Goal: Task Accomplishment & Management: Manage account settings

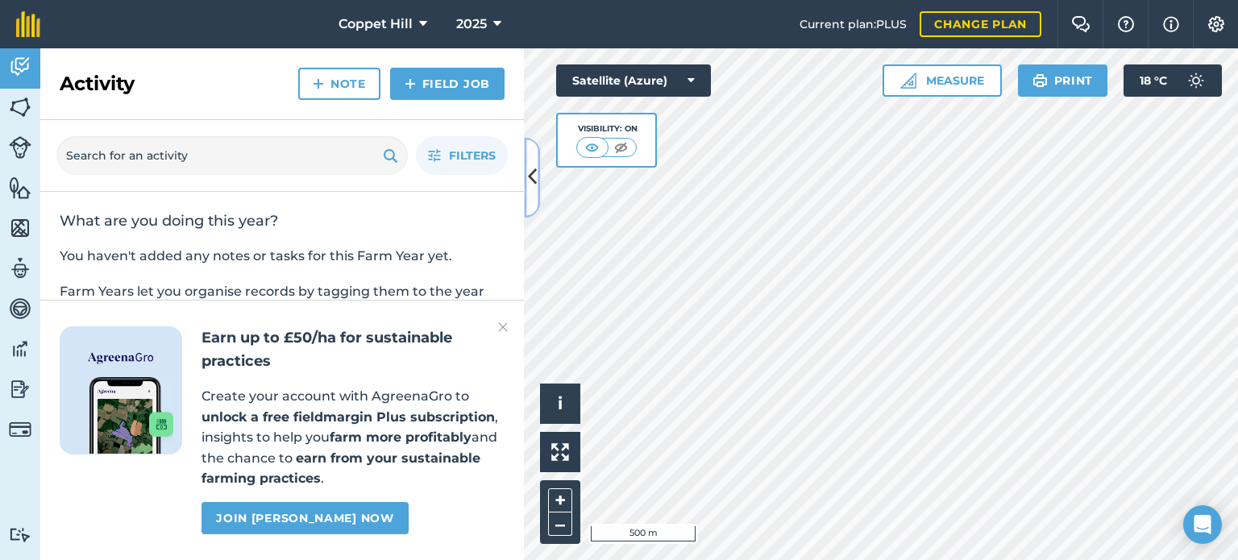
click at [529, 185] on icon at bounding box center [532, 178] width 9 height 28
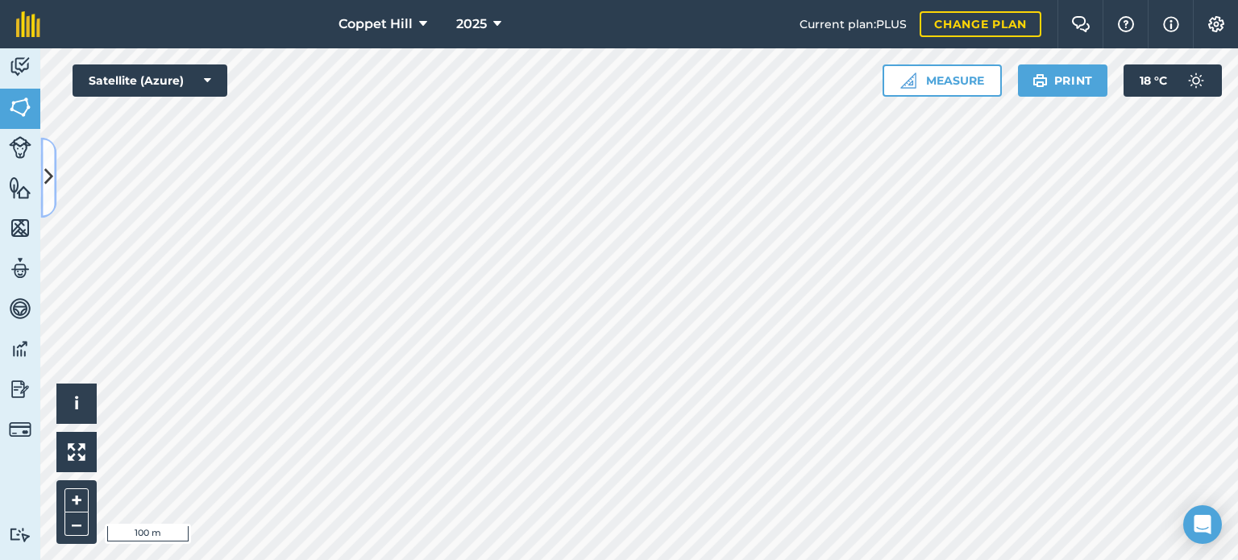
click at [42, 178] on button at bounding box center [48, 177] width 16 height 81
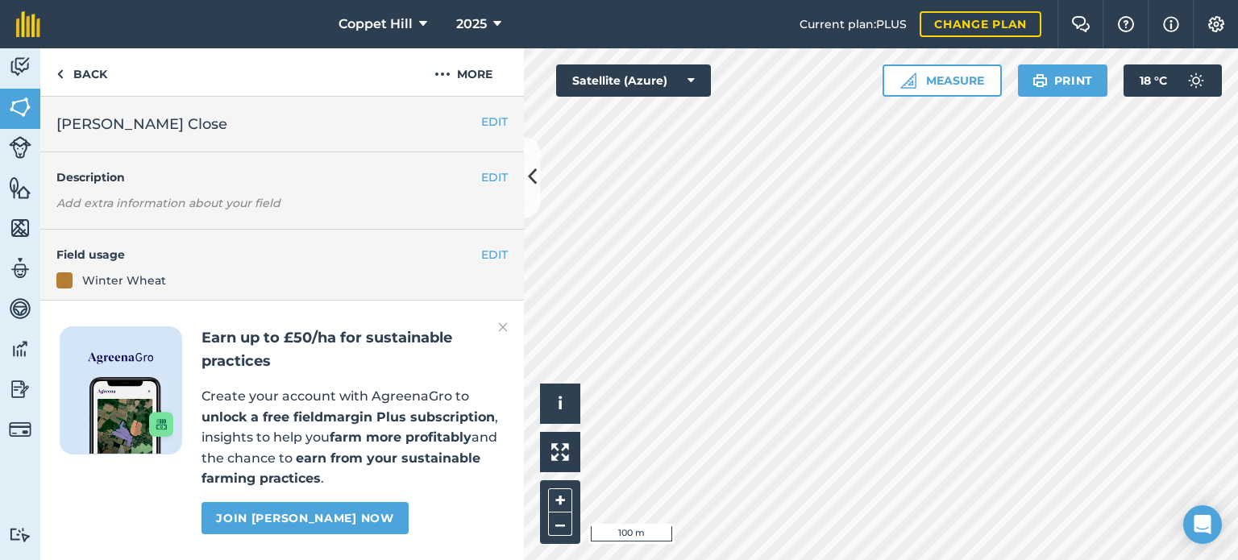
click at [506, 331] on img at bounding box center [503, 327] width 10 height 19
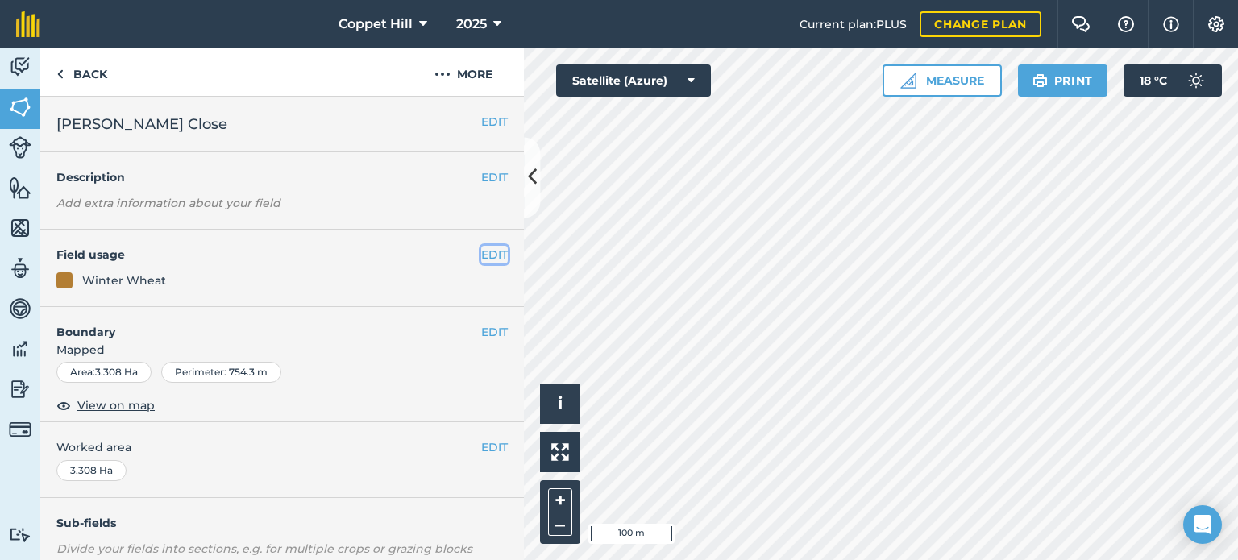
click at [481, 251] on button "EDIT" at bounding box center [494, 255] width 27 height 18
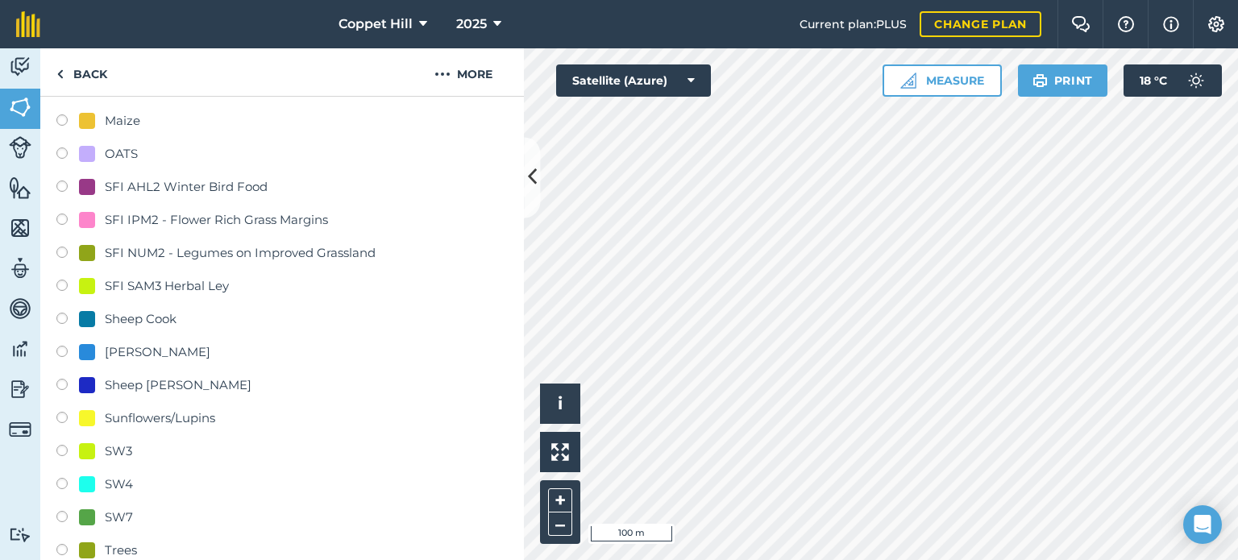
scroll to position [726, 0]
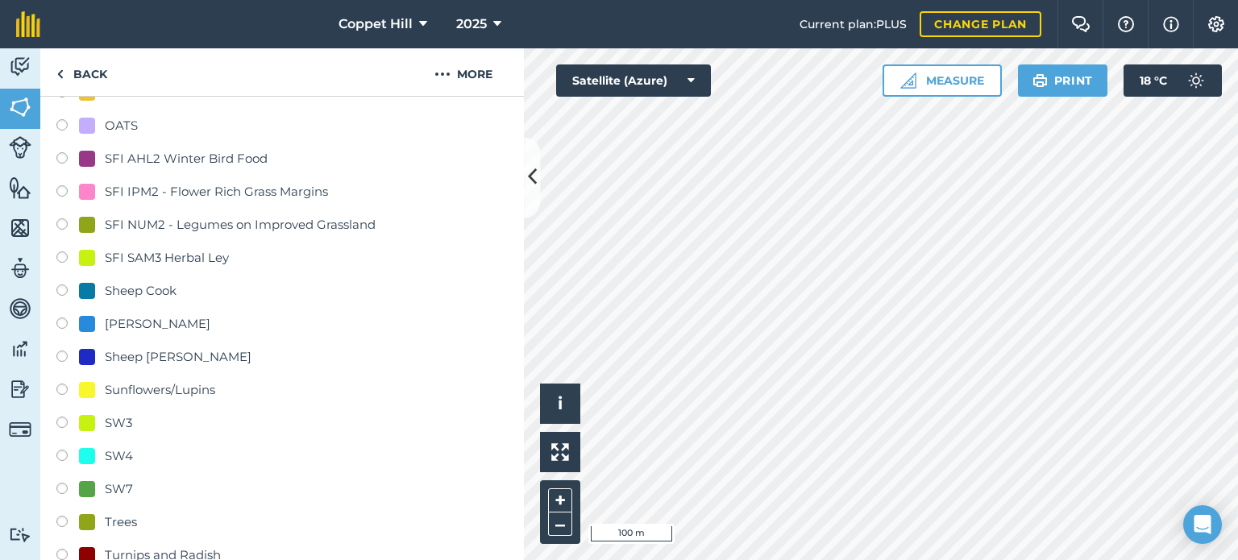
click at [62, 259] on label at bounding box center [67, 260] width 23 height 16
radio input "true"
radio input "false"
click at [148, 258] on div "SFI SAM3 Herbal Ley" at bounding box center [167, 257] width 124 height 19
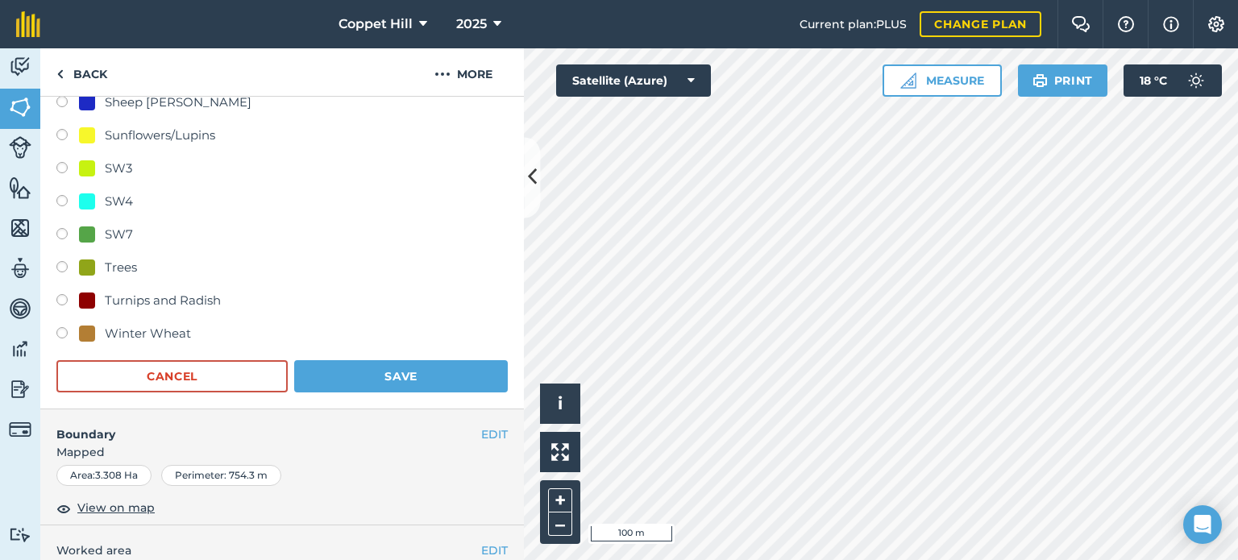
scroll to position [1129, 0]
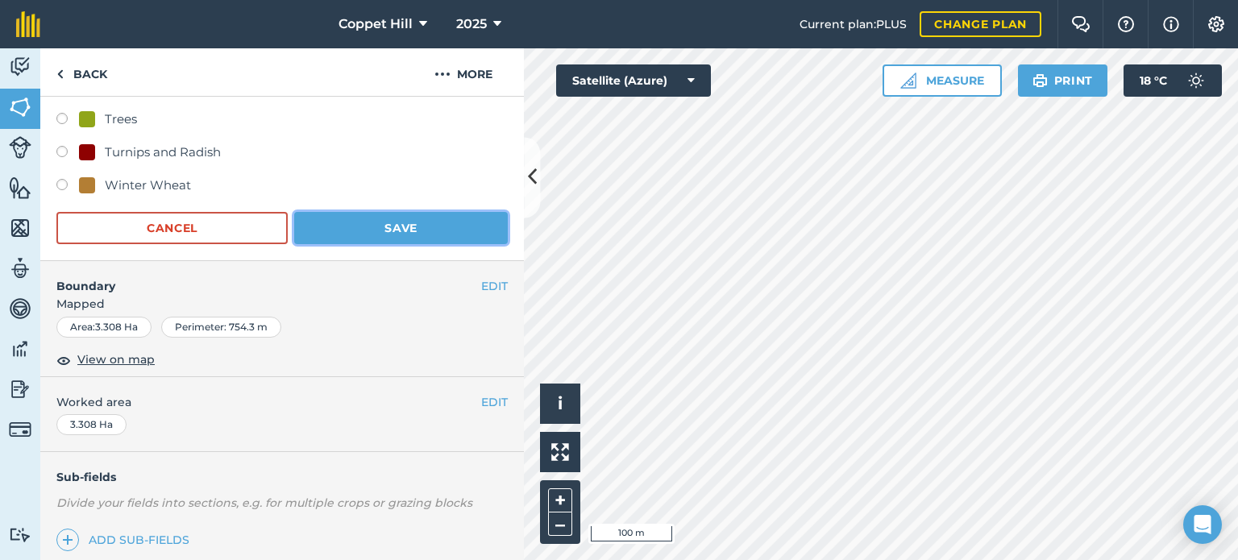
click at [387, 222] on button "Save" at bounding box center [401, 228] width 214 height 32
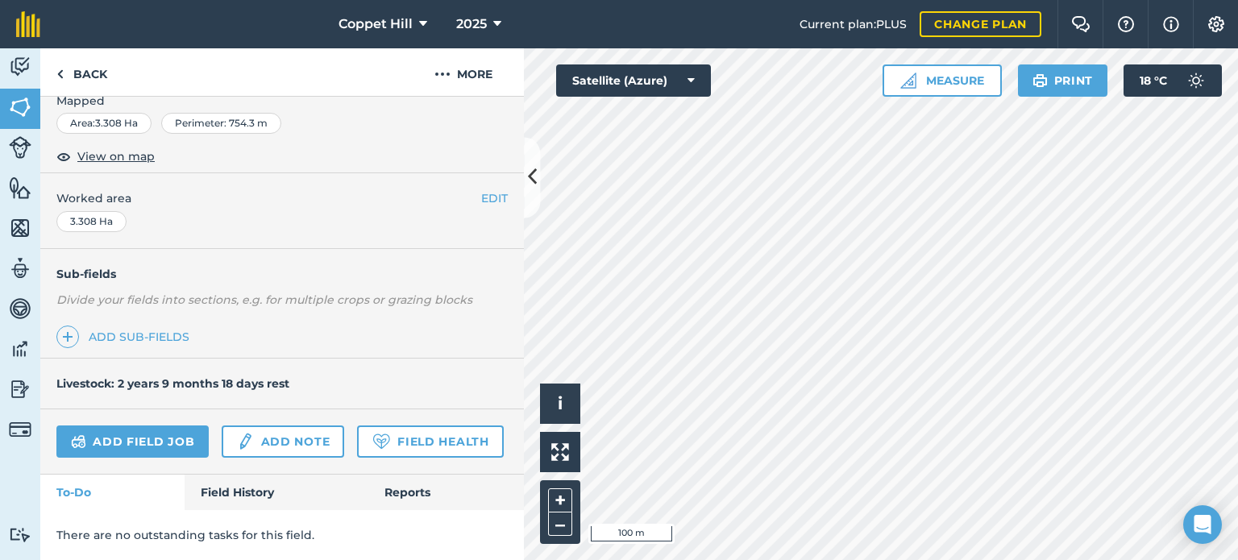
scroll to position [292, 0]
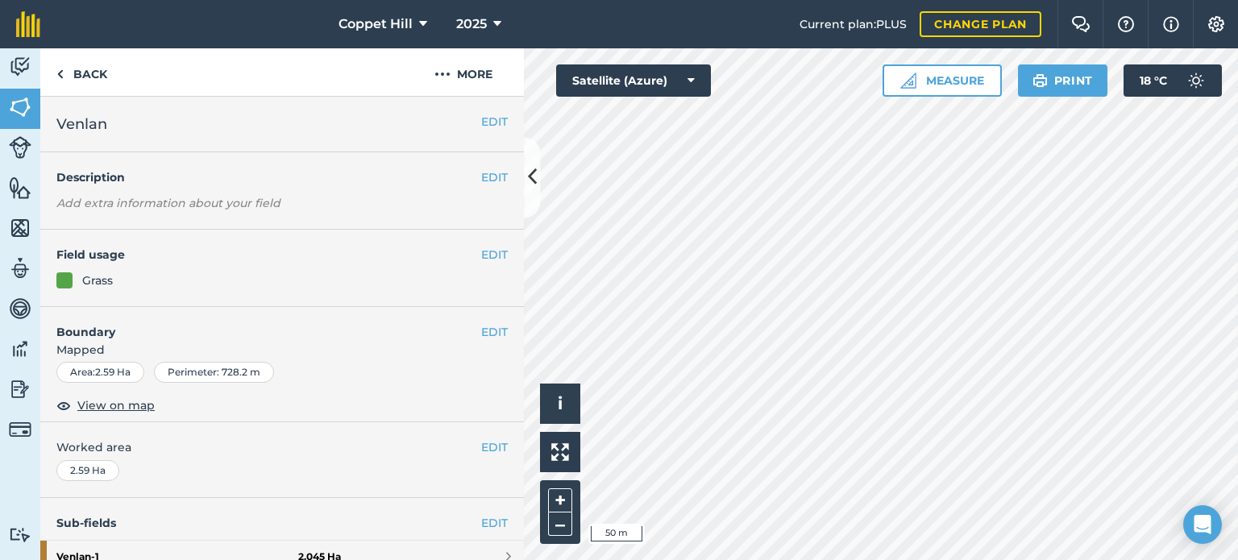
scroll to position [316, 0]
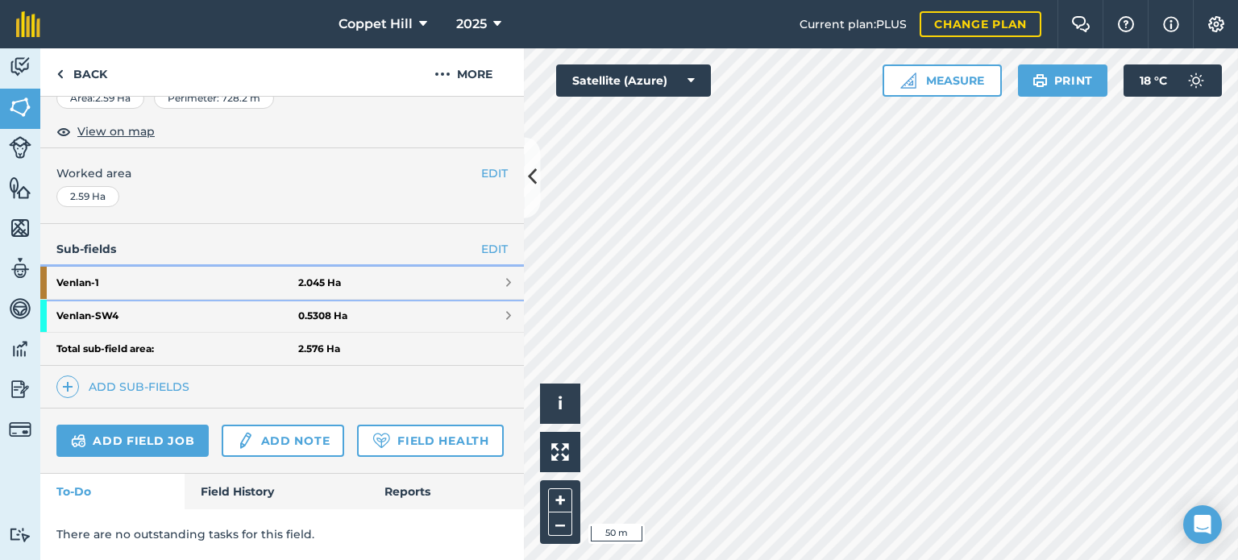
click at [358, 267] on link "Venlan - 1 2.045 Ha" at bounding box center [282, 283] width 484 height 32
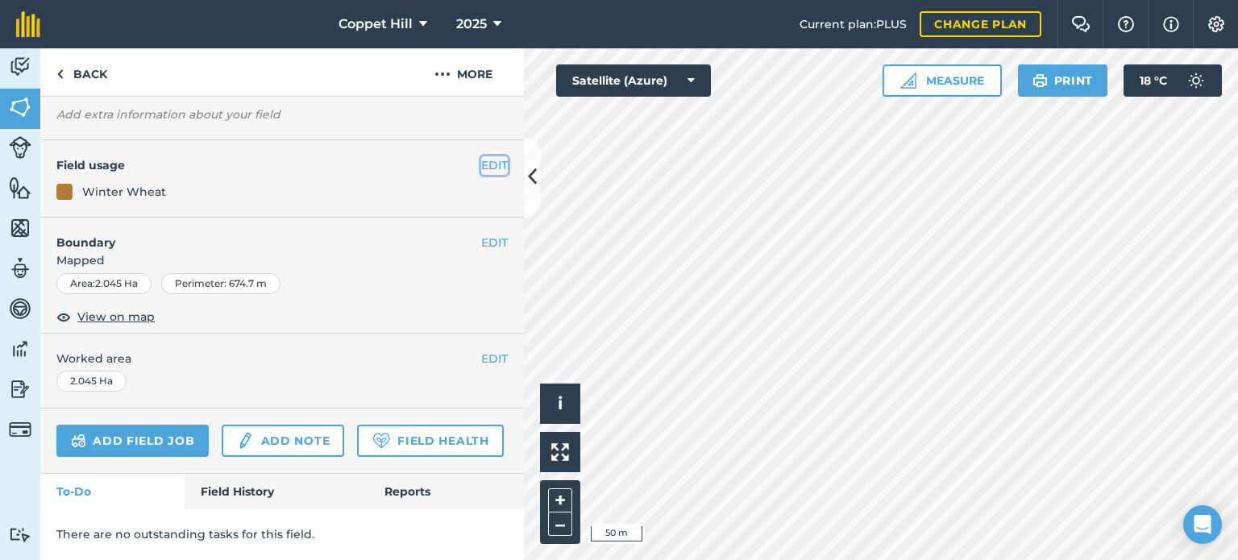
click at [484, 156] on button "EDIT" at bounding box center [494, 165] width 27 height 18
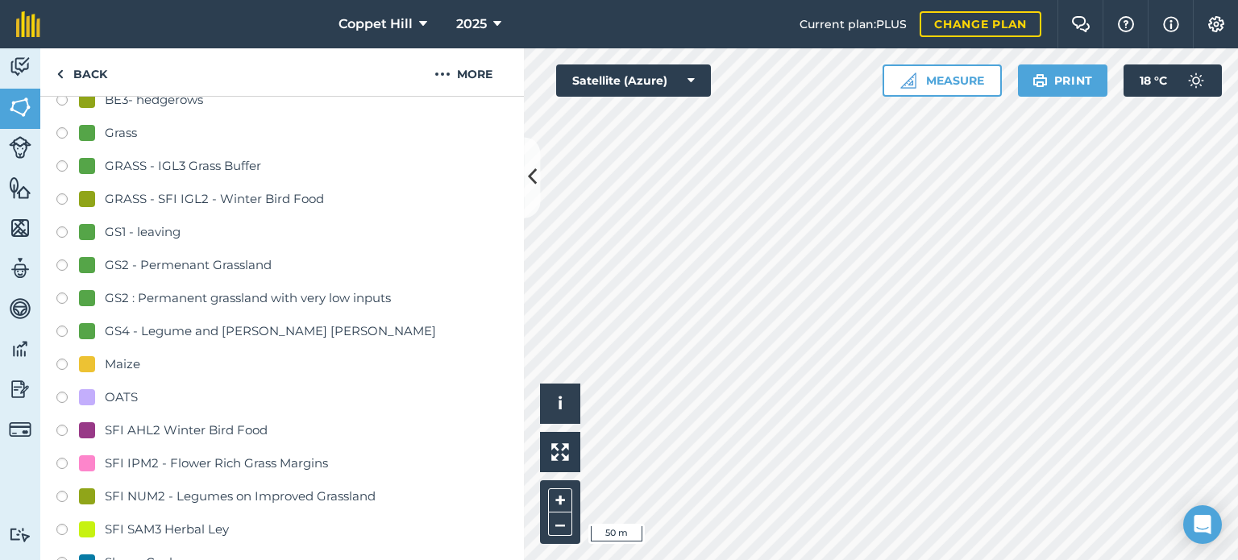
scroll to position [649, 0]
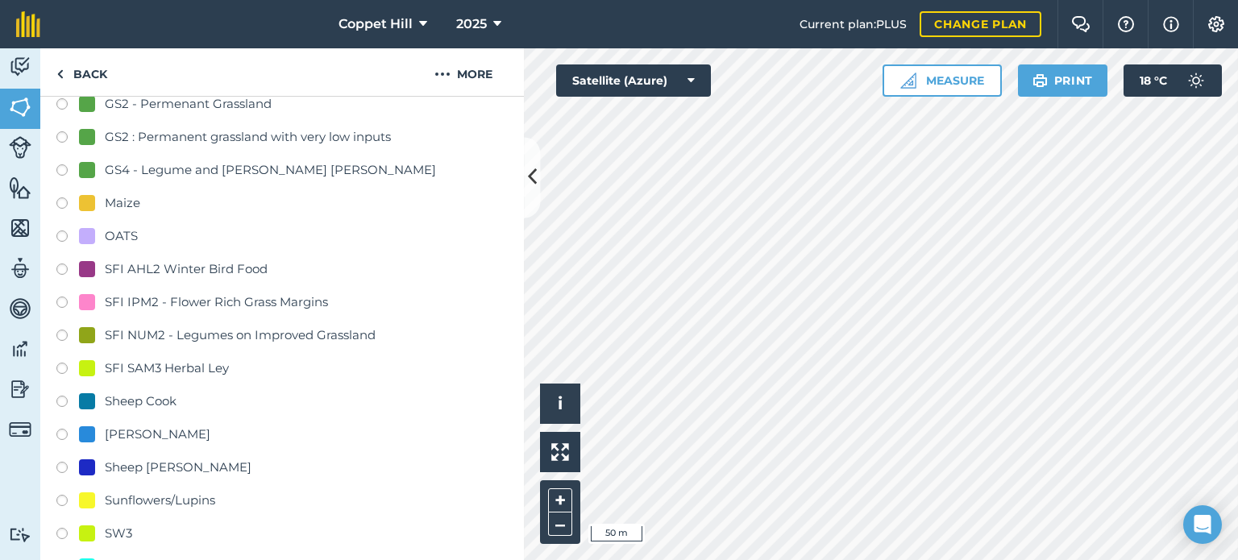
click at [61, 370] on label at bounding box center [67, 371] width 23 height 16
radio input "true"
radio input "false"
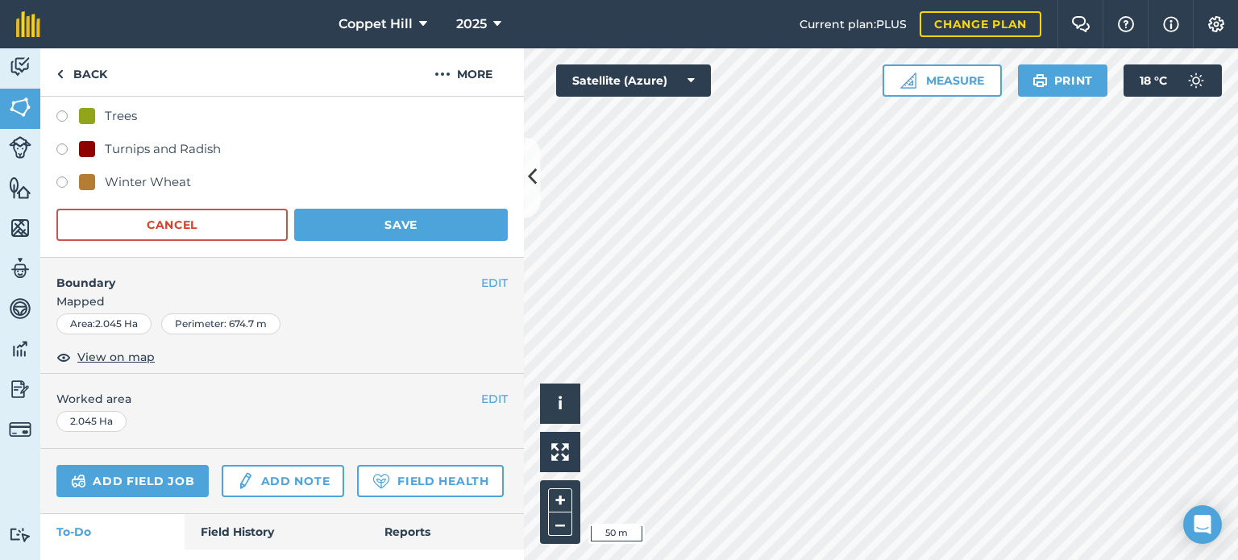
scroll to position [1213, 0]
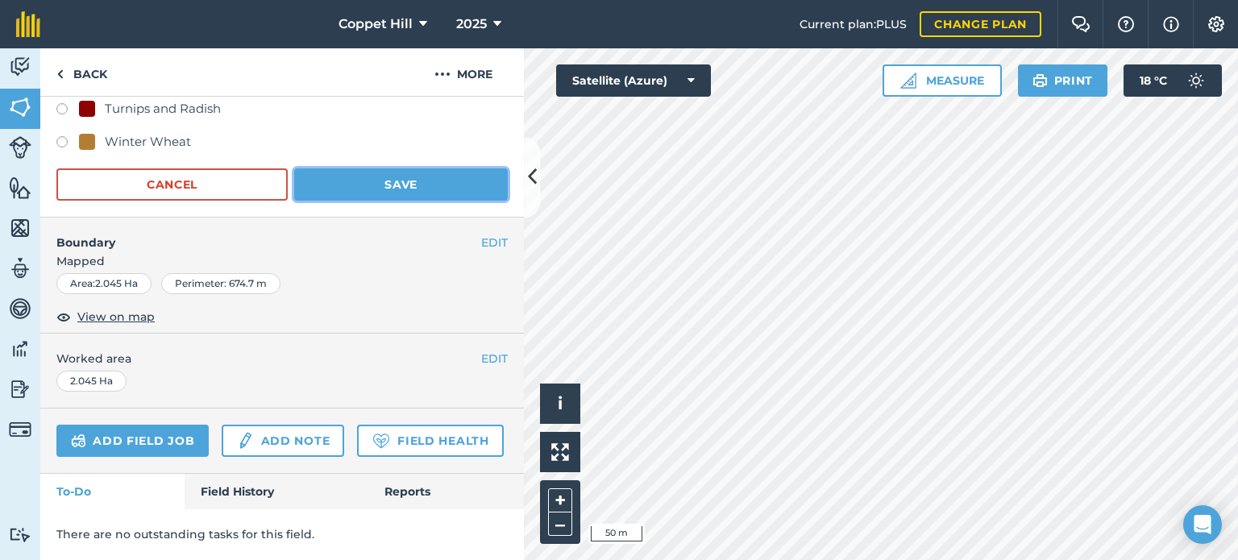
click at [361, 169] on button "Save" at bounding box center [401, 185] width 214 height 32
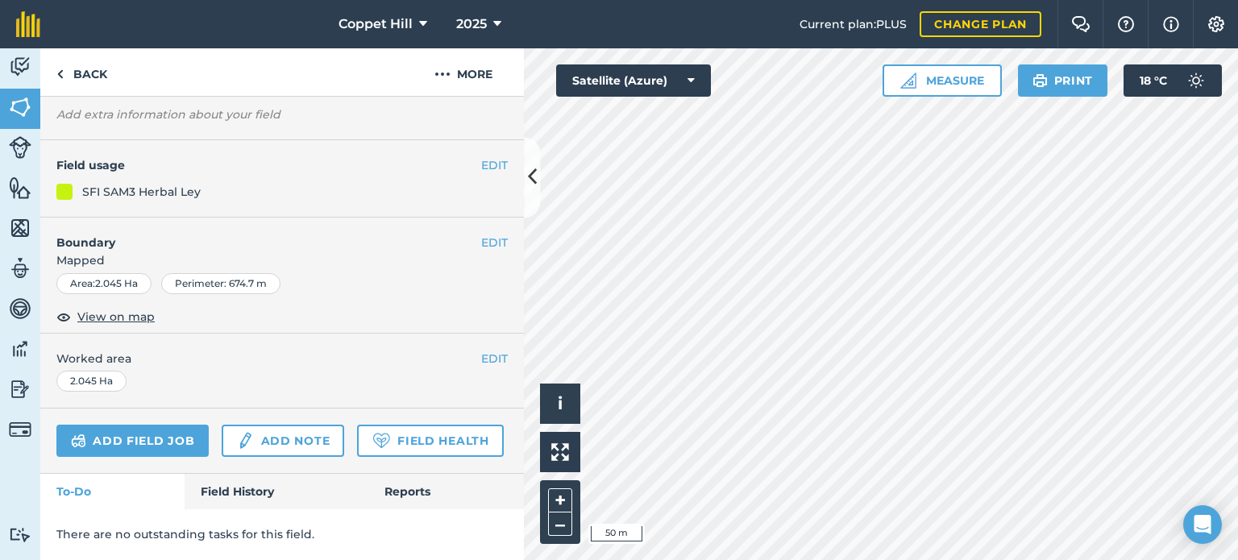
scroll to position [165, 0]
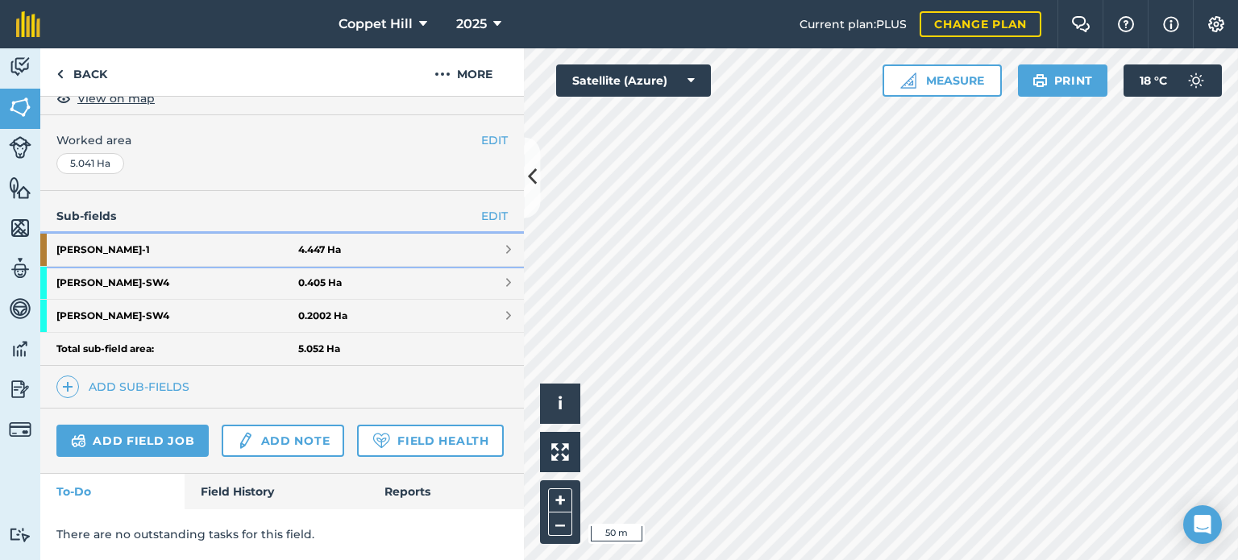
click at [328, 243] on strong "4.447 Ha" at bounding box center [319, 249] width 43 height 13
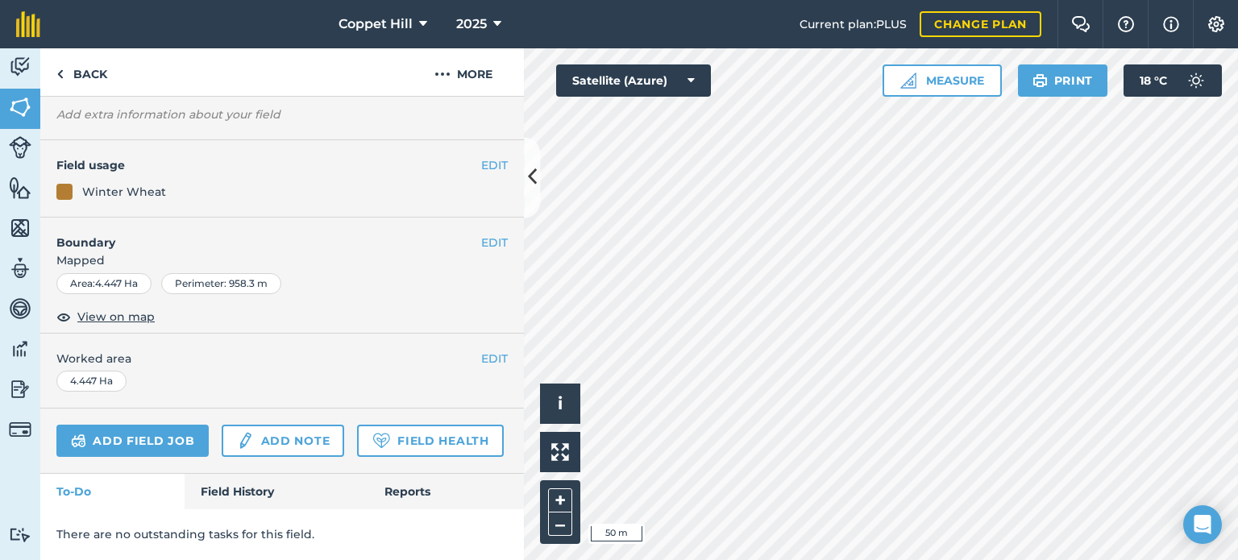
scroll to position [165, 0]
click at [481, 156] on button "EDIT" at bounding box center [494, 165] width 27 height 18
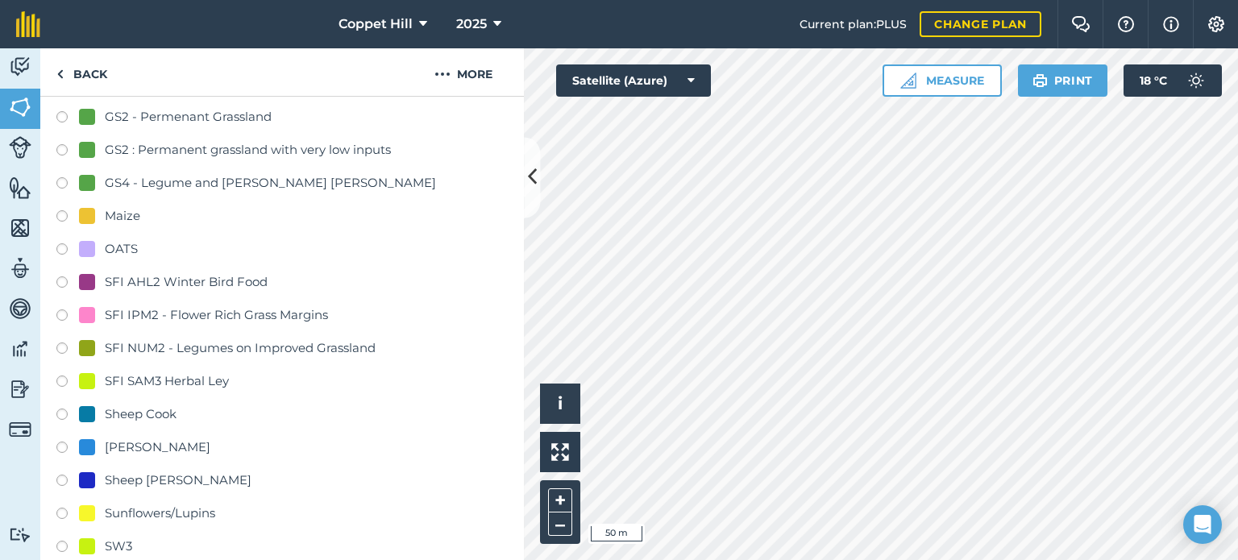
scroll to position [730, 0]
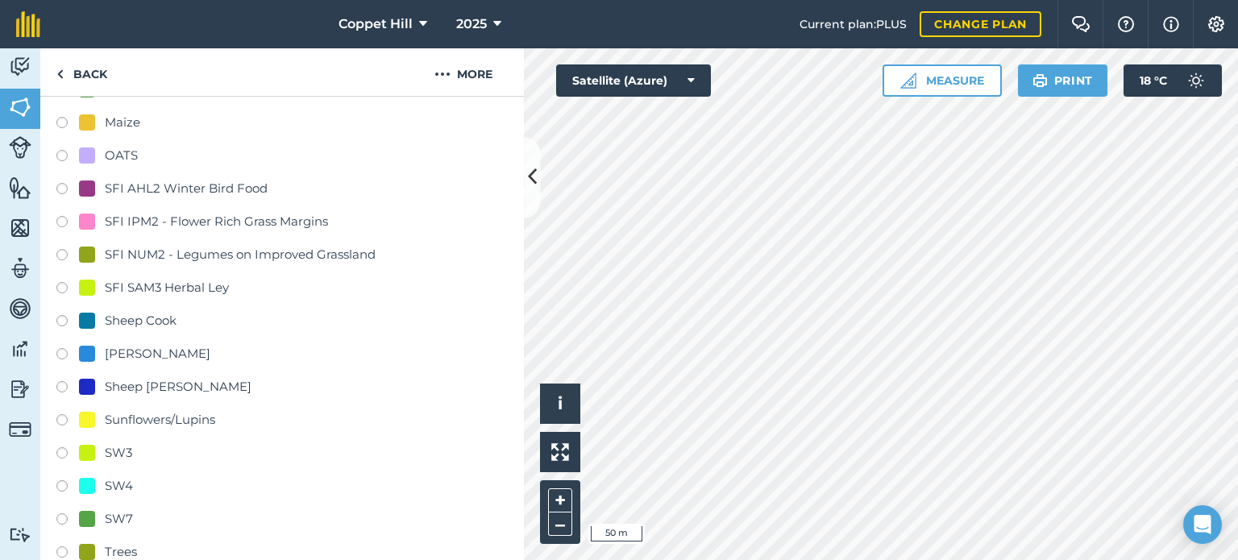
click at [61, 289] on label at bounding box center [67, 290] width 23 height 16
radio input "true"
radio input "false"
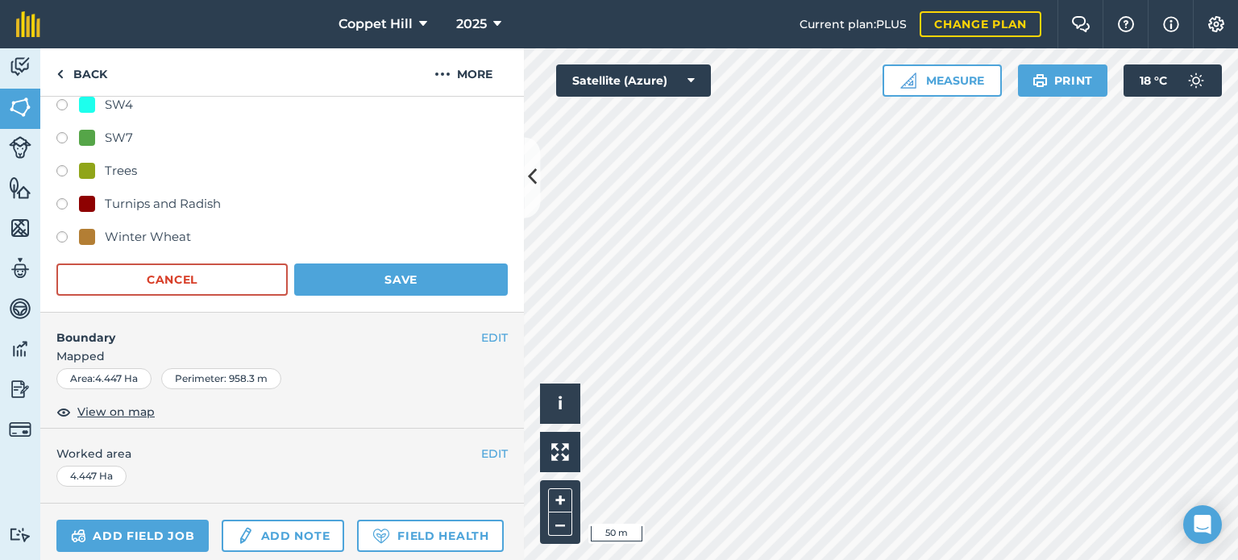
scroll to position [1133, 0]
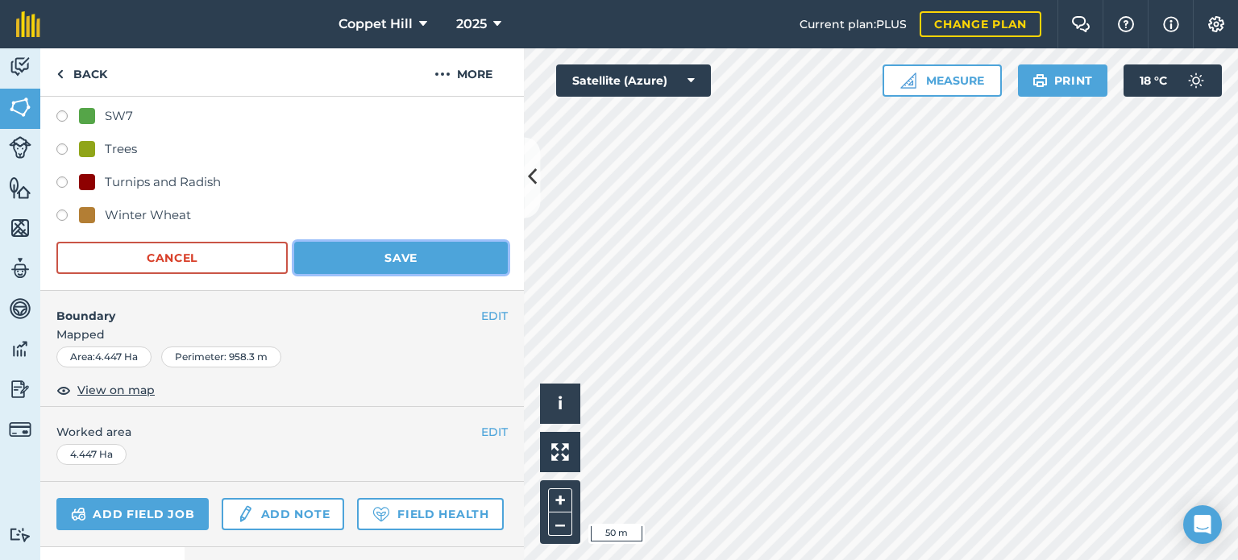
click at [430, 249] on button "Save" at bounding box center [401, 258] width 214 height 32
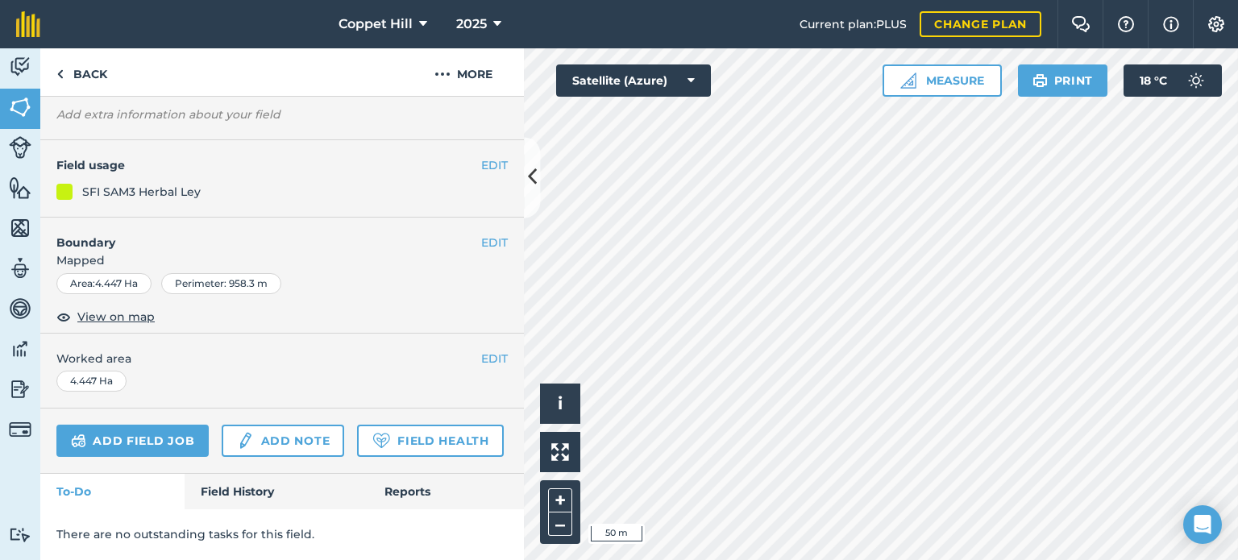
scroll to position [165, 0]
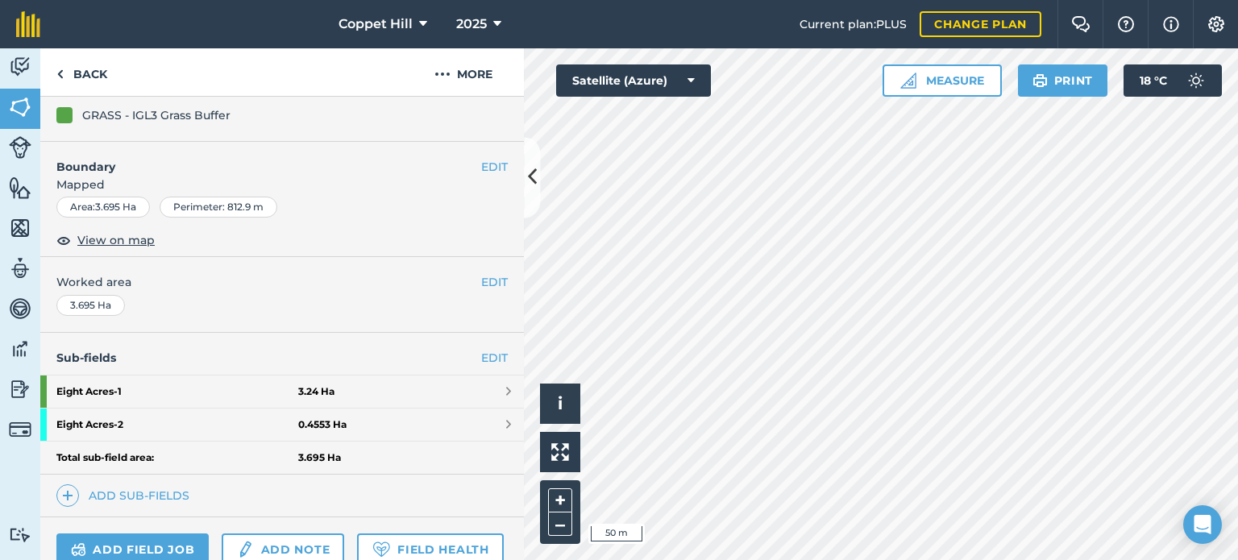
scroll to position [316, 0]
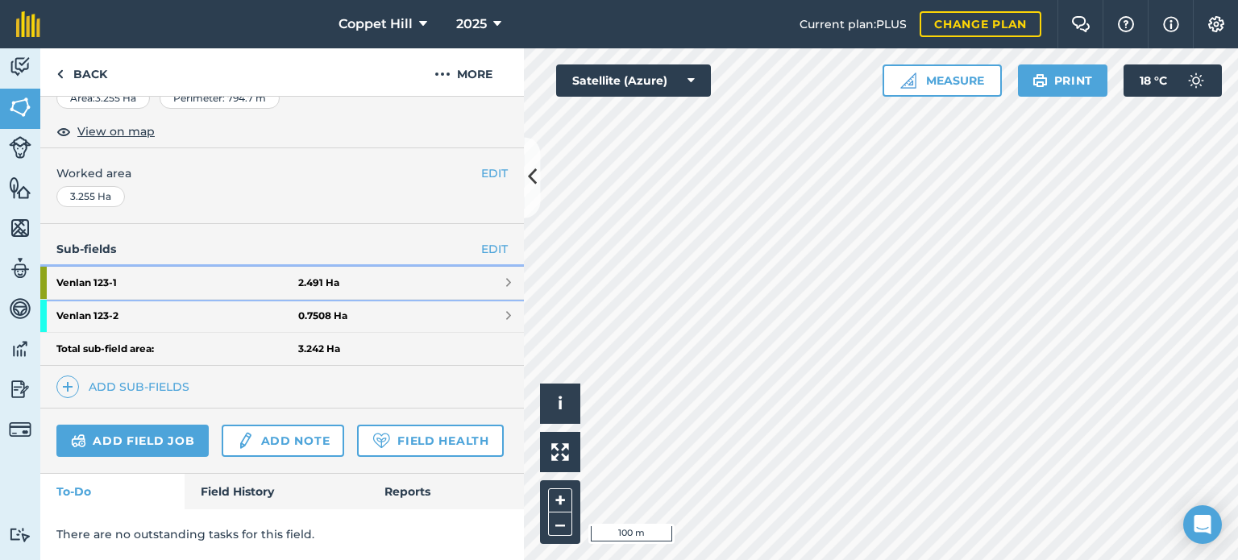
click at [264, 267] on strong "Venlan 123 - 1" at bounding box center [177, 283] width 242 height 32
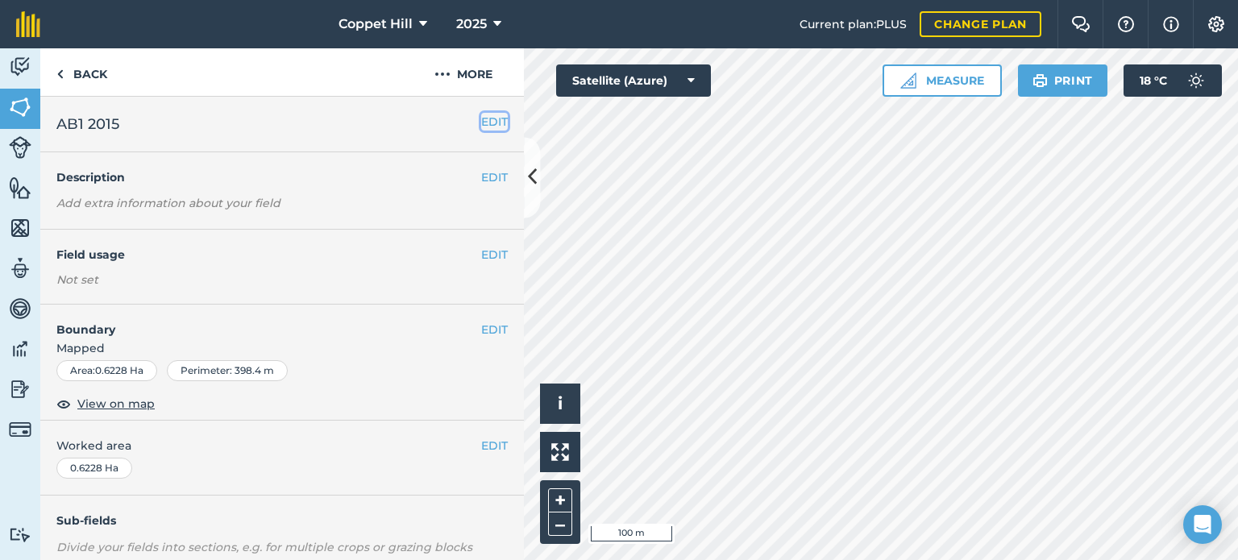
click at [489, 124] on button "EDIT" at bounding box center [494, 122] width 27 height 18
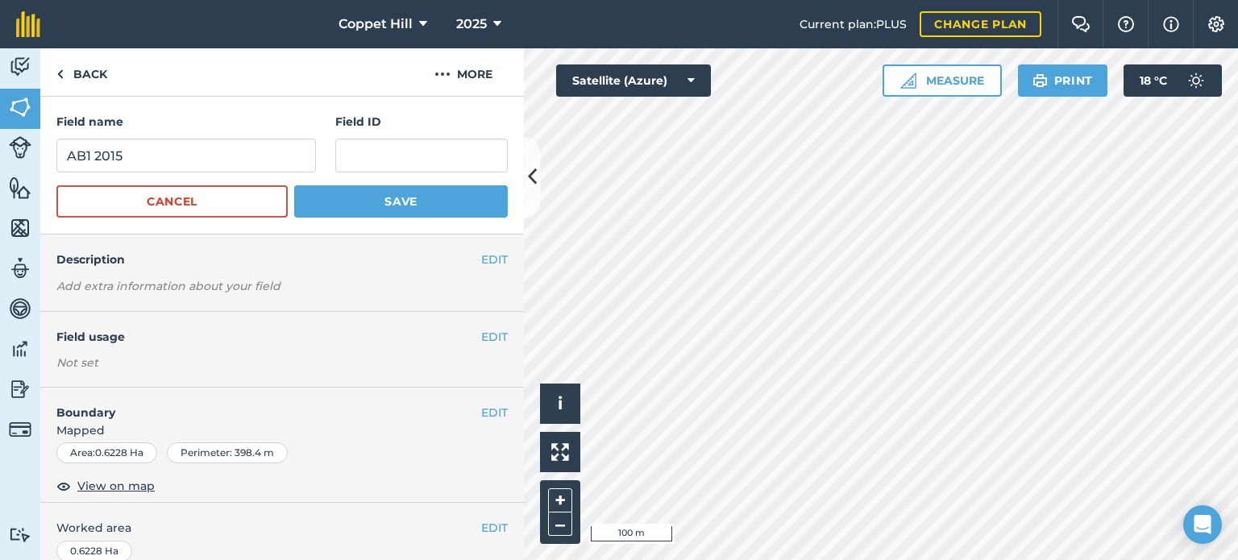
click at [336, 99] on div "Field name AB1 2015 Field ID Cancel Save" at bounding box center [282, 166] width 484 height 138
click at [244, 210] on button "Cancel" at bounding box center [171, 201] width 231 height 32
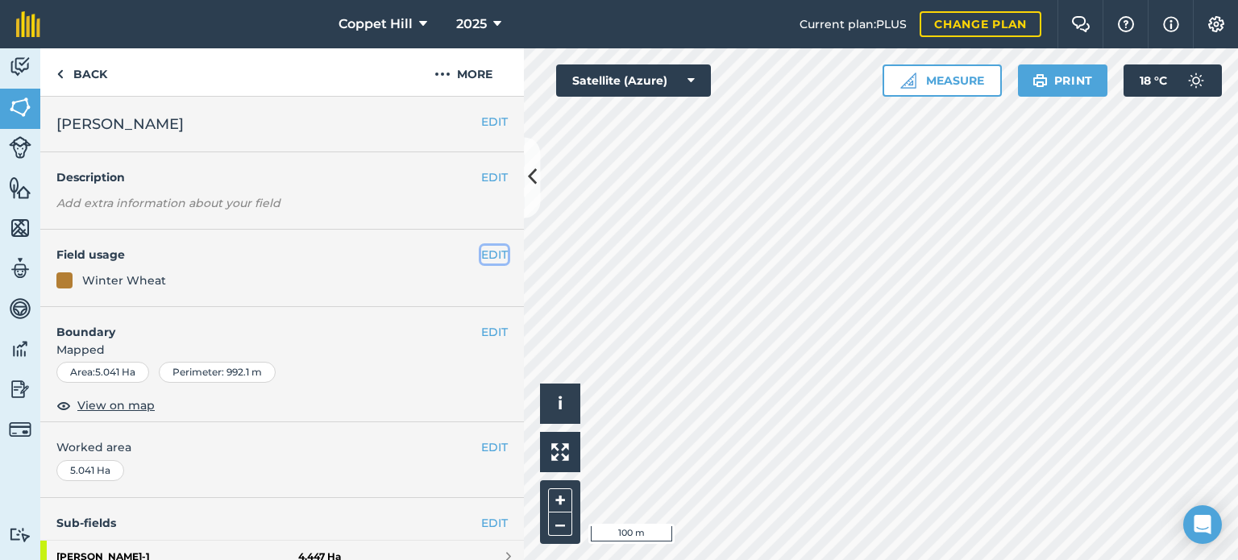
click at [487, 254] on button "EDIT" at bounding box center [494, 255] width 27 height 18
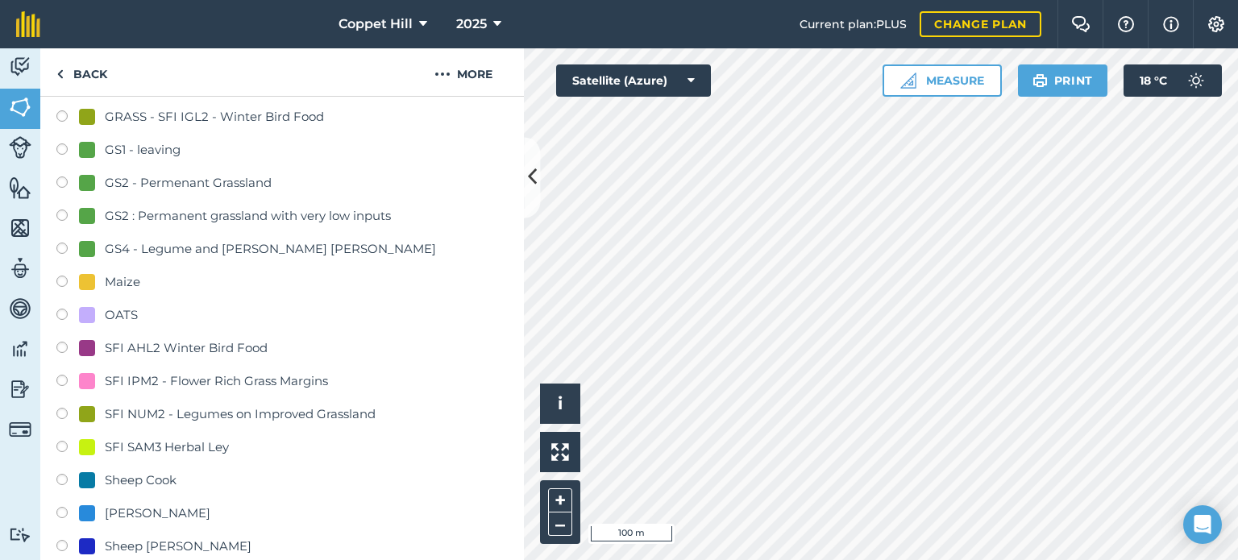
scroll to position [564, 0]
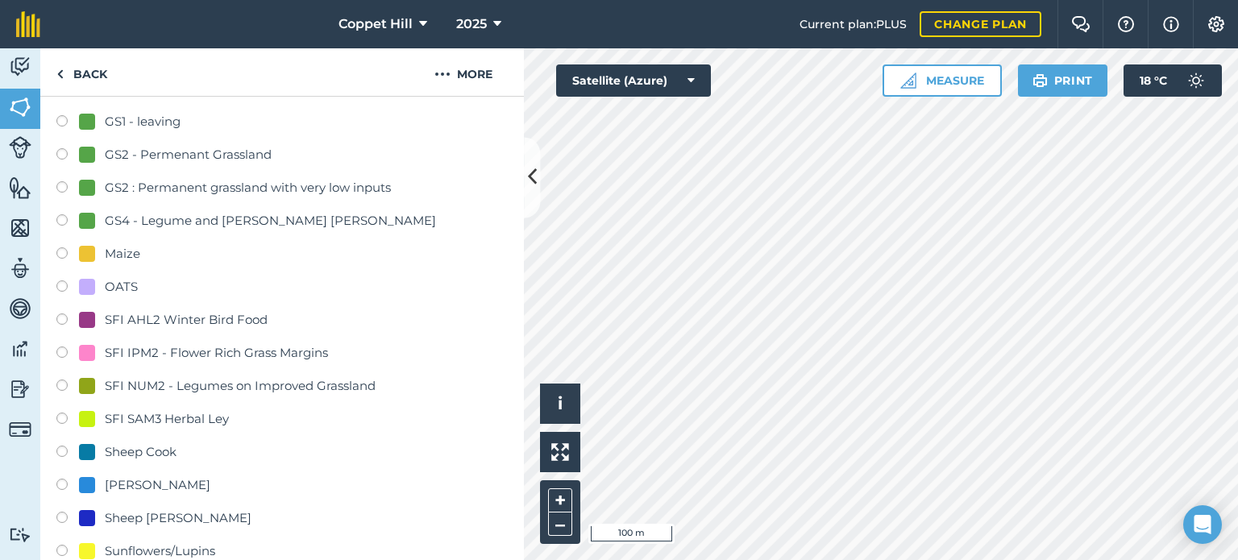
click at [68, 415] on label at bounding box center [67, 421] width 23 height 16
radio input "true"
radio input "false"
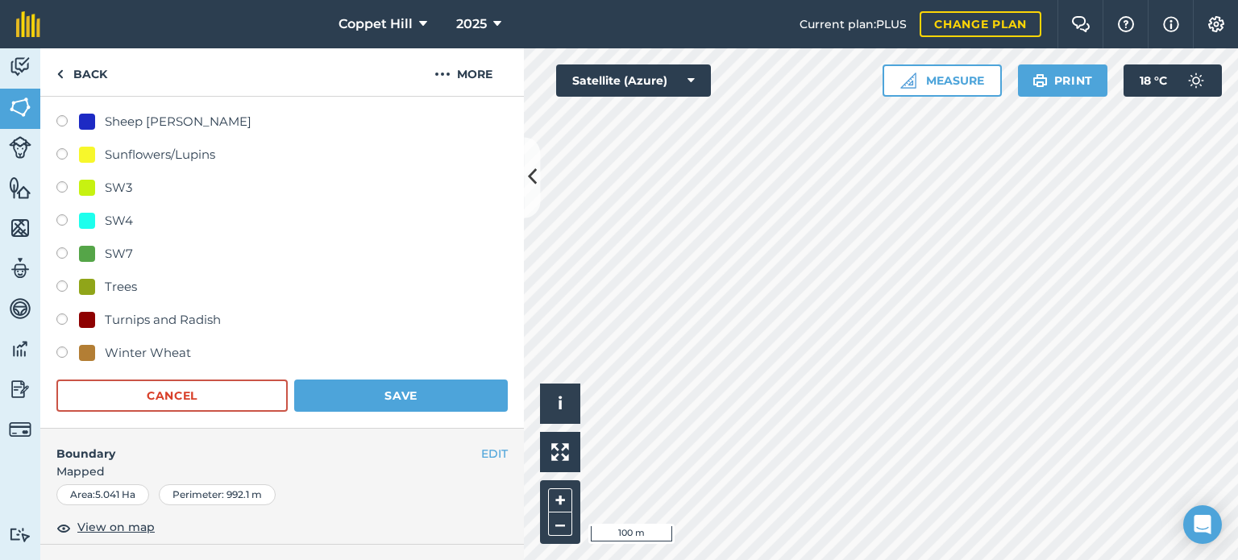
scroll to position [968, 0]
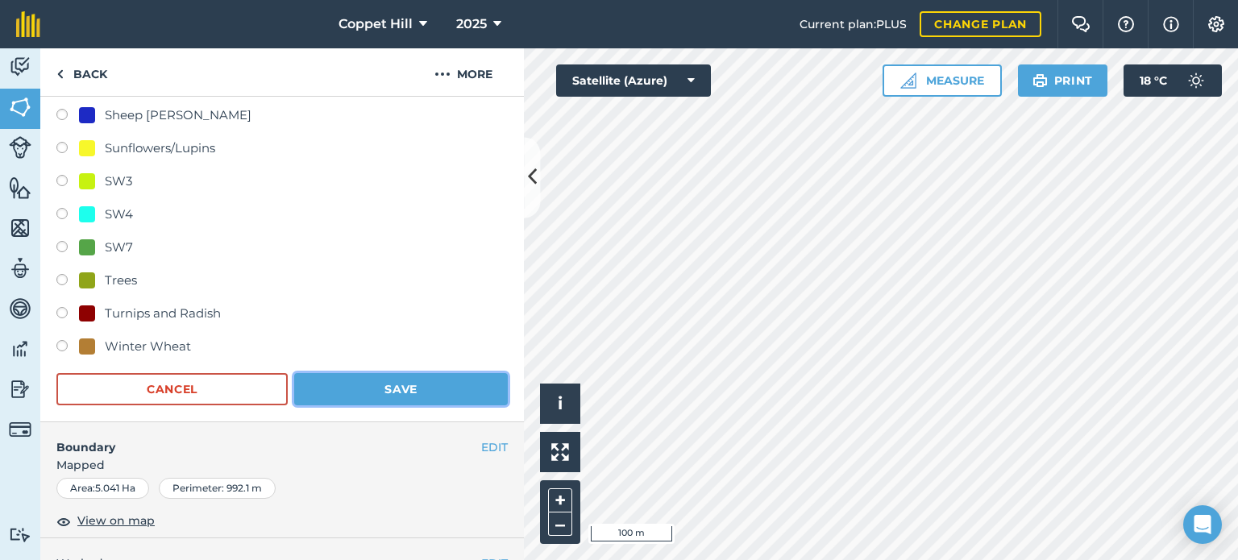
click at [406, 394] on button "Save" at bounding box center [401, 389] width 214 height 32
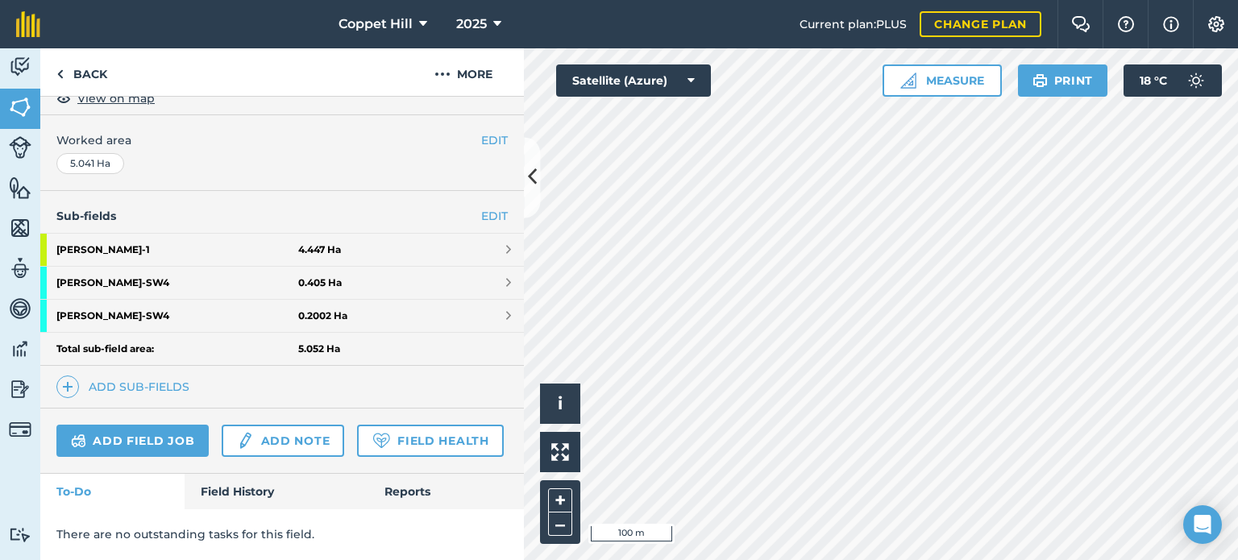
scroll to position [348, 0]
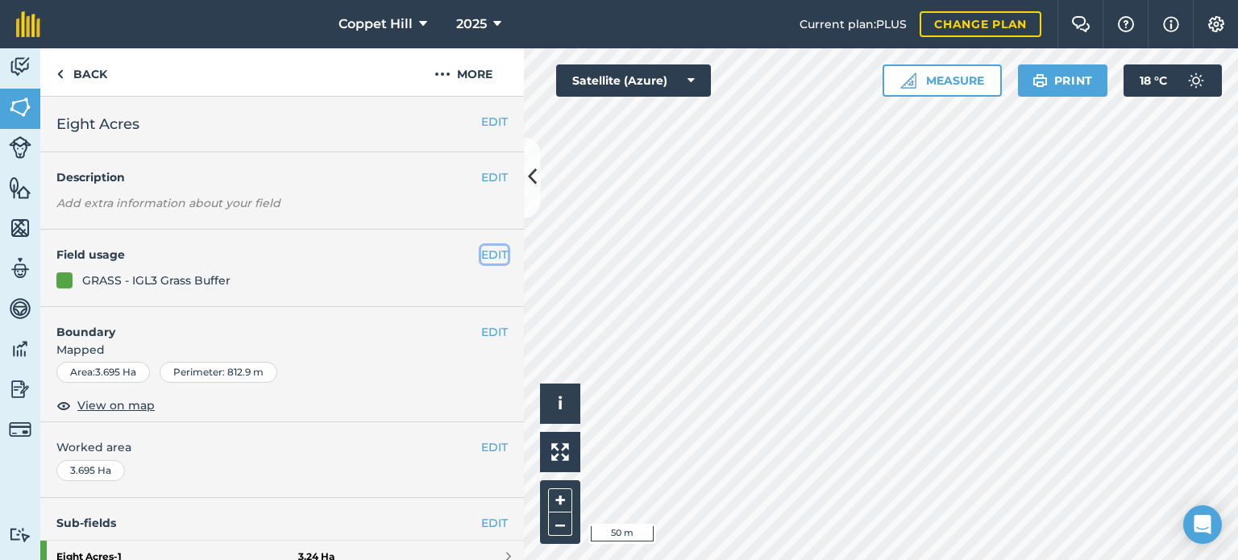
click at [487, 253] on button "EDIT" at bounding box center [494, 255] width 27 height 18
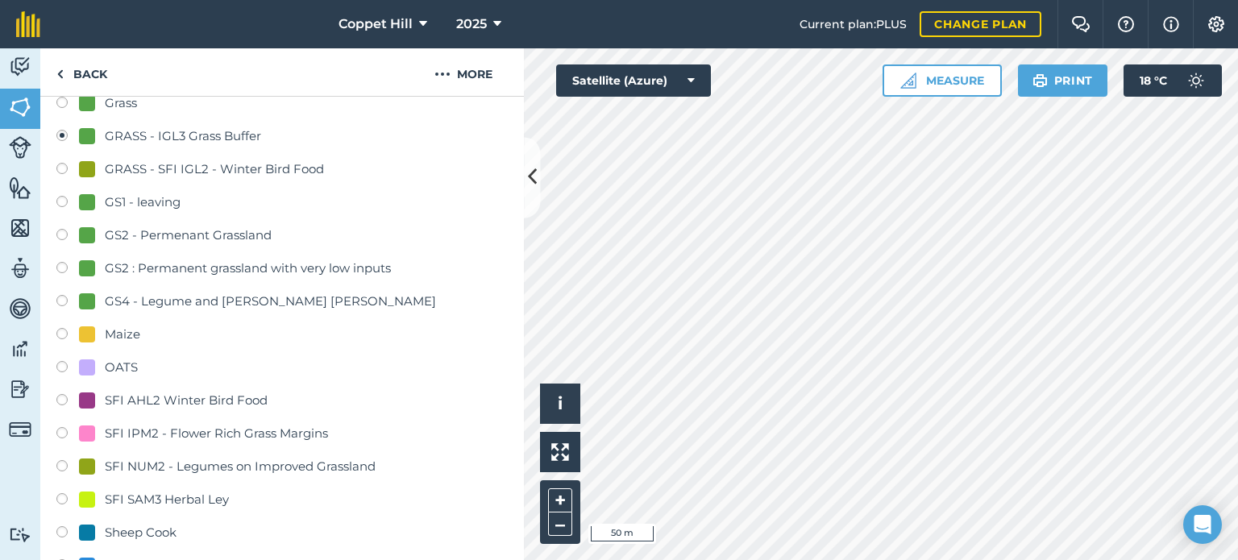
scroll to position [564, 0]
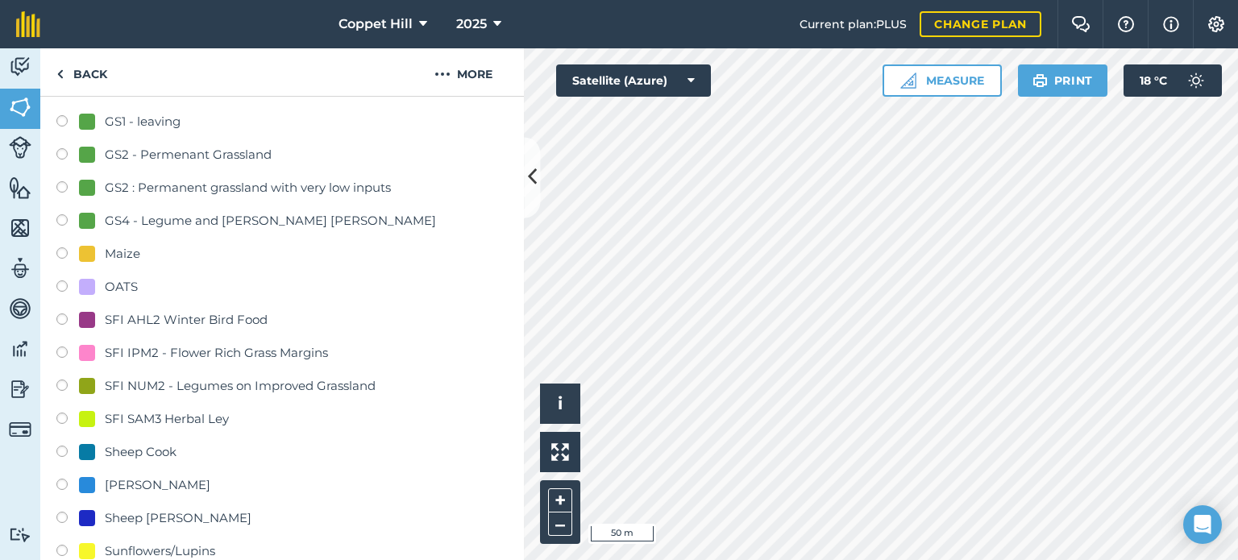
click at [61, 321] on label at bounding box center [67, 322] width 23 height 16
radio input "true"
radio input "false"
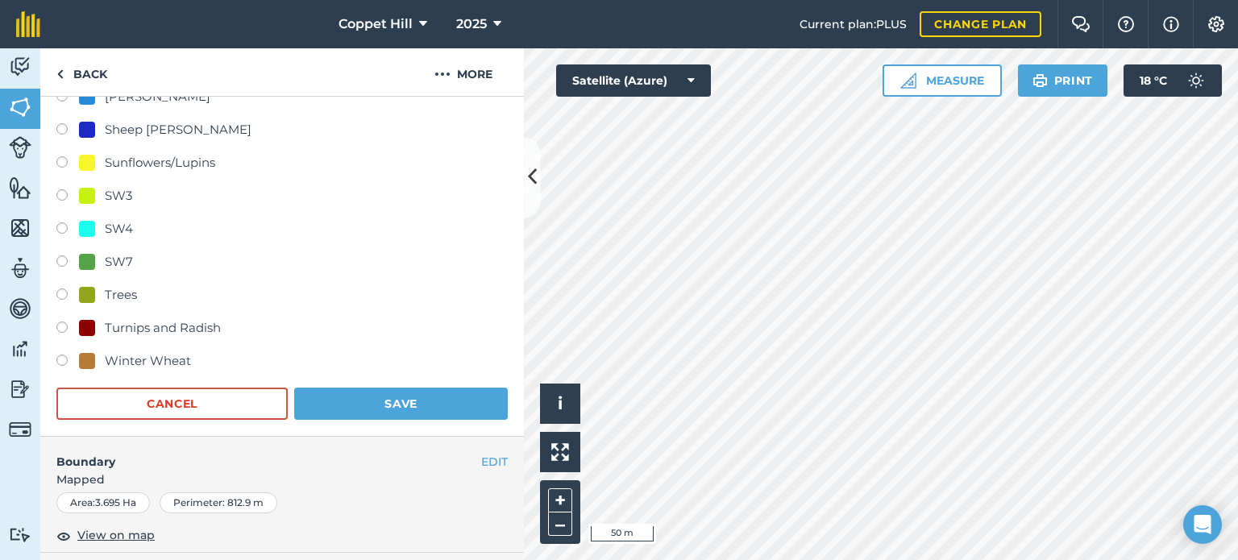
scroll to position [968, 0]
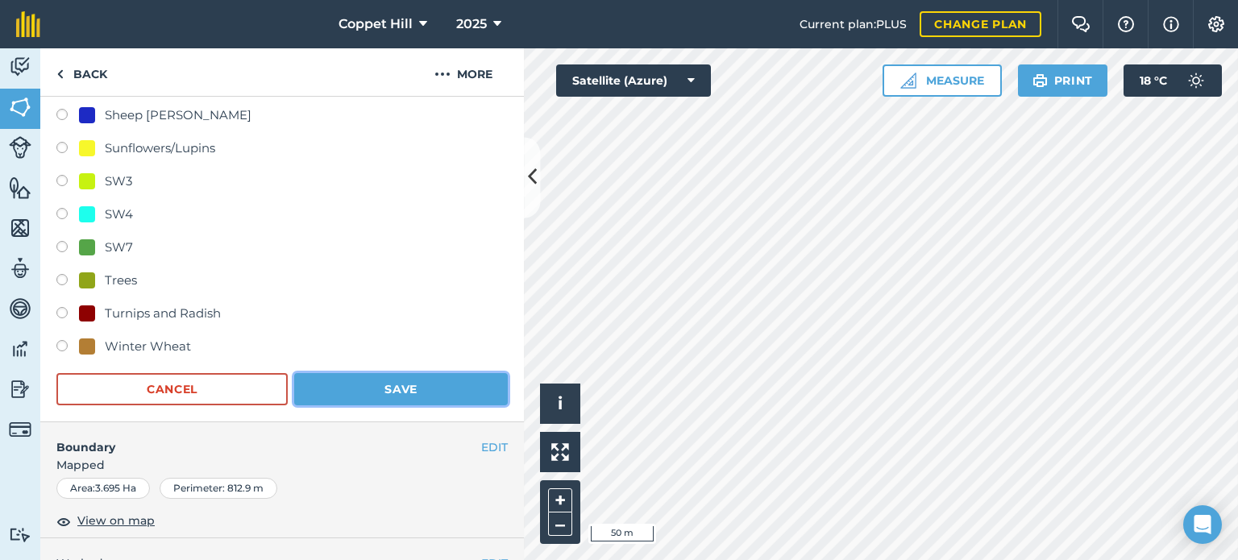
click at [380, 386] on button "Save" at bounding box center [401, 389] width 214 height 32
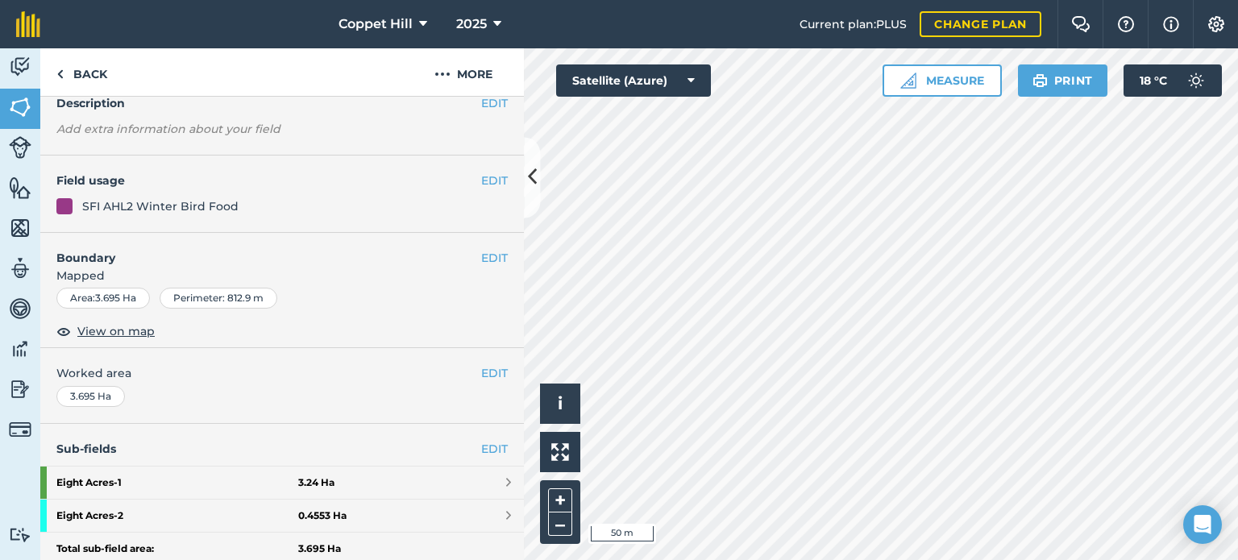
scroll to position [155, 0]
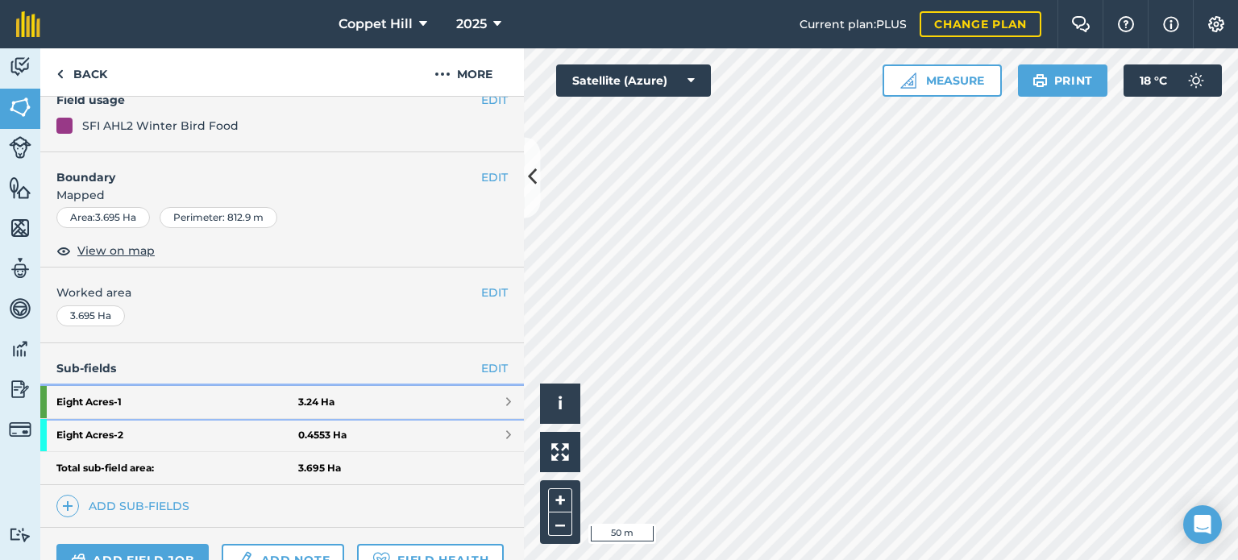
click at [368, 401] on link "Eight Acres - 1 3.24 Ha" at bounding box center [282, 402] width 484 height 32
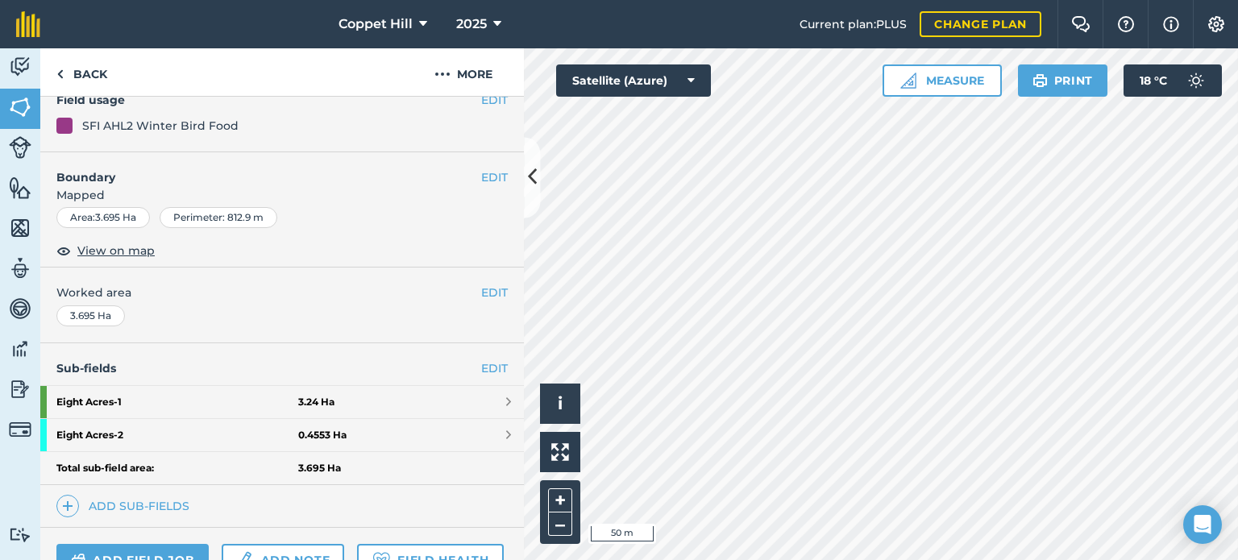
scroll to position [165, 0]
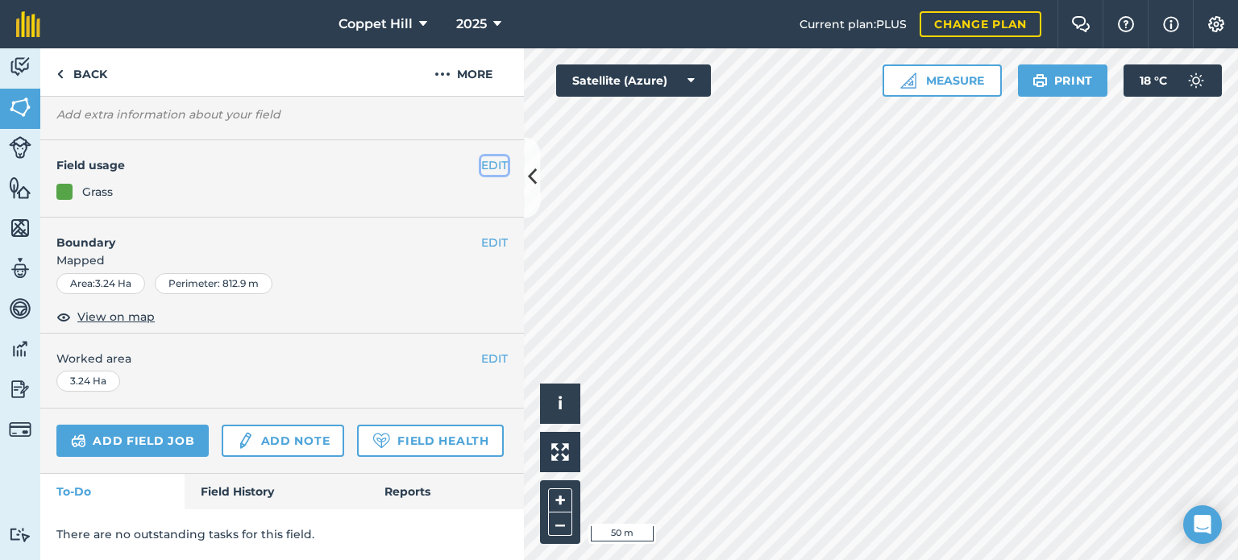
click at [481, 156] on button "EDIT" at bounding box center [494, 165] width 27 height 18
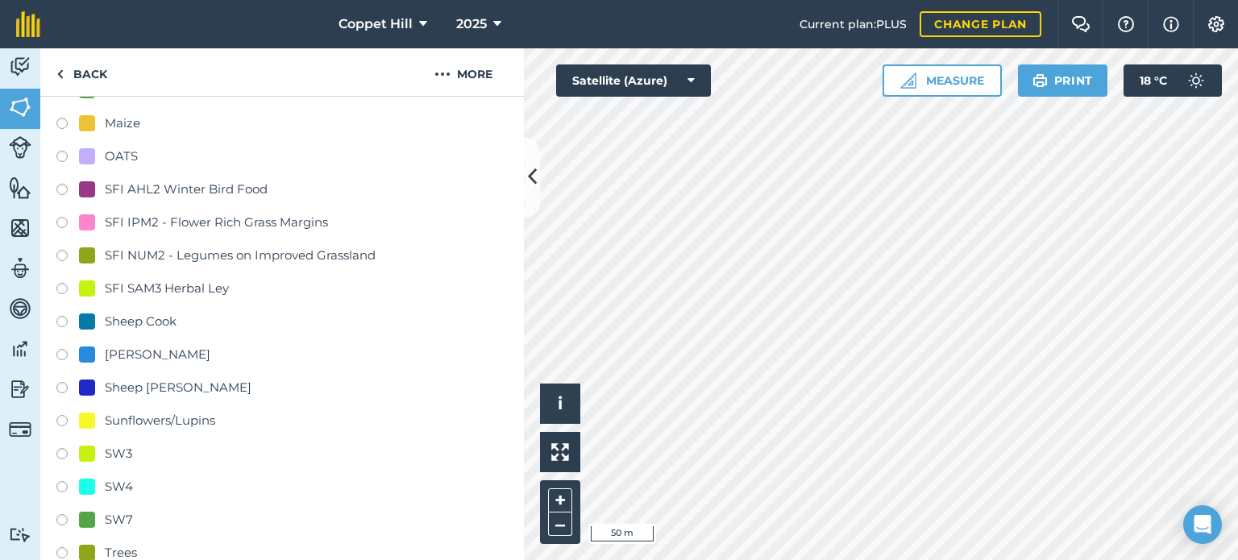
scroll to position [730, 0]
click at [61, 186] on label at bounding box center [67, 191] width 23 height 16
radio input "true"
radio input "false"
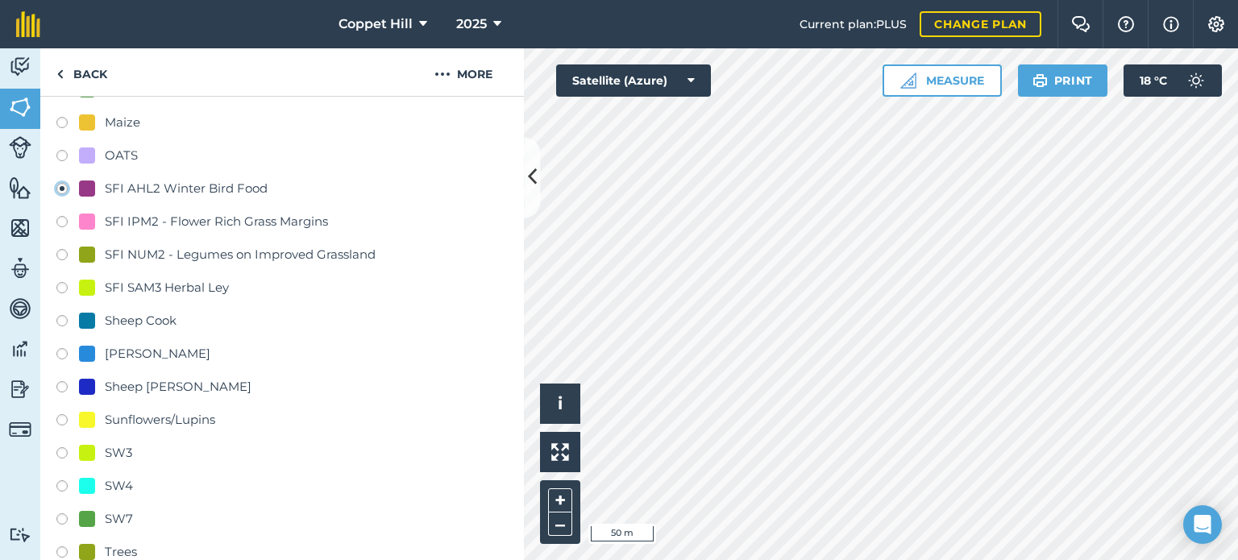
scroll to position [1133, 0]
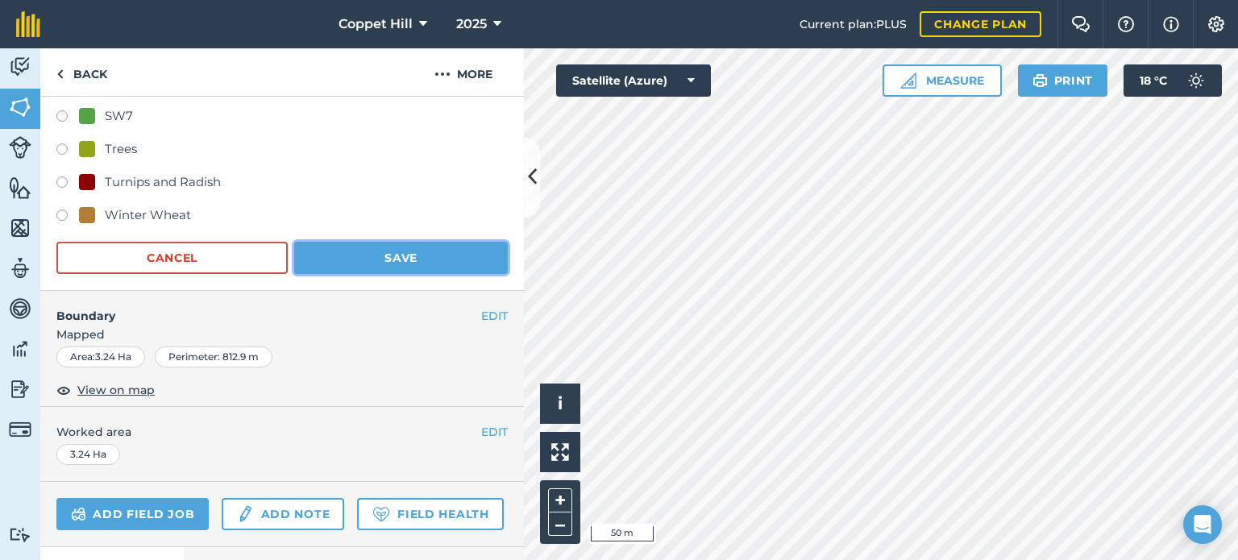
click at [392, 255] on button "Save" at bounding box center [401, 258] width 214 height 32
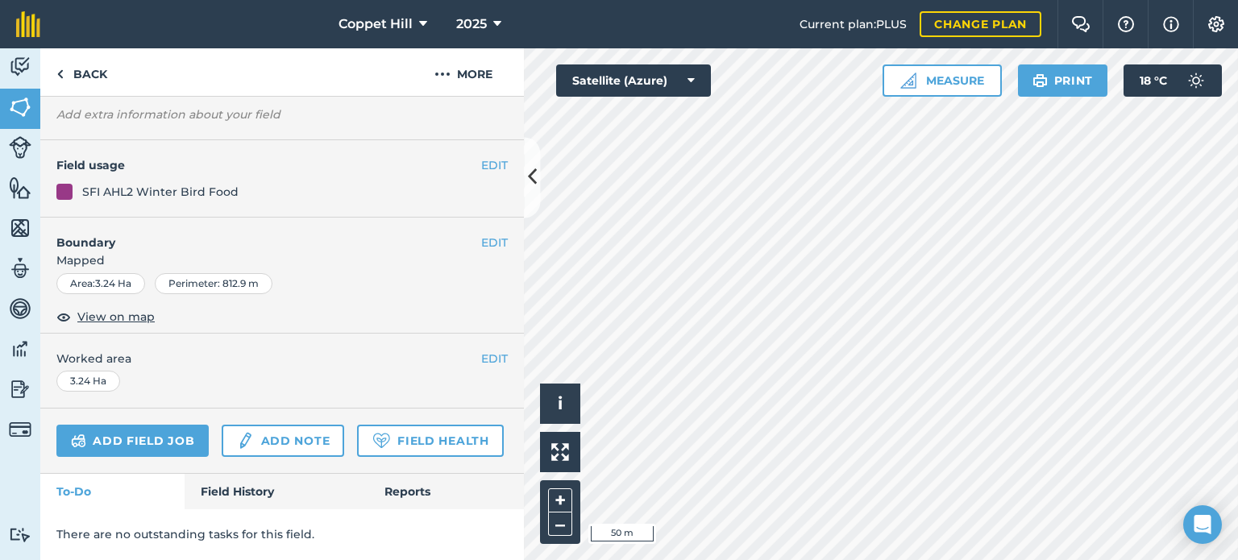
scroll to position [165, 0]
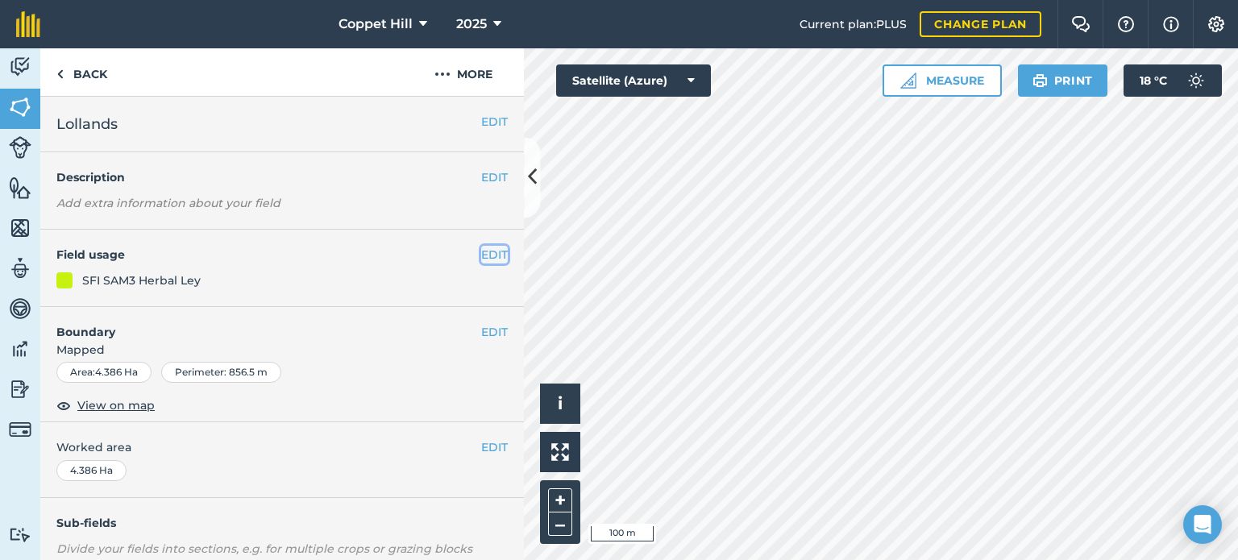
click at [481, 258] on button "EDIT" at bounding box center [494, 255] width 27 height 18
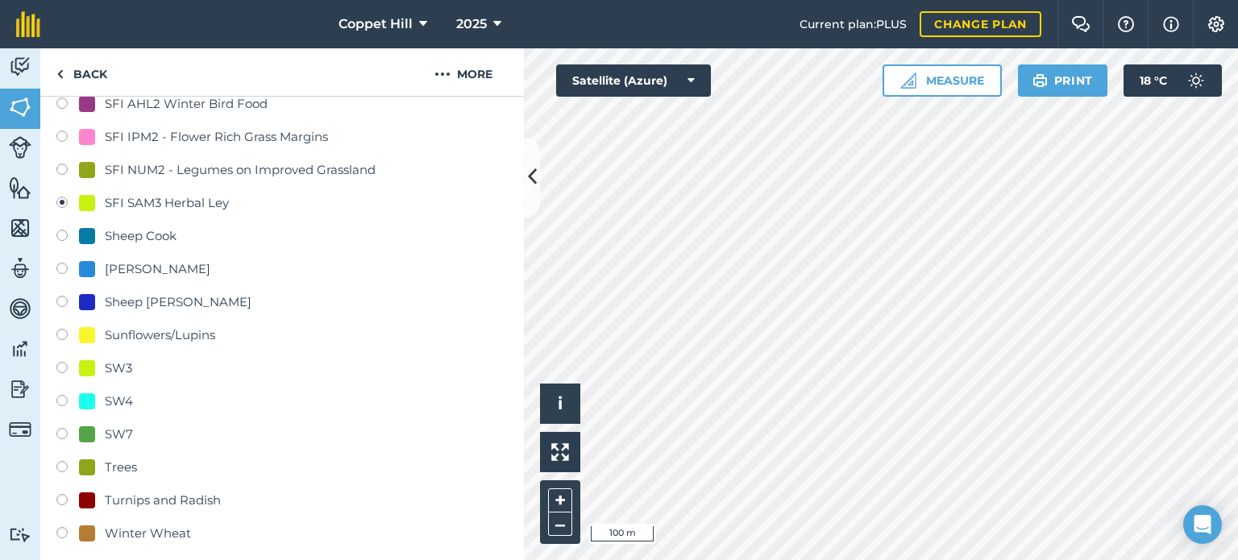
scroll to position [806, 0]
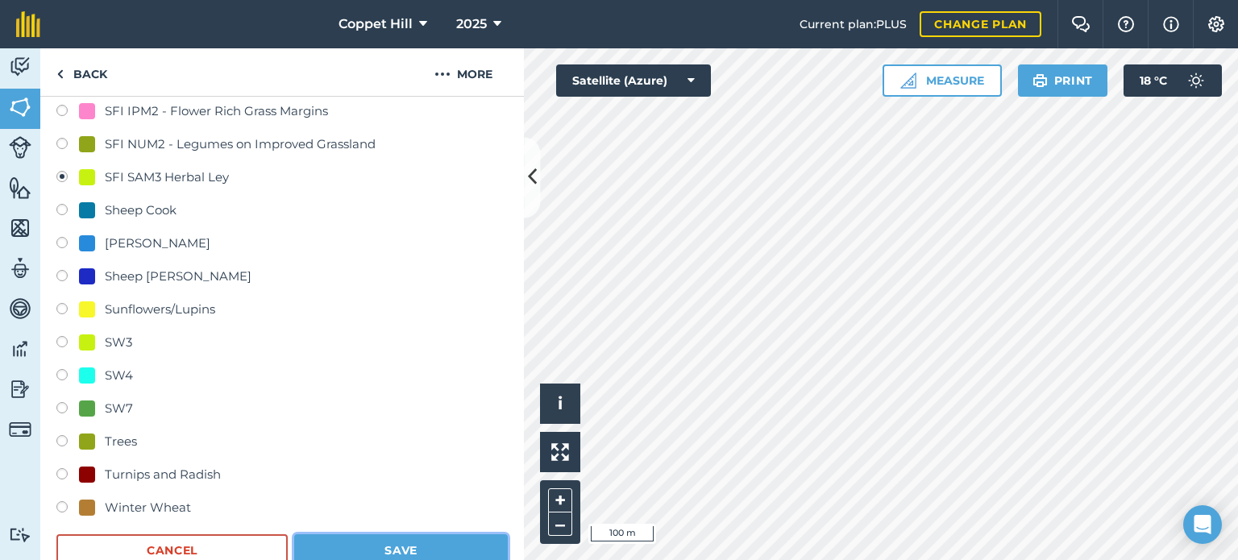
click at [424, 545] on button "Save" at bounding box center [401, 551] width 214 height 32
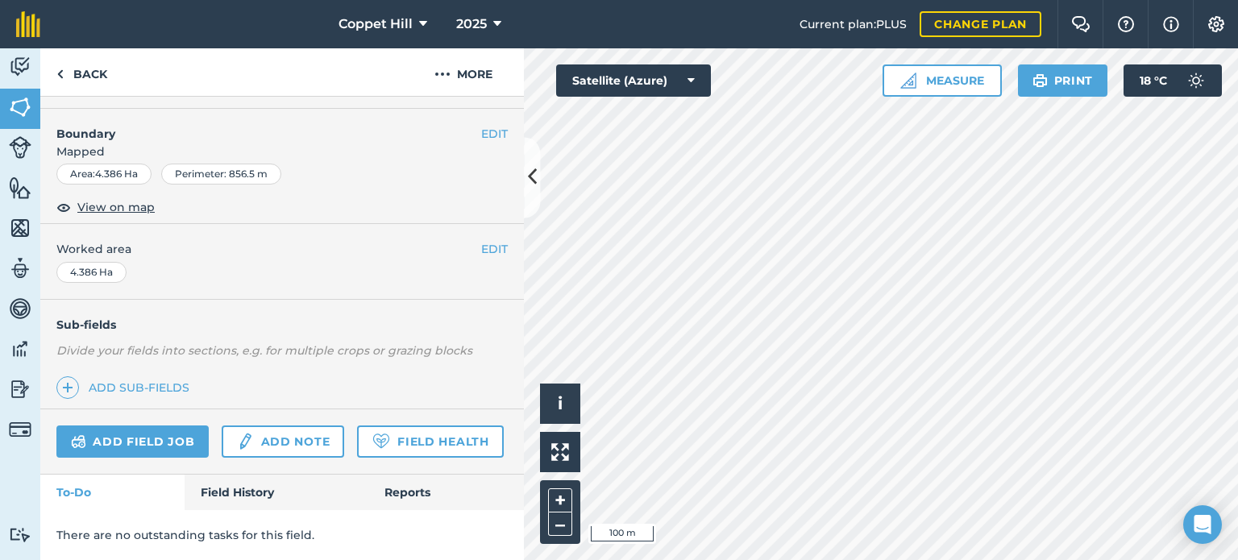
scroll to position [241, 0]
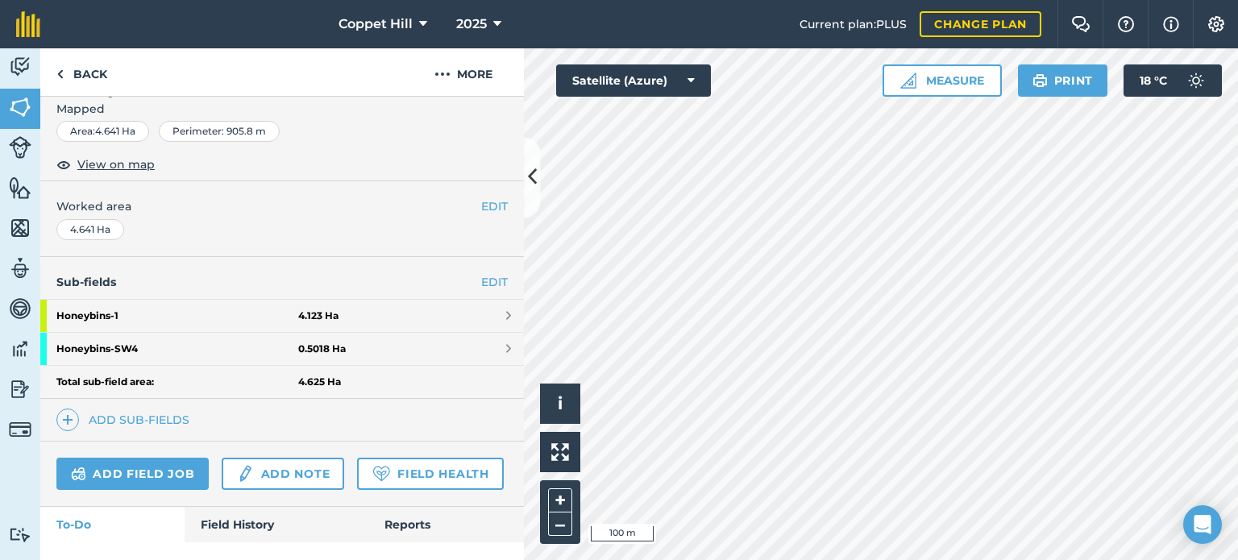
scroll to position [316, 0]
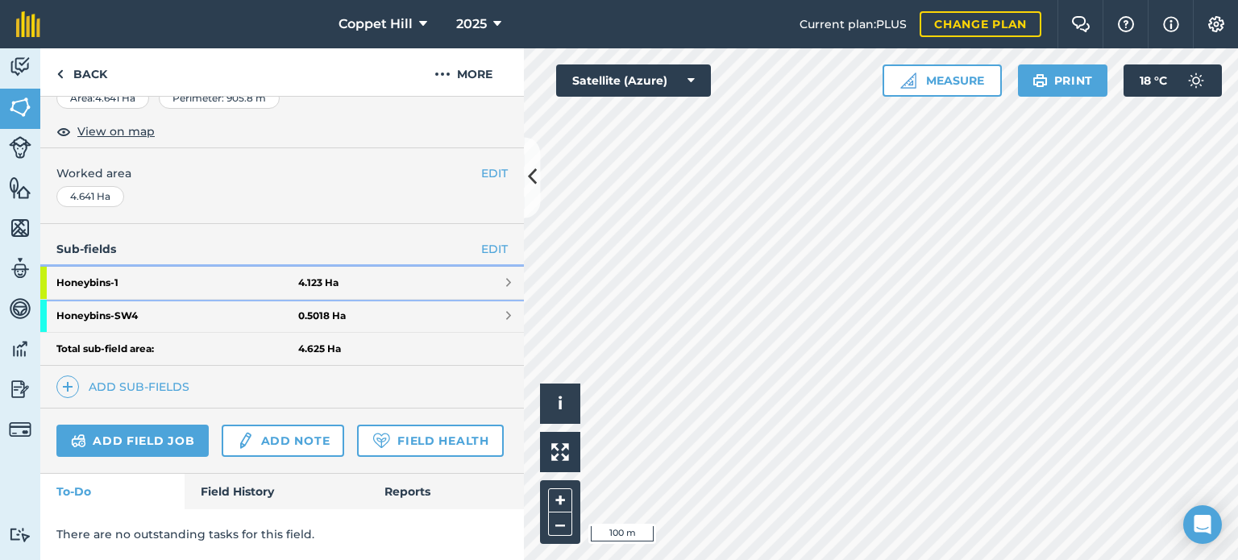
click at [123, 267] on strong "Honeybins - 1" at bounding box center [177, 283] width 242 height 32
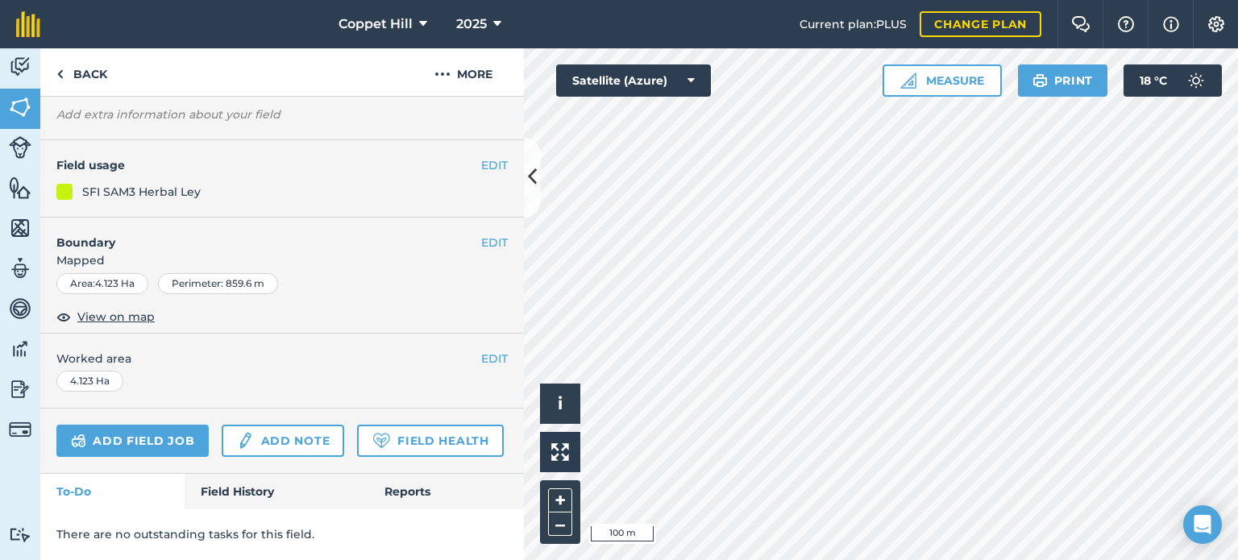
scroll to position [165, 0]
click at [65, 72] on link "Back" at bounding box center [81, 72] width 83 height 48
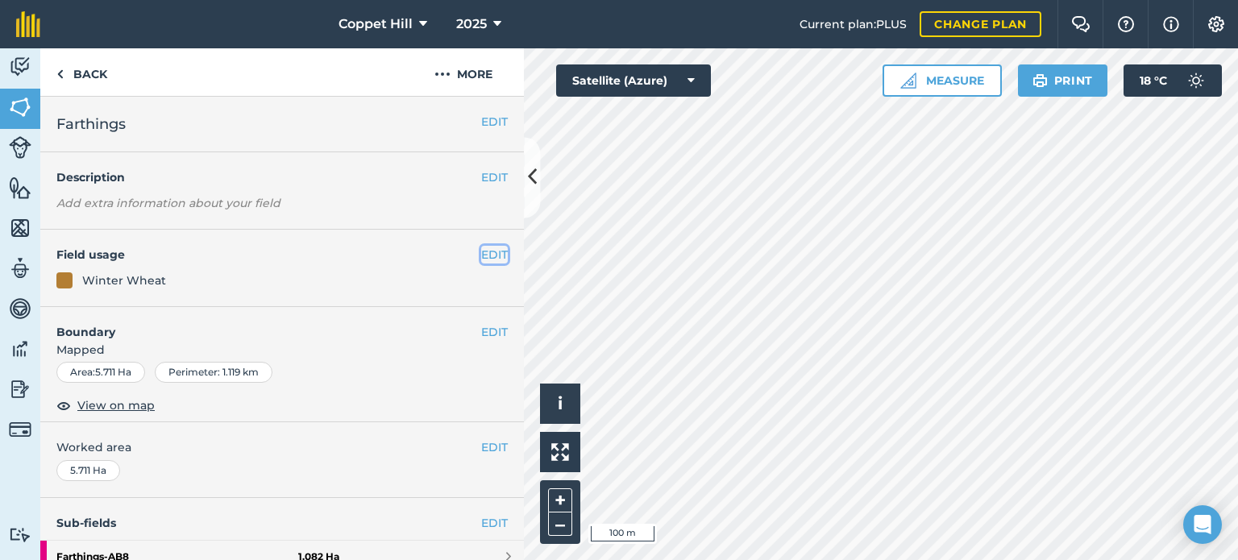
click at [489, 257] on button "EDIT" at bounding box center [494, 255] width 27 height 18
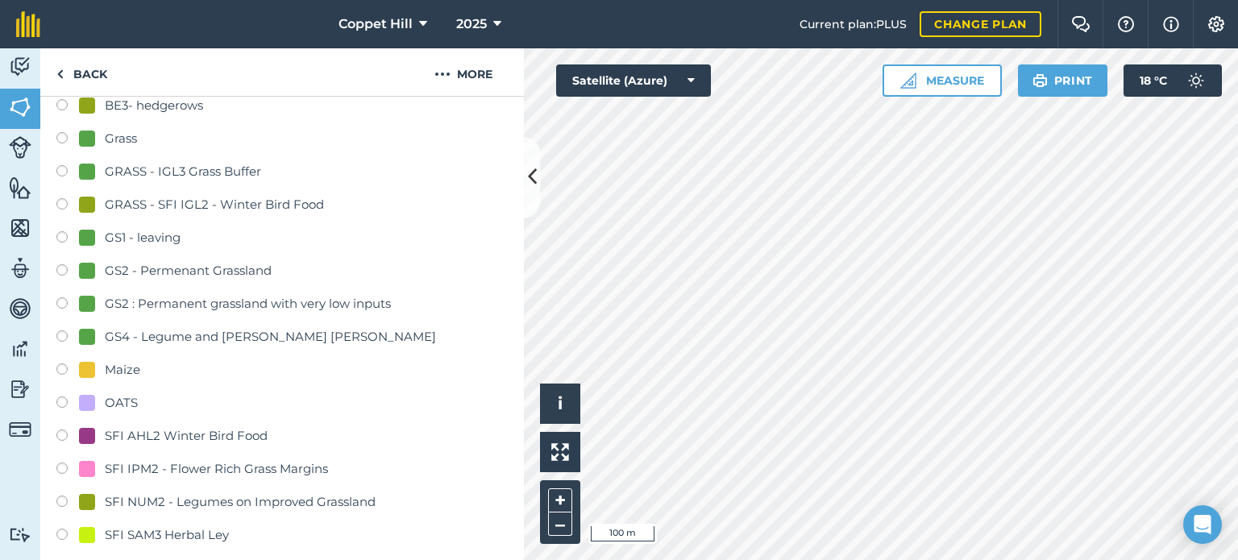
scroll to position [564, 0]
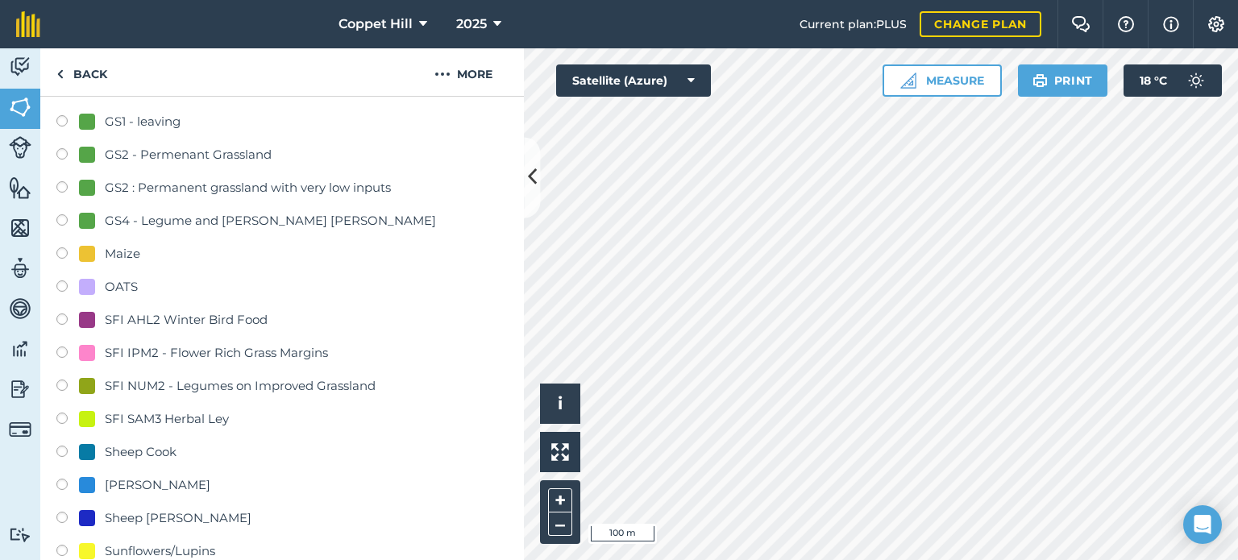
click at [61, 419] on label at bounding box center [67, 421] width 23 height 16
radio input "true"
radio input "false"
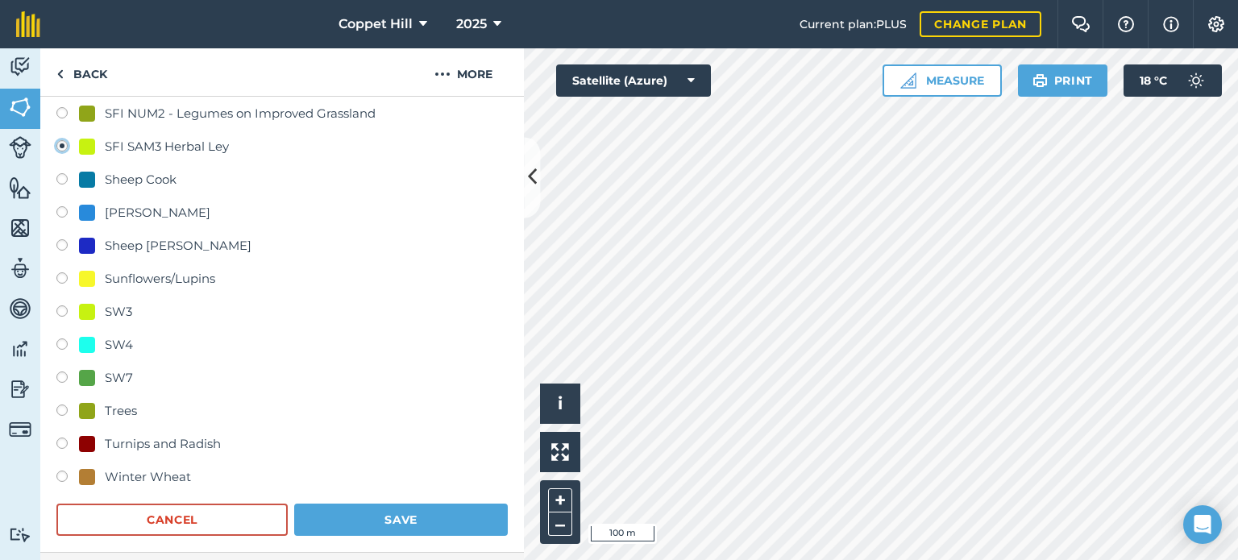
scroll to position [887, 0]
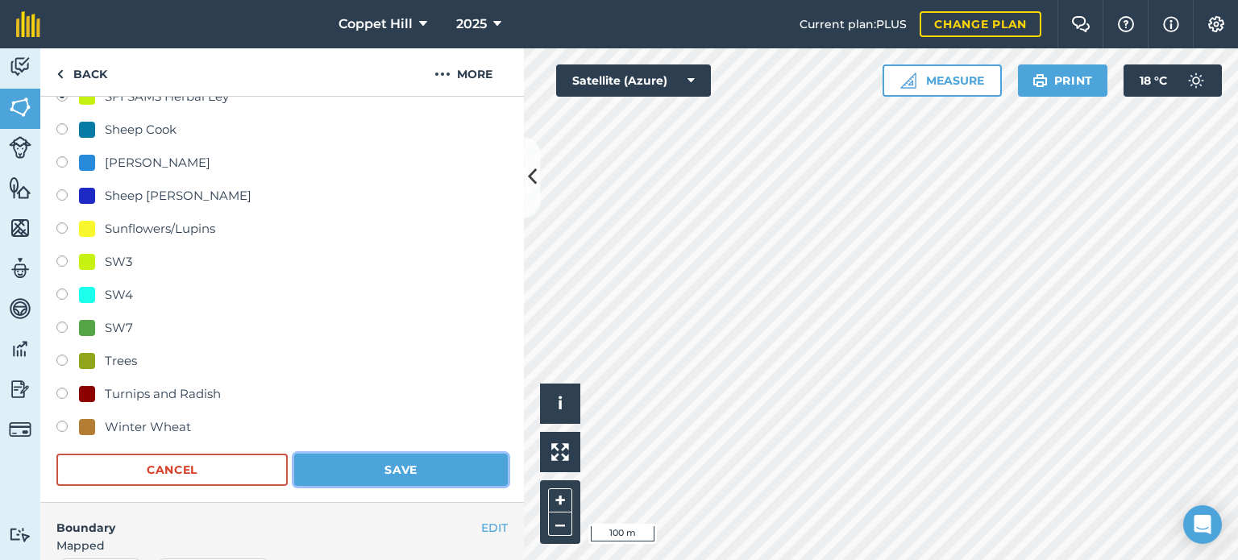
click at [400, 472] on button "Save" at bounding box center [401, 470] width 214 height 32
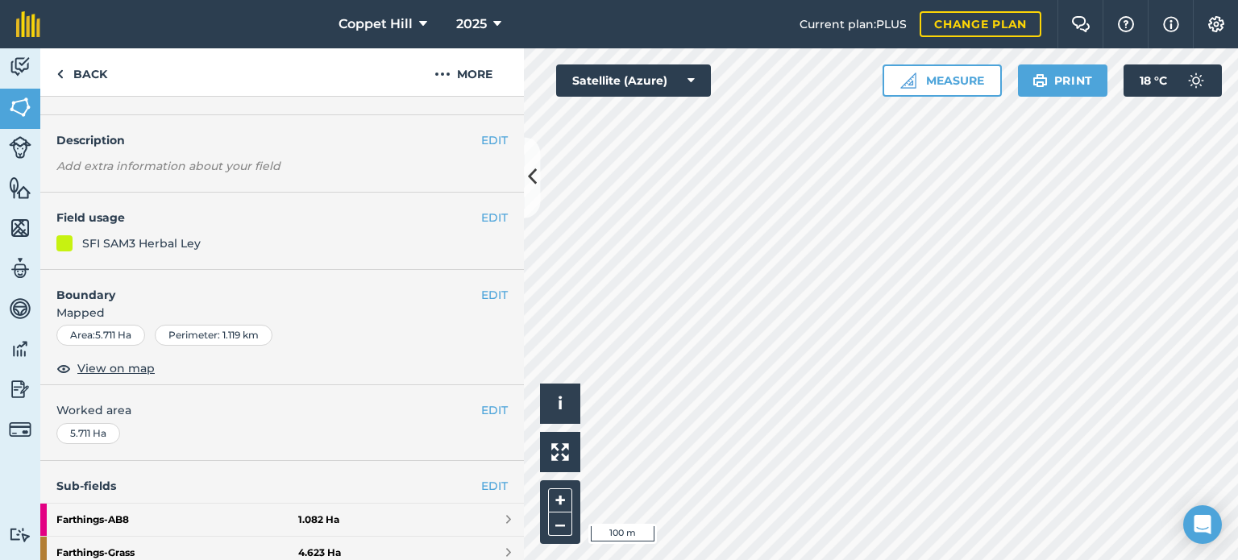
scroll to position [0, 0]
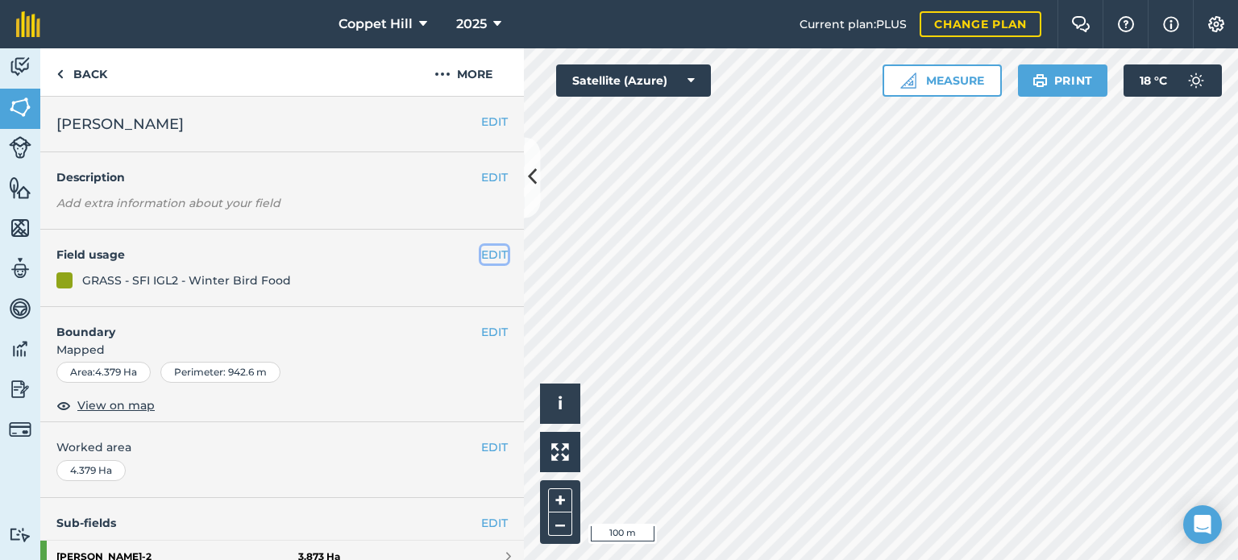
click at [484, 248] on button "EDIT" at bounding box center [494, 255] width 27 height 18
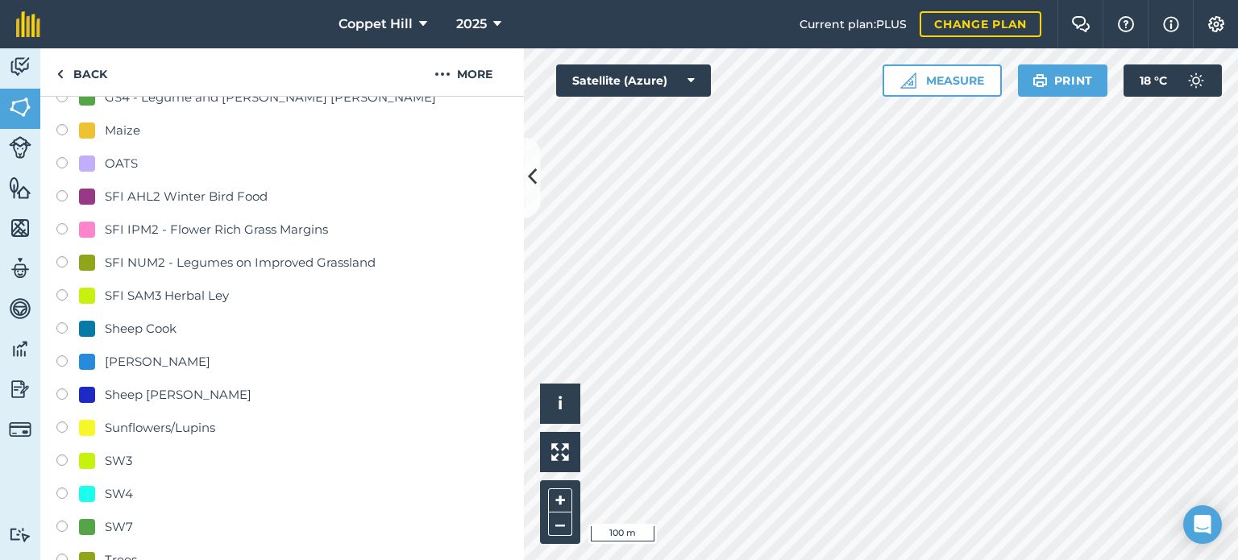
scroll to position [806, 0]
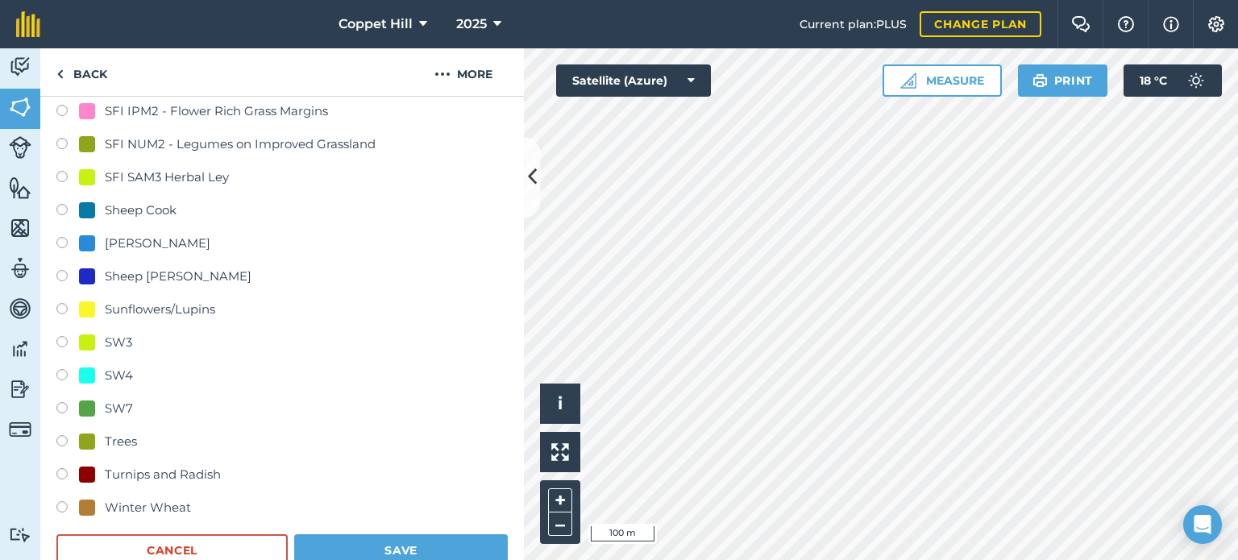
click at [61, 505] on label at bounding box center [67, 510] width 23 height 16
radio input "true"
radio input "false"
click at [445, 549] on button "Save" at bounding box center [401, 551] width 214 height 32
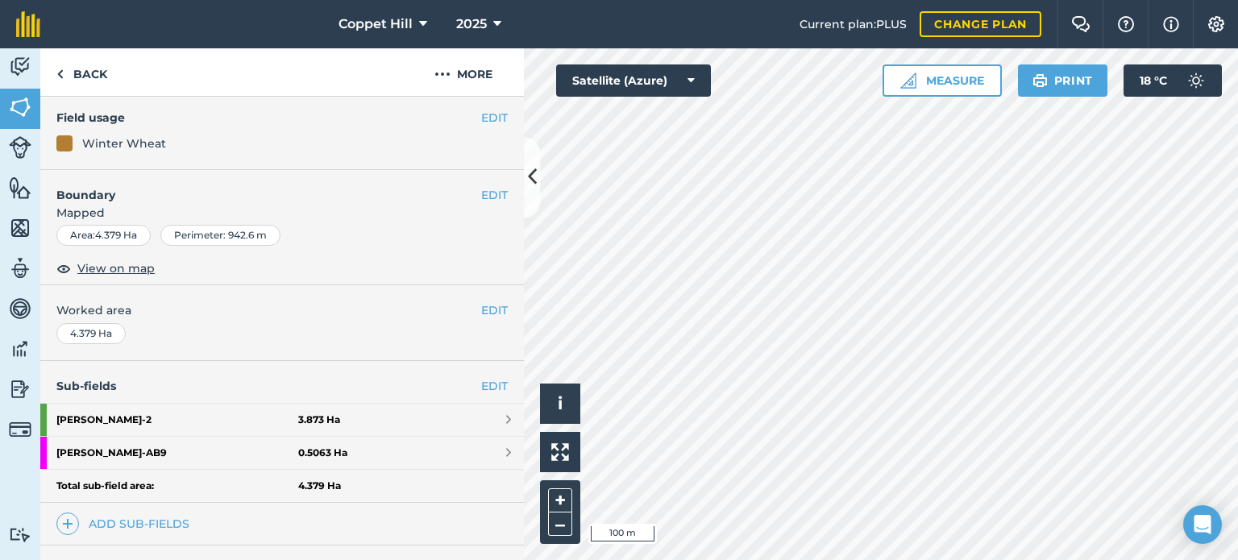
scroll to position [0, 0]
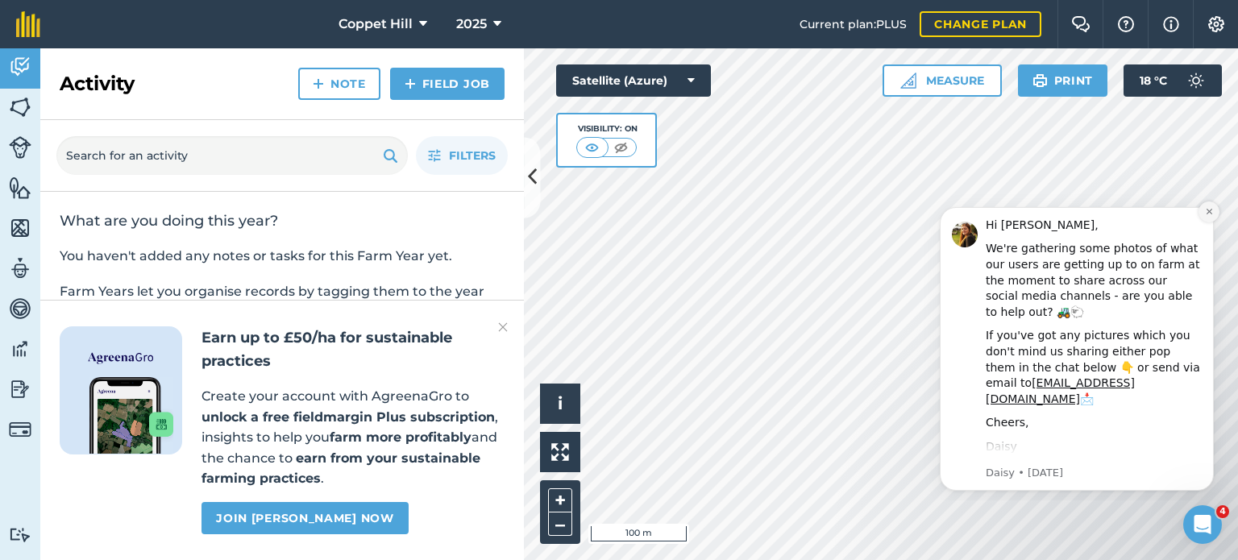
click at [1208, 217] on button "Dismiss notification" at bounding box center [1209, 212] width 21 height 21
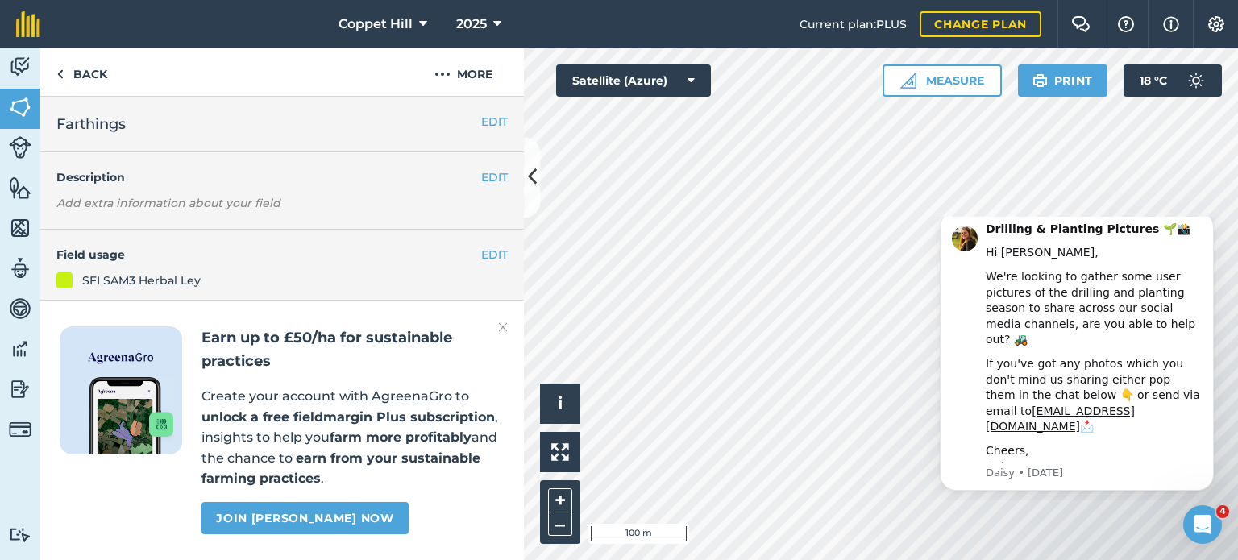
click at [500, 323] on img at bounding box center [503, 327] width 10 height 19
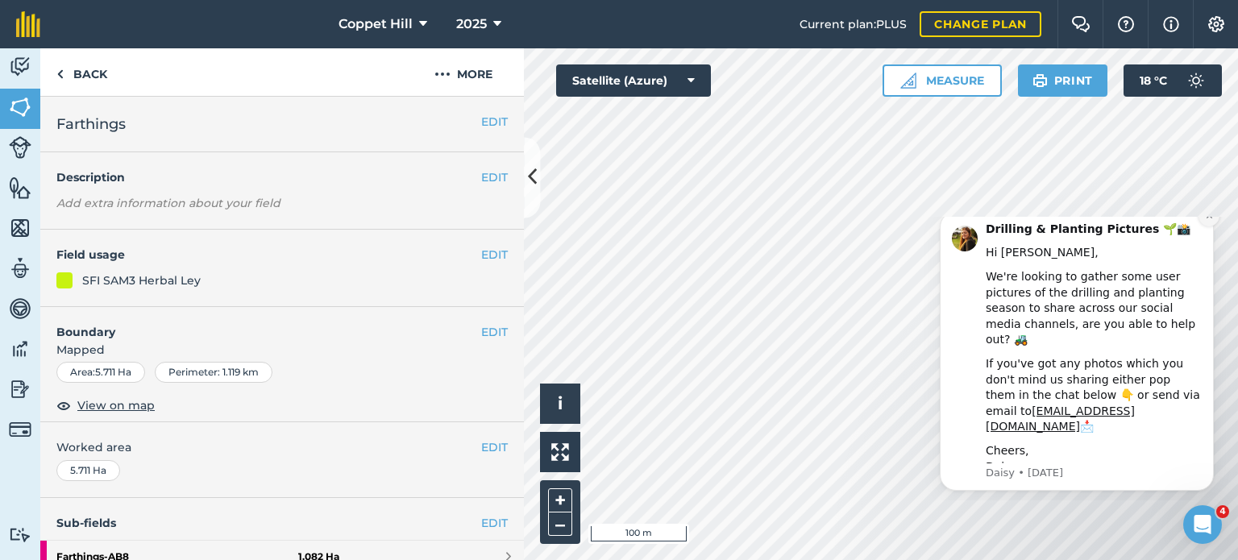
click at [1208, 219] on icon "Dismiss notification" at bounding box center [1209, 216] width 6 height 6
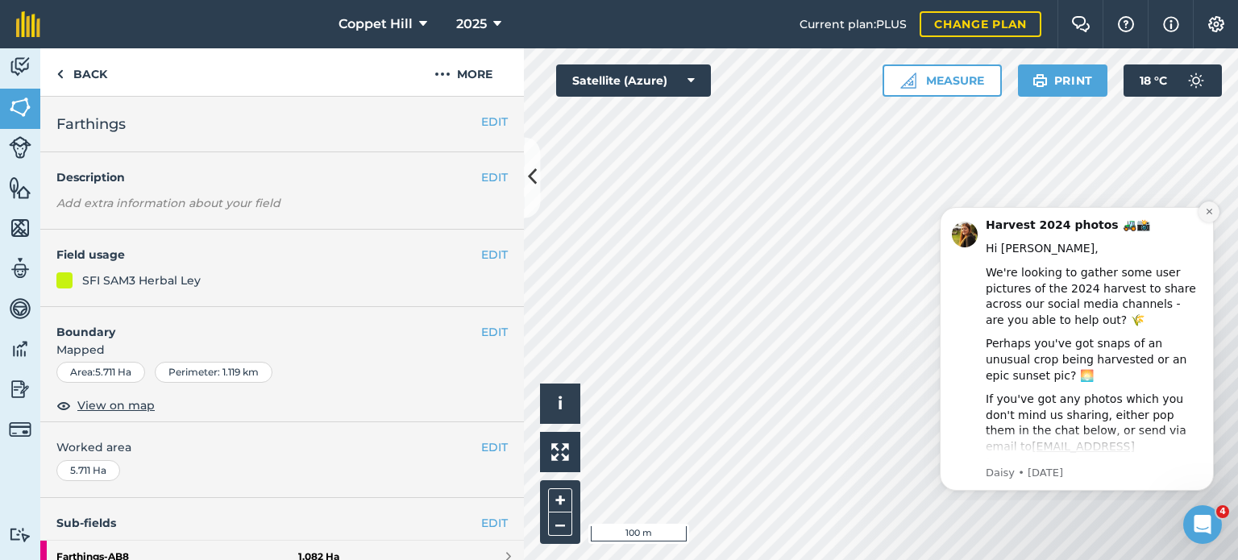
click at [1211, 210] on icon "Dismiss notification" at bounding box center [1209, 212] width 6 height 6
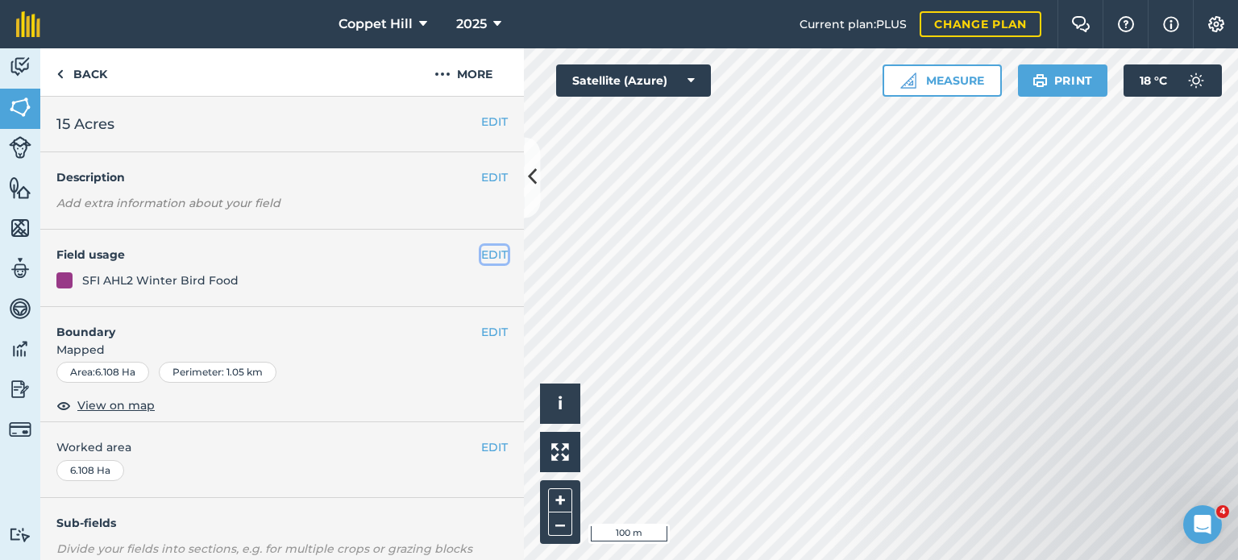
click at [485, 253] on button "EDIT" at bounding box center [494, 255] width 27 height 18
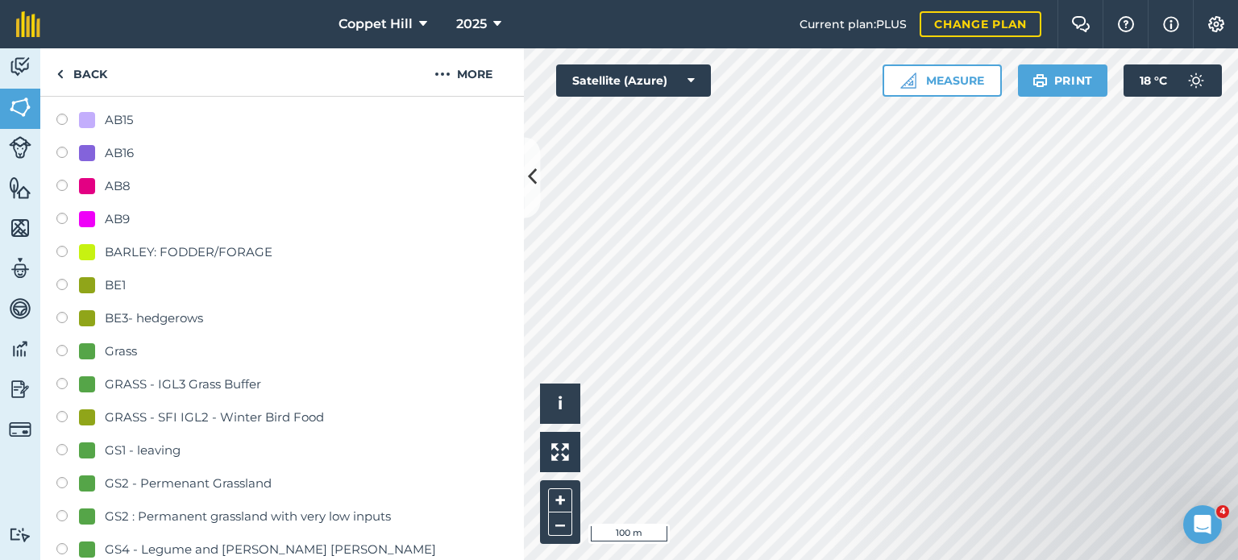
scroll to position [484, 0]
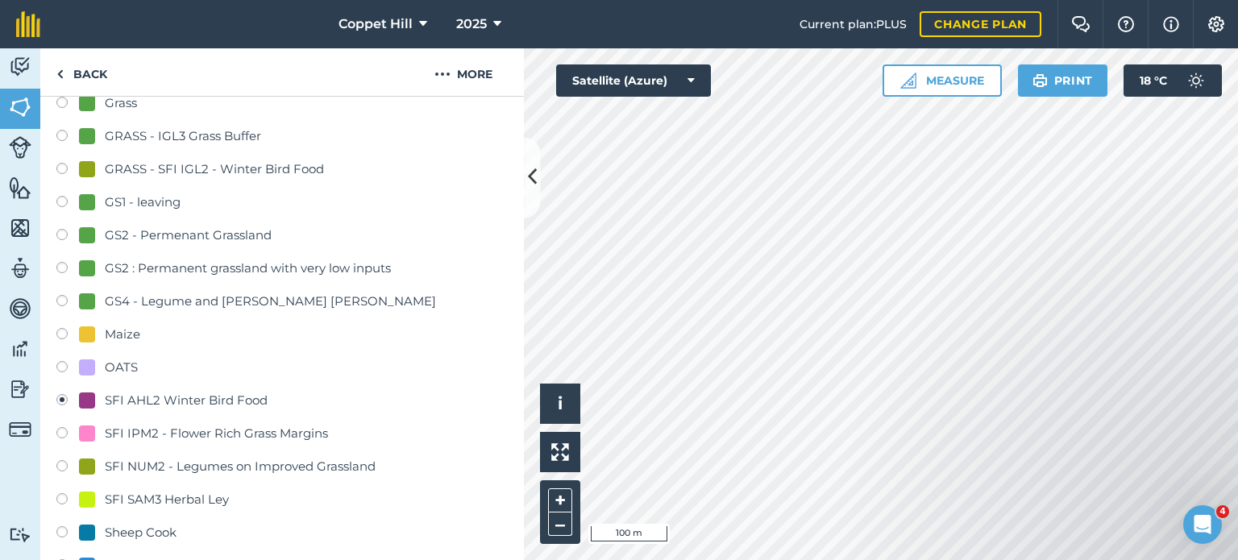
click at [61, 498] on label at bounding box center [67, 501] width 23 height 16
radio input "true"
radio input "false"
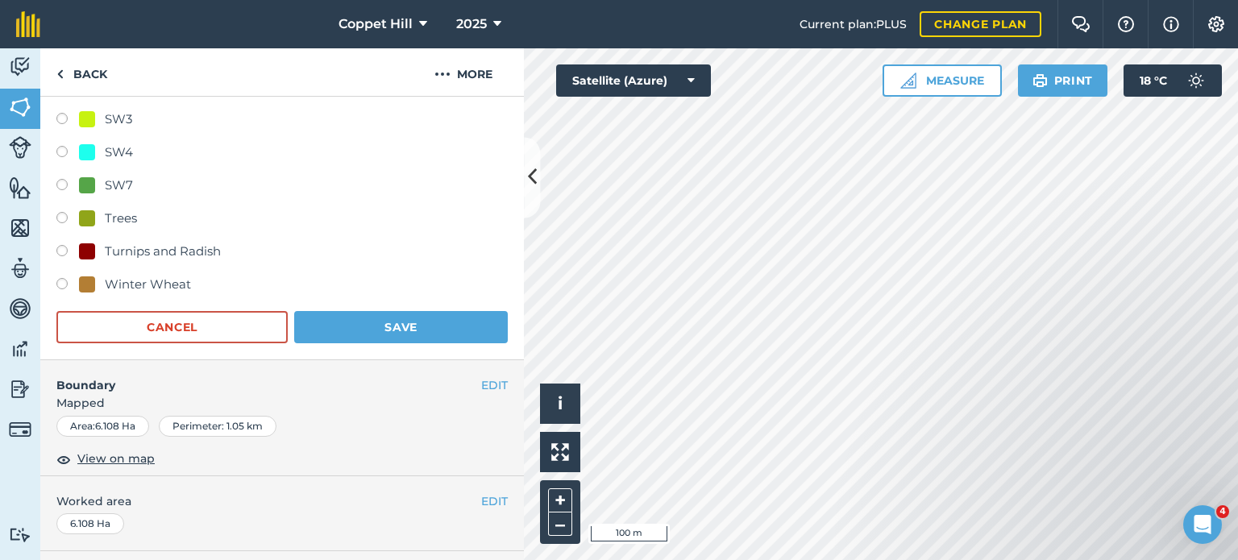
scroll to position [1048, 0]
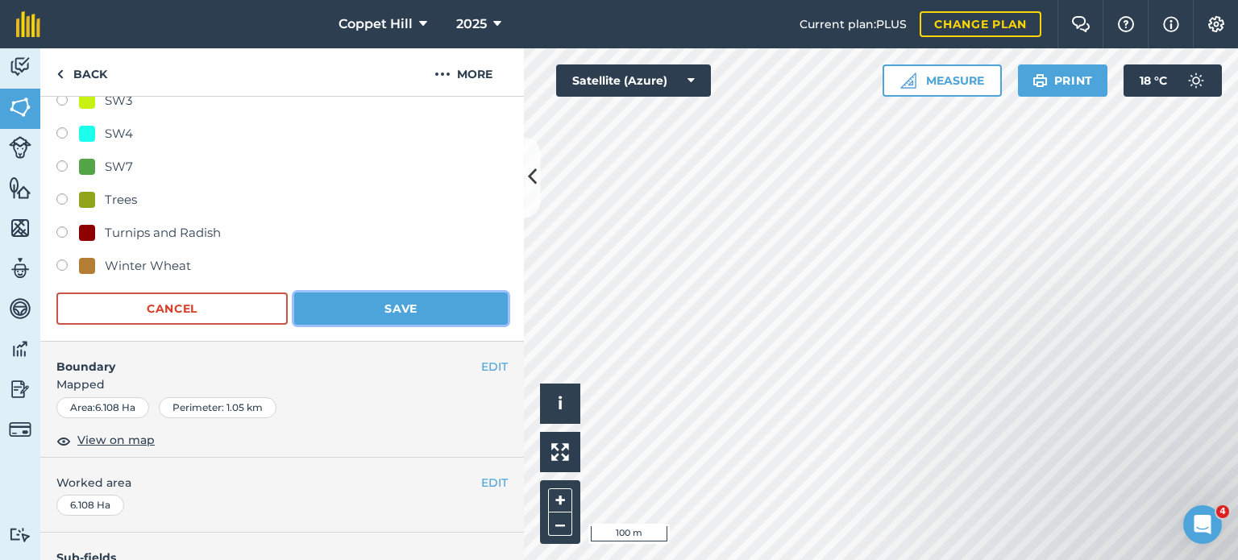
click at [399, 305] on button "Save" at bounding box center [401, 309] width 214 height 32
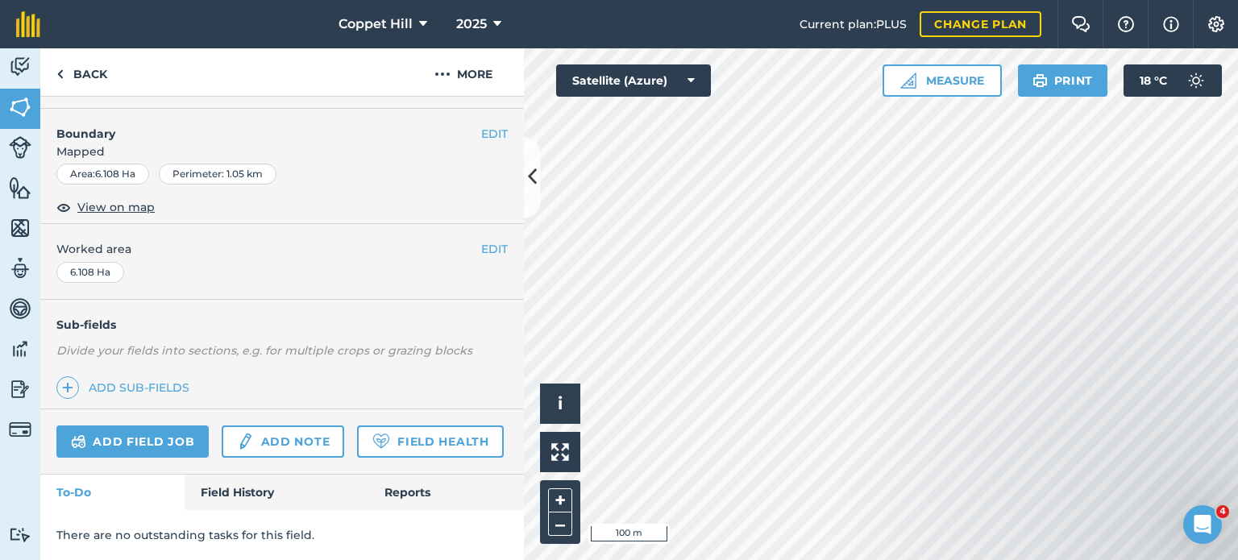
scroll to position [241, 0]
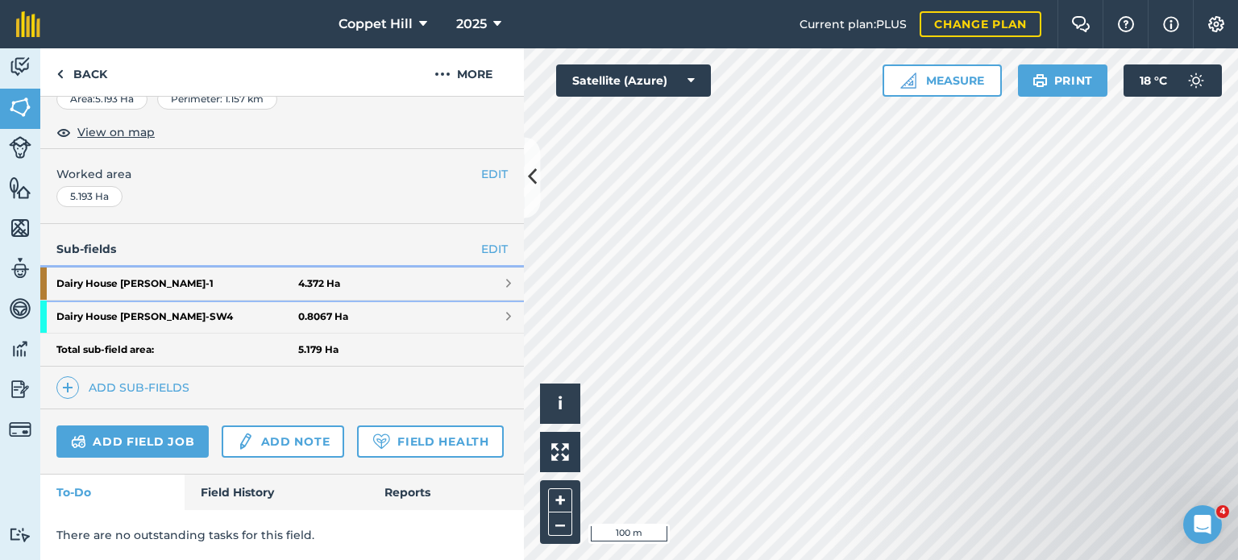
click at [214, 268] on strong "Dairy House [PERSON_NAME] - 1" at bounding box center [177, 284] width 242 height 32
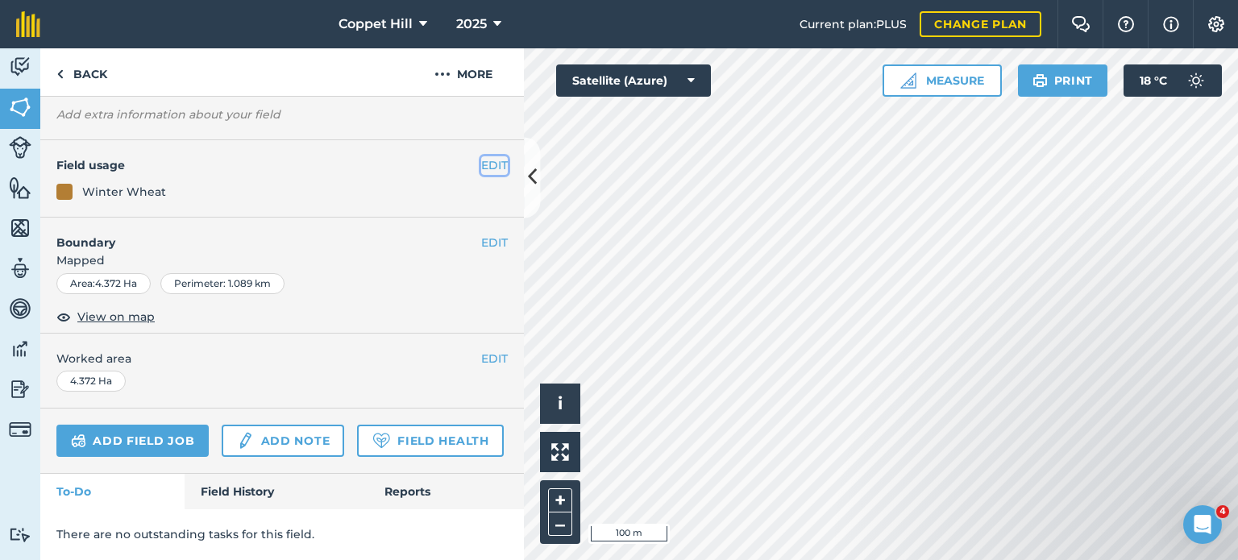
click at [483, 156] on button "EDIT" at bounding box center [494, 165] width 27 height 18
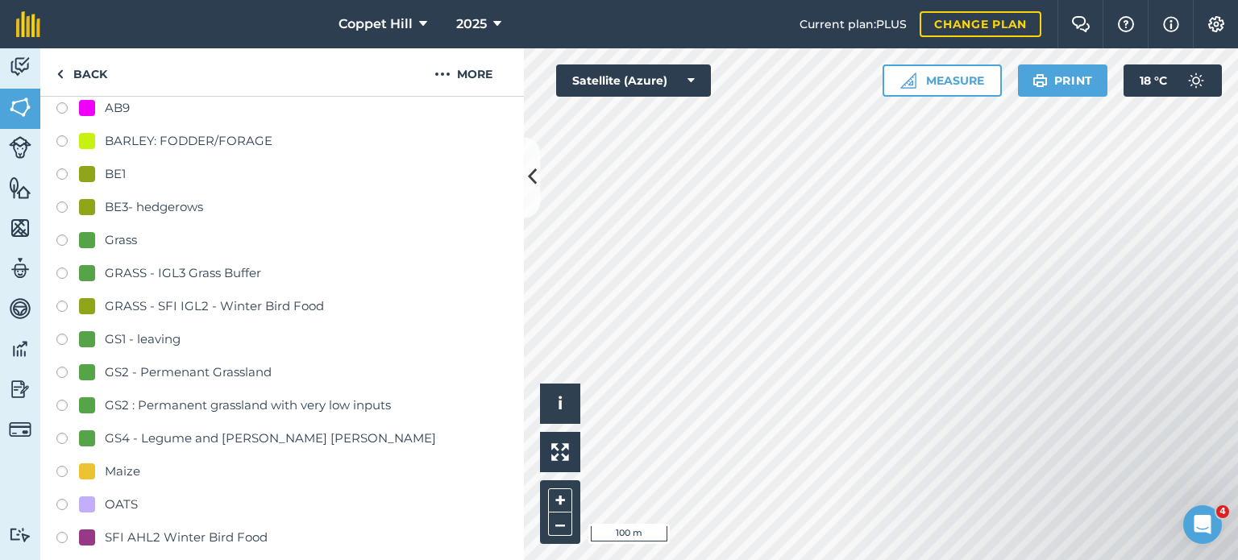
scroll to position [649, 0]
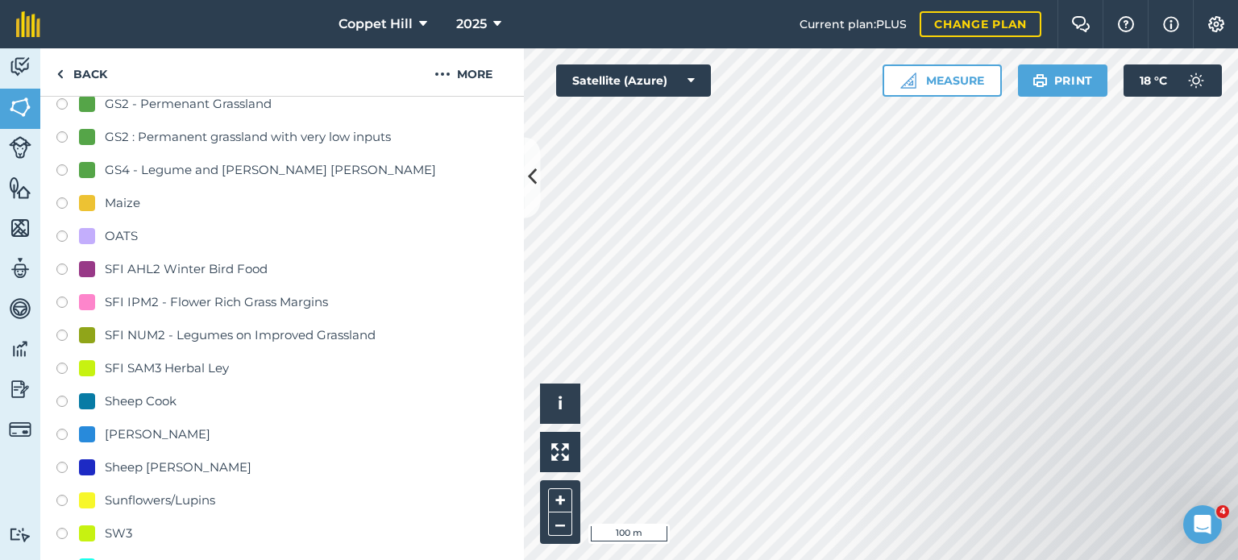
click at [144, 370] on div "SFI SAM3 Herbal Ley" at bounding box center [167, 368] width 124 height 19
radio input "true"
radio input "false"
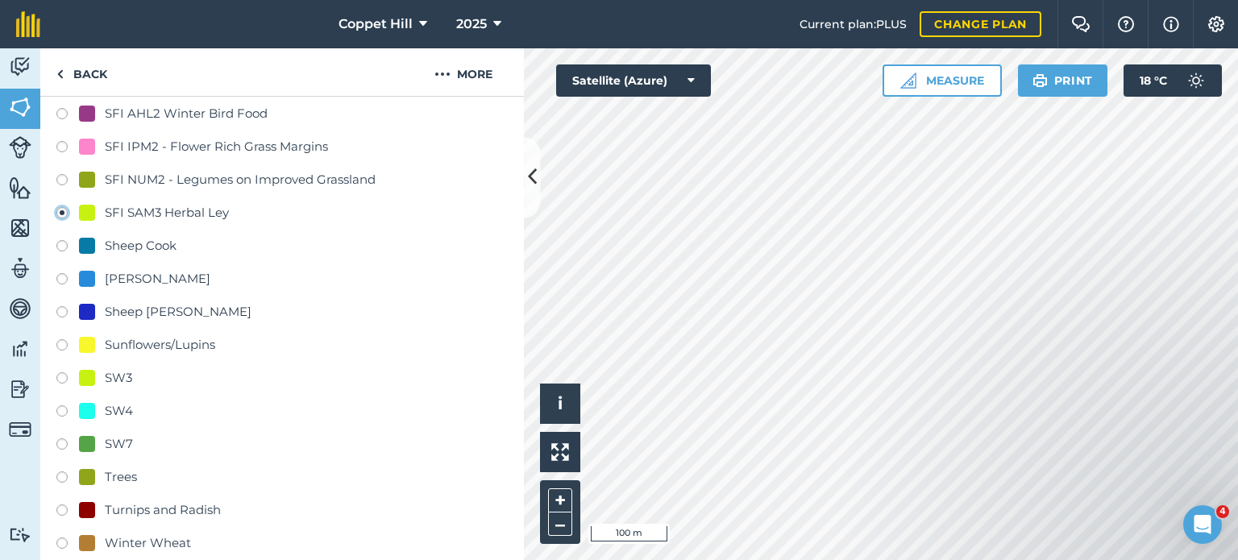
scroll to position [972, 0]
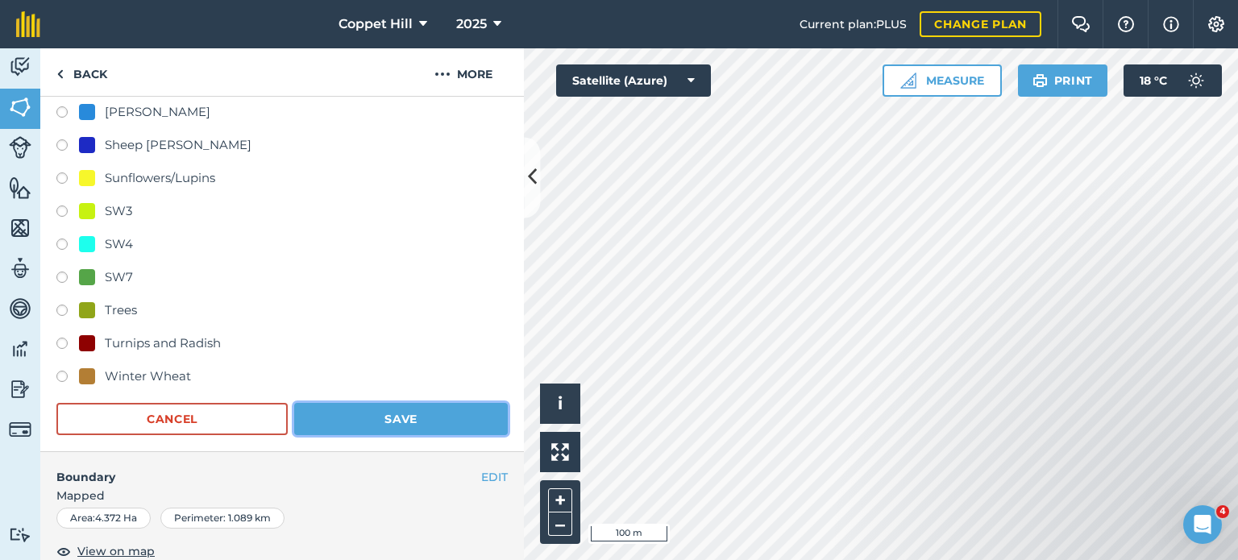
click at [377, 419] on button "Save" at bounding box center [401, 419] width 214 height 32
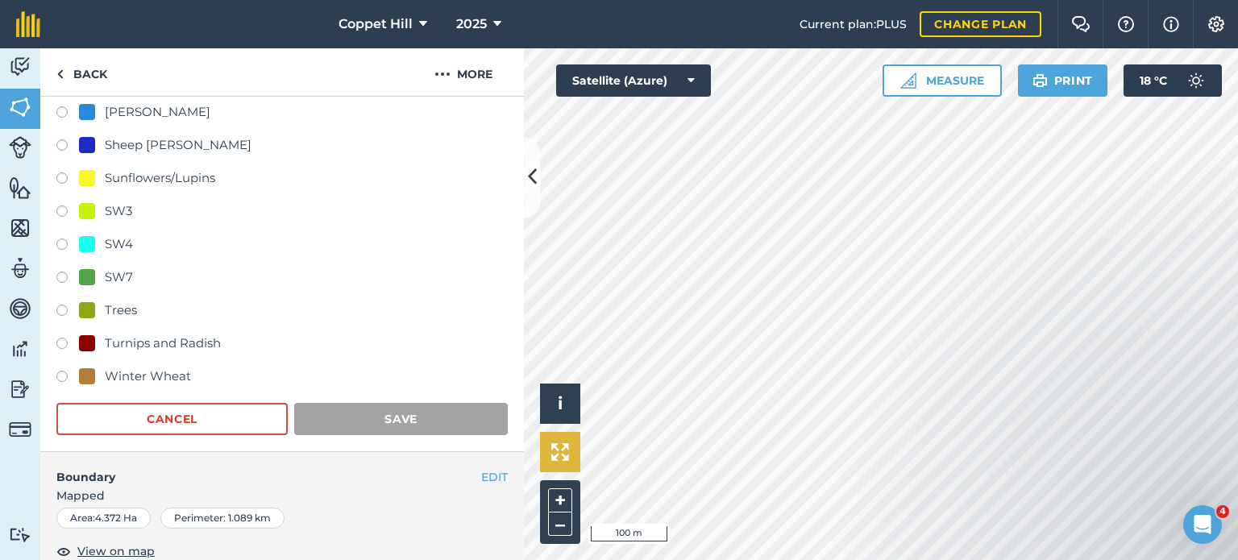
scroll to position [165, 0]
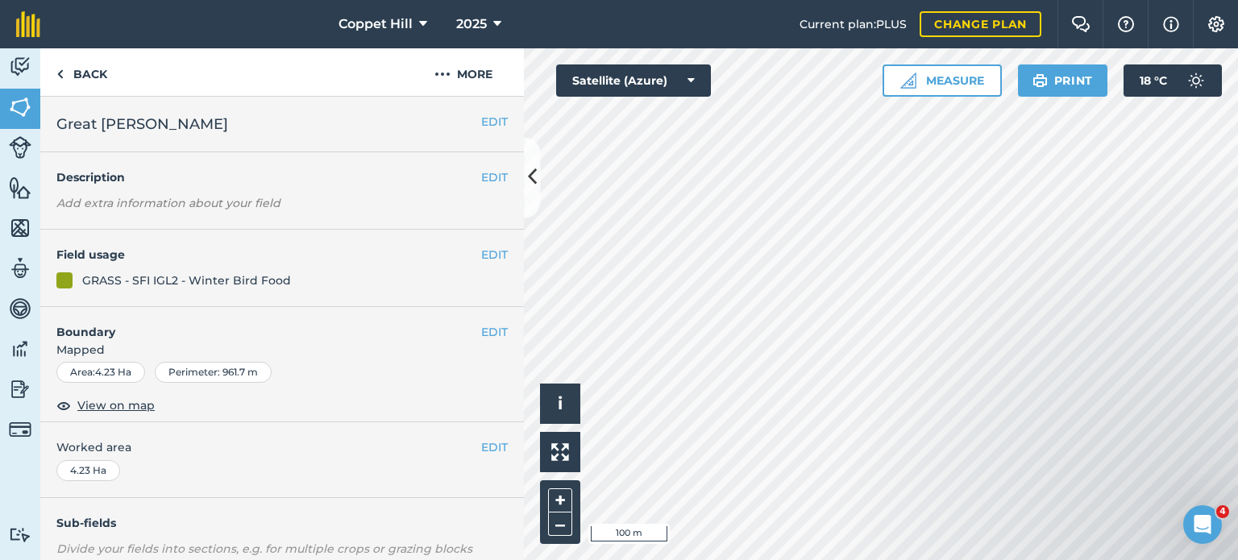
click at [497, 257] on div "EDIT Field usage GRASS - SFI IGL2 - Winter Bird Food" at bounding box center [282, 268] width 484 height 77
click at [482, 254] on button "EDIT" at bounding box center [494, 255] width 27 height 18
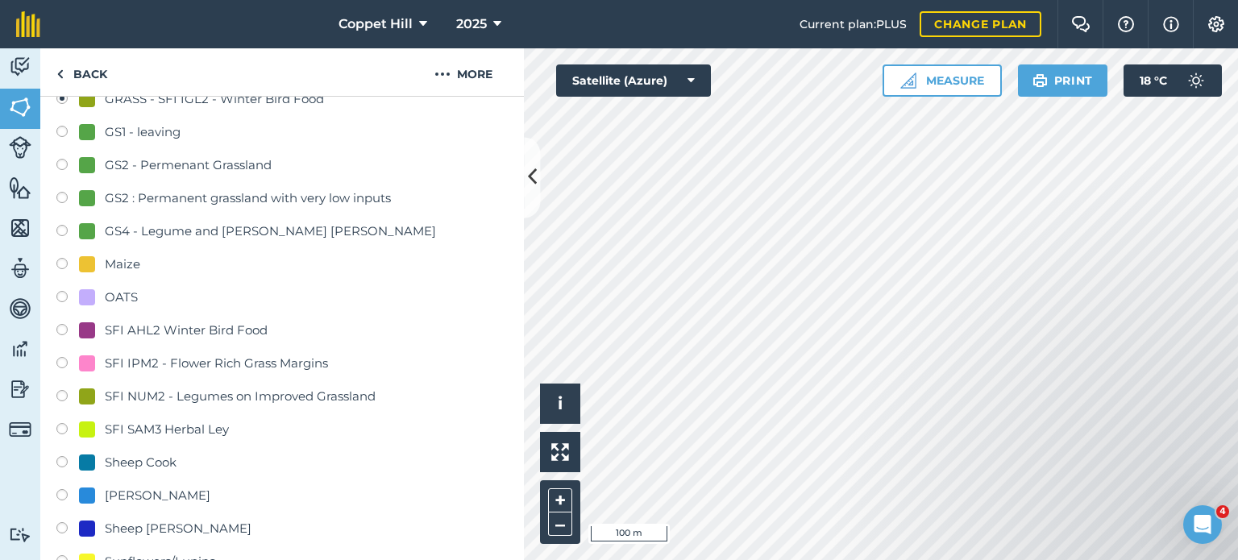
scroll to position [564, 0]
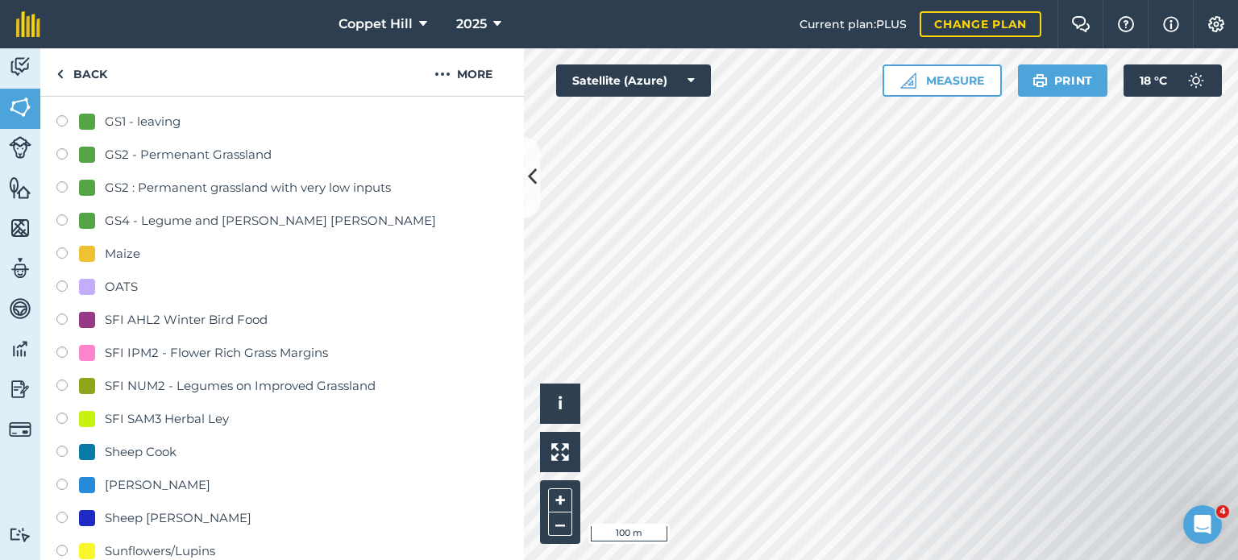
click at [140, 414] on div "SFI SAM3 Herbal Ley" at bounding box center [167, 419] width 124 height 19
radio input "true"
radio input "false"
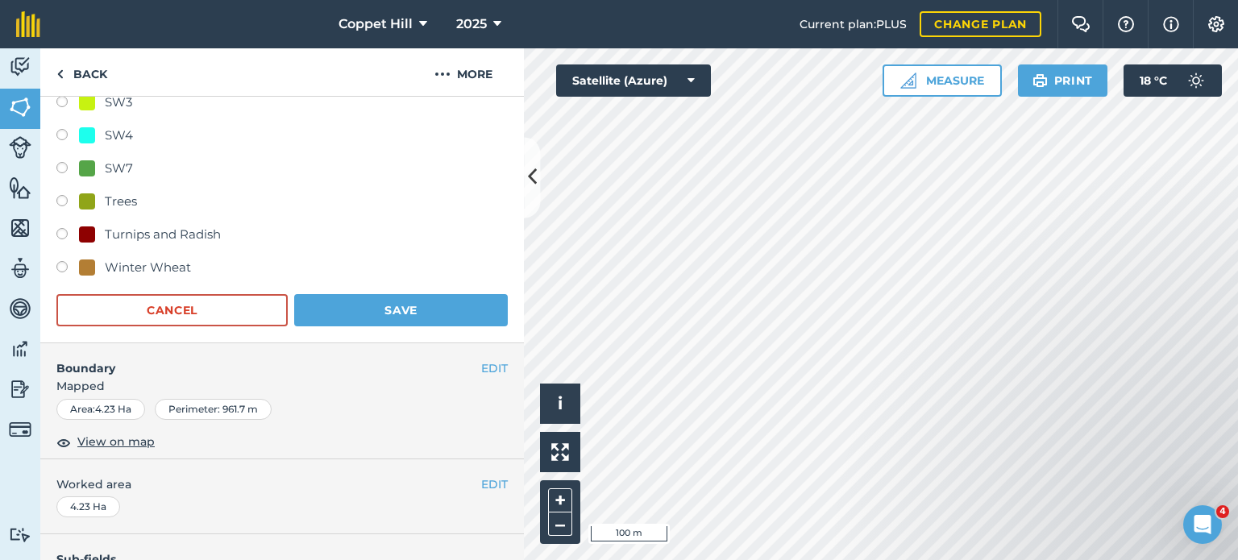
scroll to position [1048, 0]
click at [386, 298] on button "Save" at bounding box center [401, 309] width 214 height 32
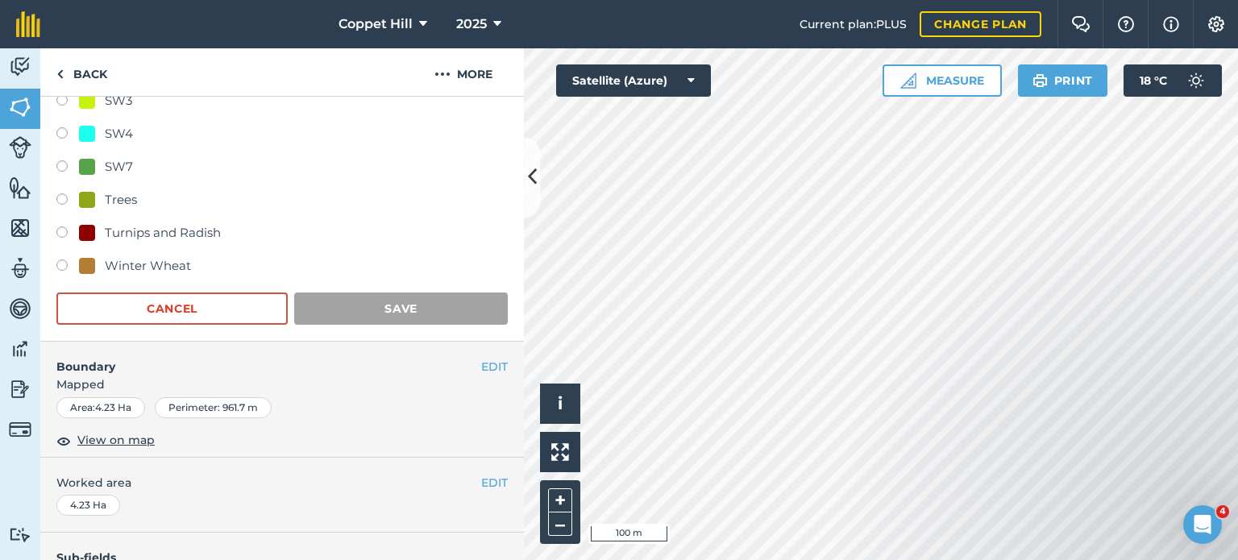
scroll to position [241, 0]
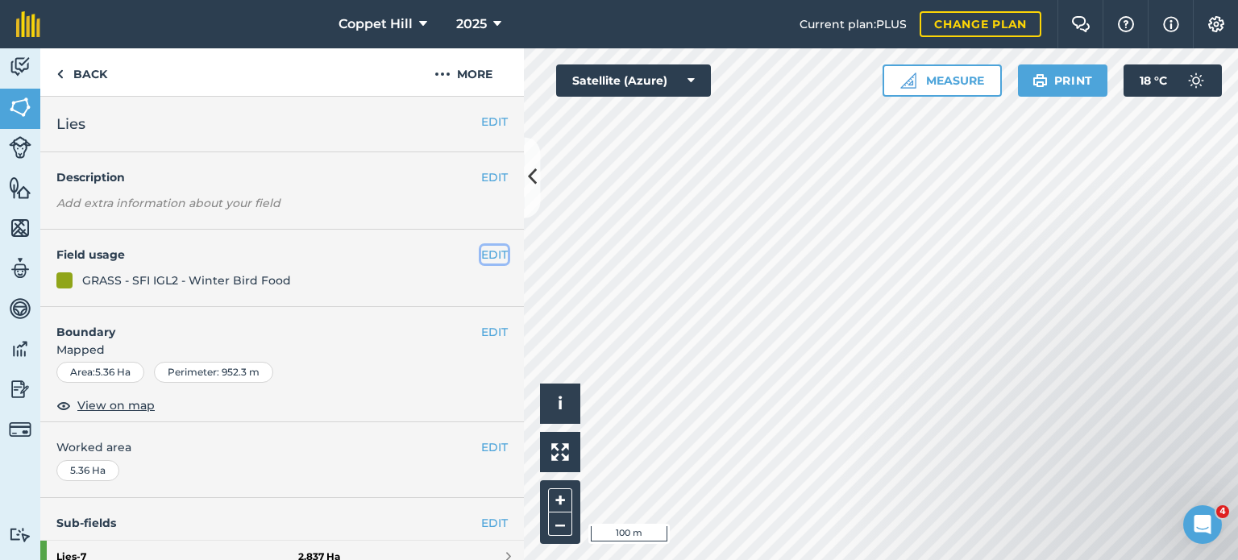
click at [485, 256] on button "EDIT" at bounding box center [494, 255] width 27 height 18
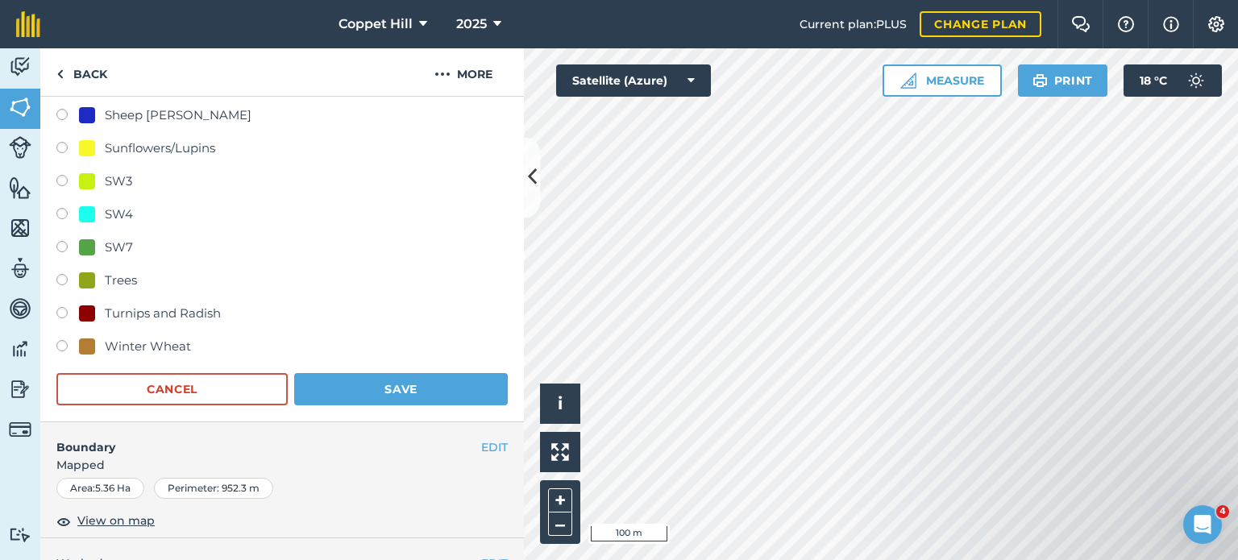
scroll to position [887, 0]
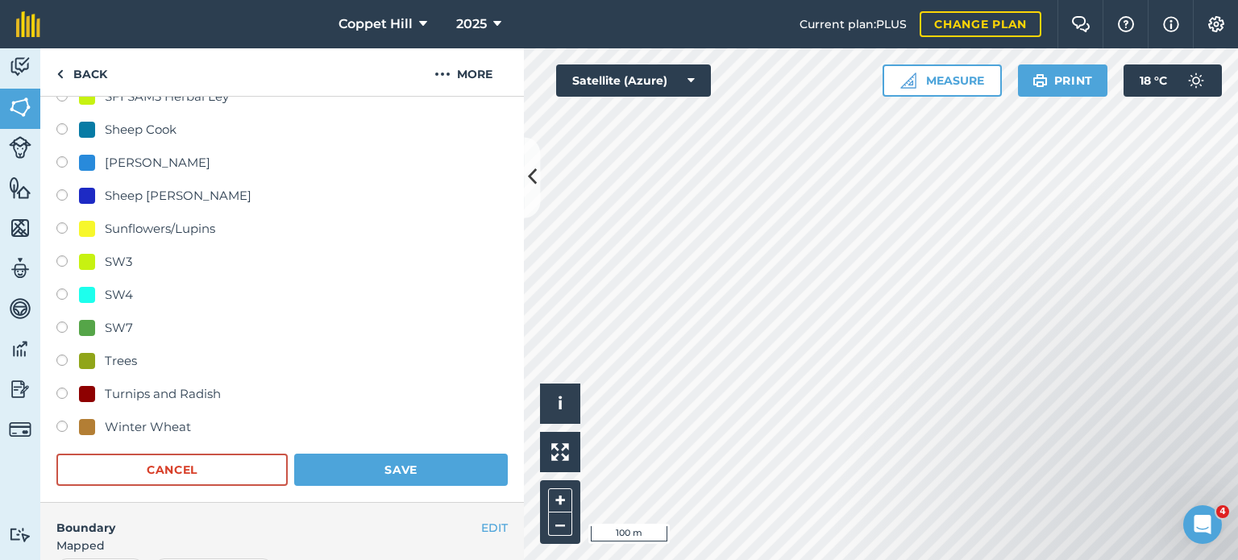
click at [58, 228] on label at bounding box center [67, 231] width 23 height 16
radio input "true"
radio input "false"
click at [423, 464] on button "Save" at bounding box center [401, 470] width 214 height 32
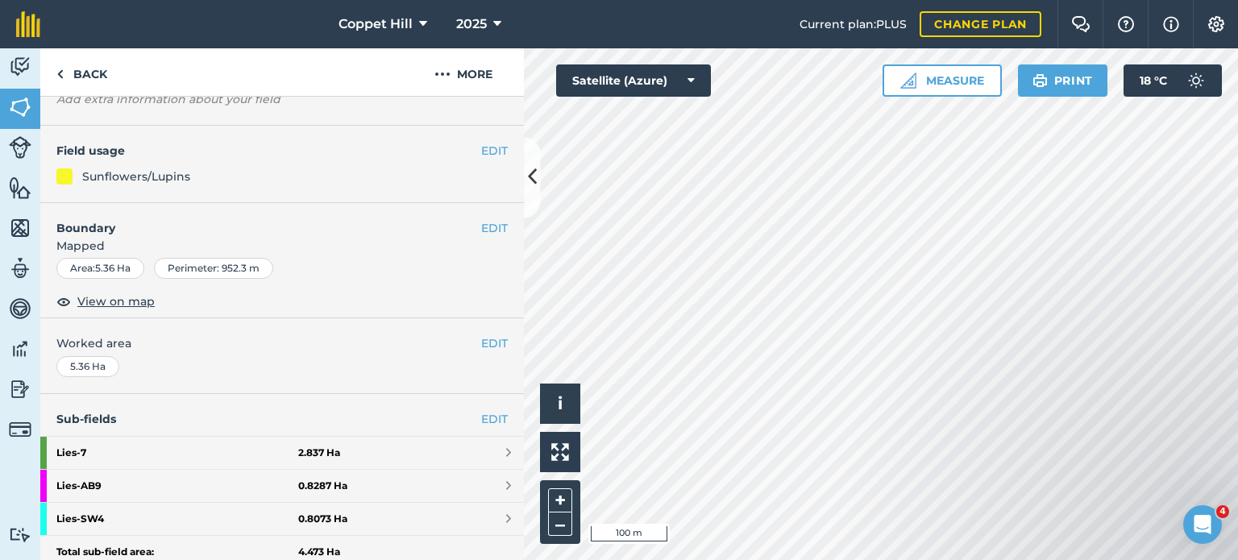
scroll to position [242, 0]
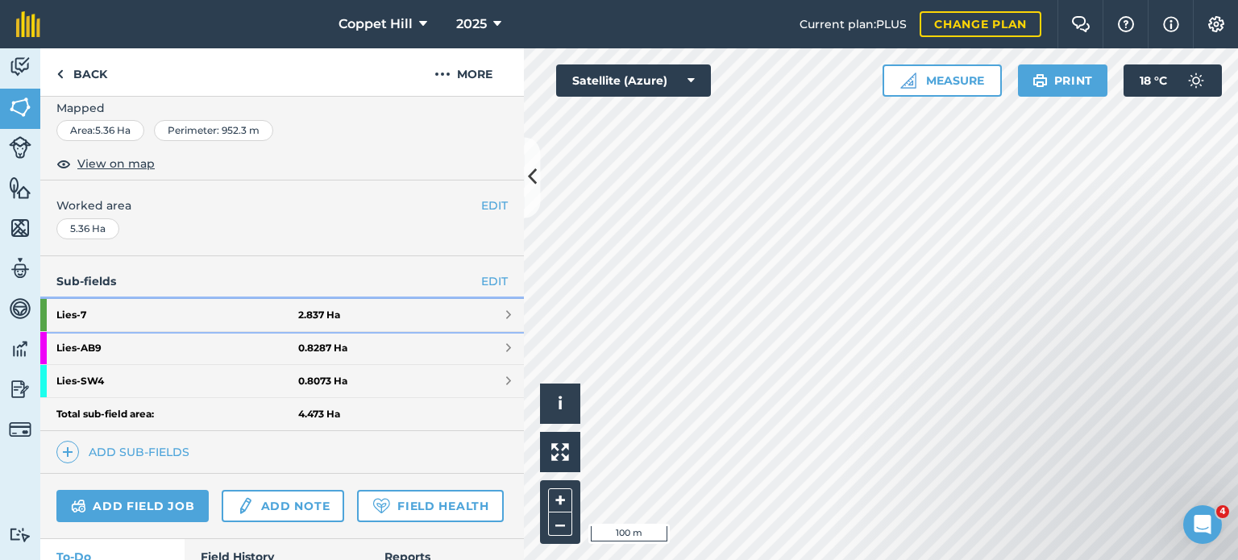
click at [189, 311] on strong "Lies - 7" at bounding box center [177, 315] width 242 height 32
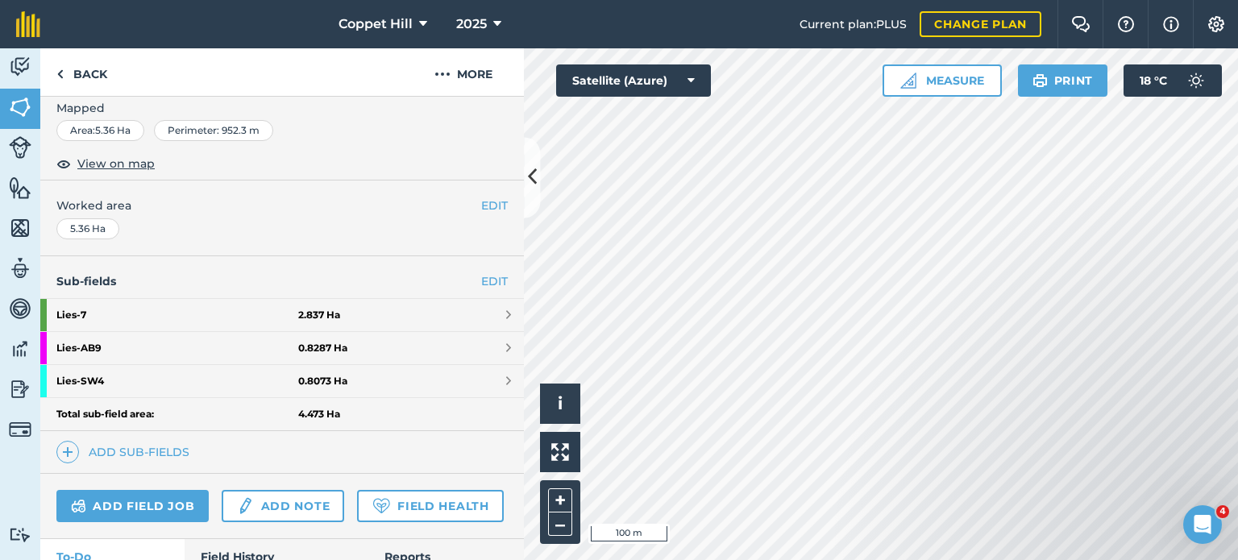
scroll to position [165, 0]
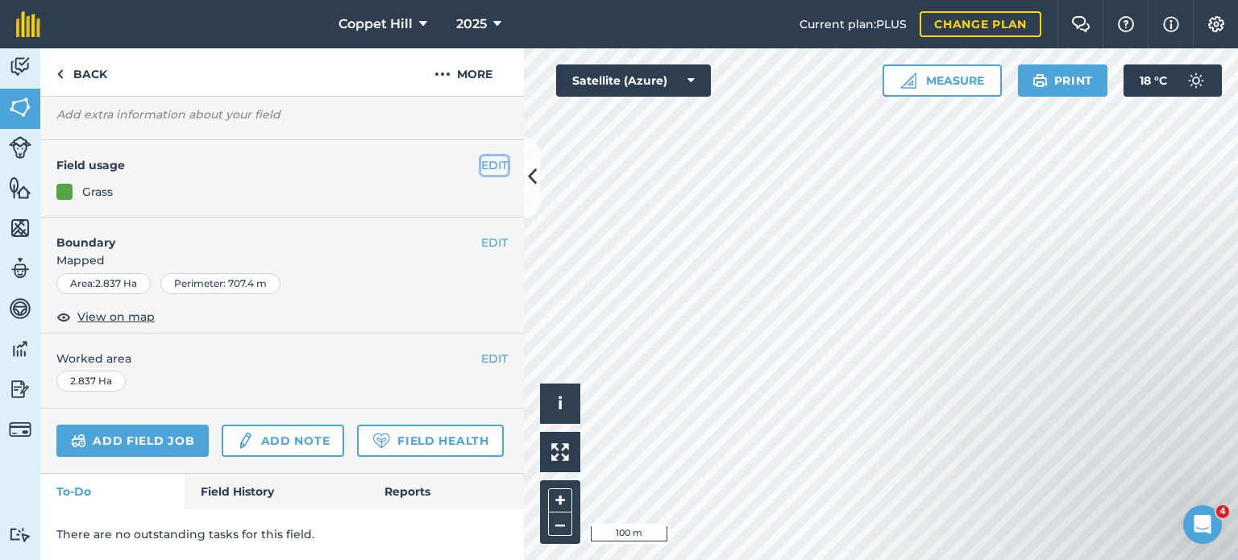
click at [481, 156] on button "EDIT" at bounding box center [494, 165] width 27 height 18
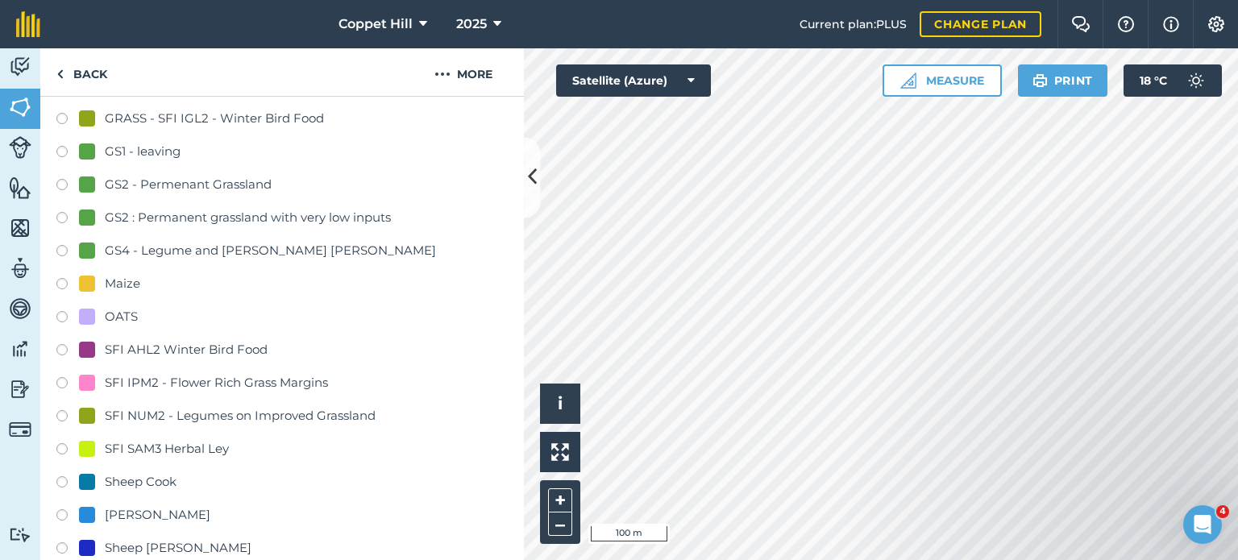
scroll to position [891, 0]
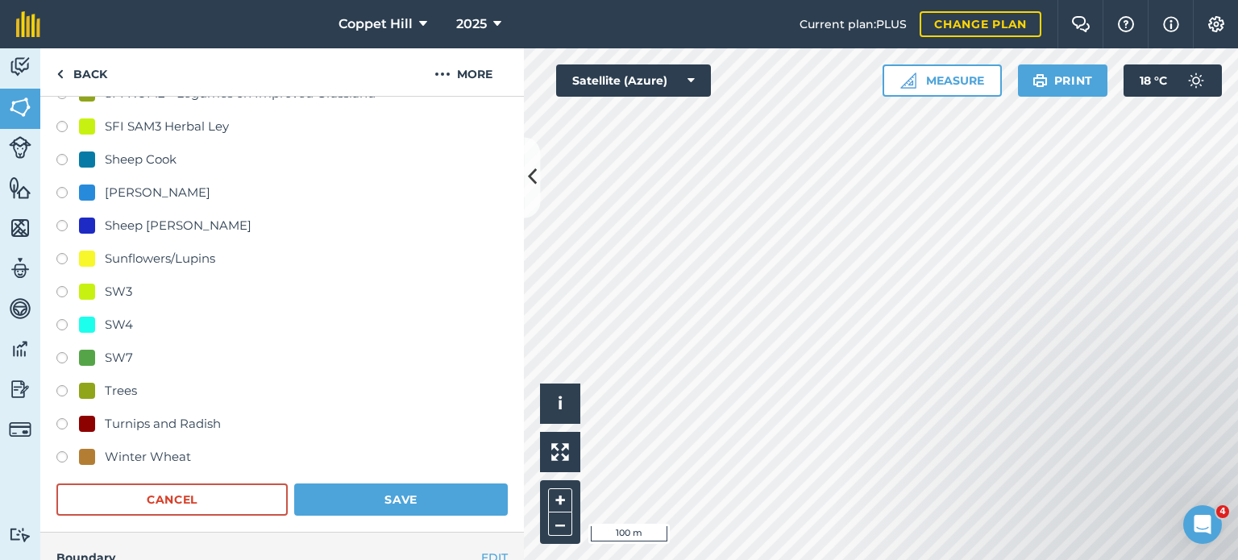
click at [159, 256] on div "Sunflowers/Lupins" at bounding box center [160, 258] width 110 height 19
radio input "true"
radio input "false"
click at [435, 499] on button "Save" at bounding box center [401, 500] width 214 height 32
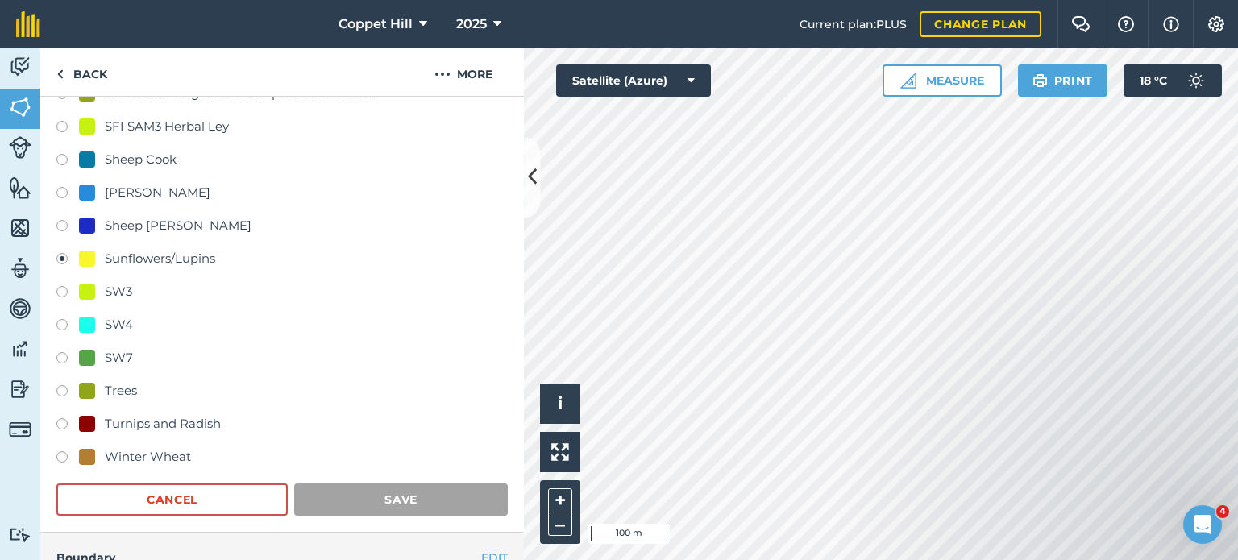
scroll to position [165, 0]
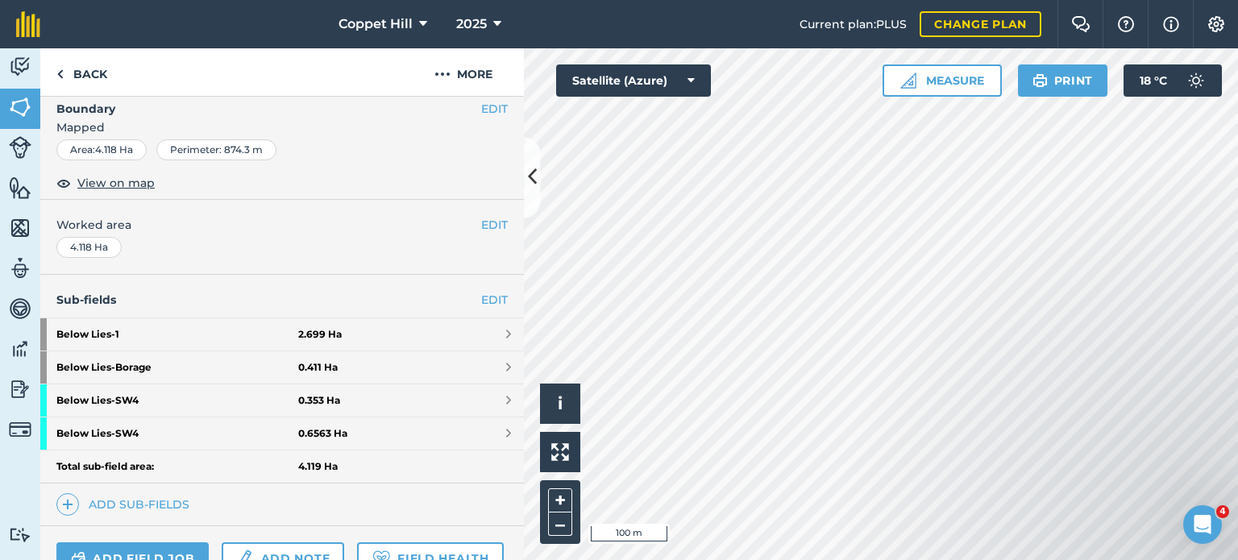
scroll to position [219, 0]
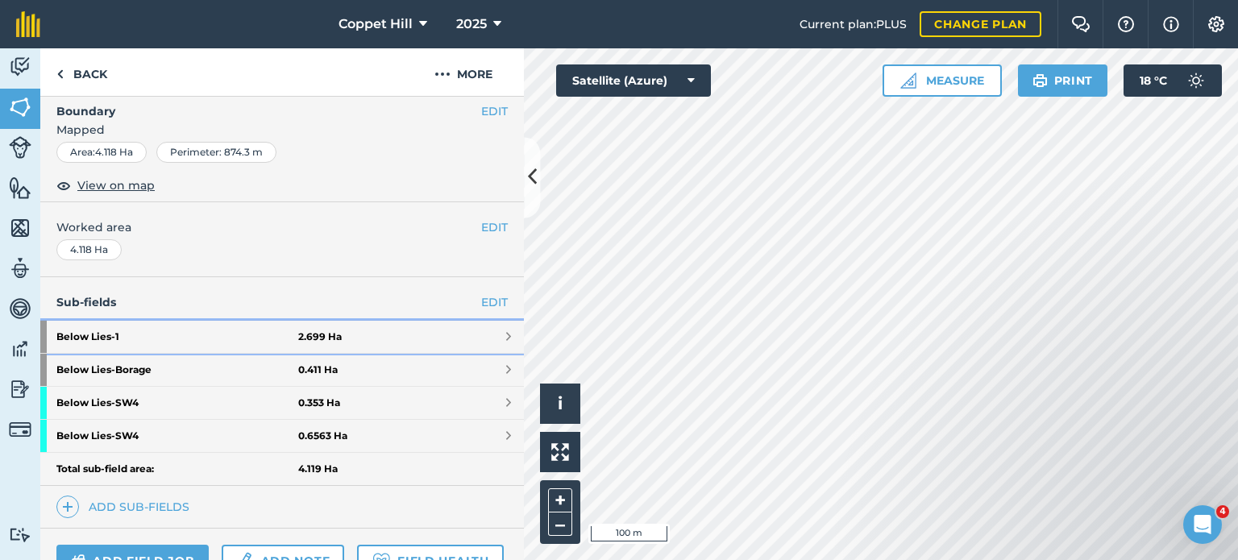
click at [394, 336] on link "Below Lies - 1 2.699 Ha" at bounding box center [282, 337] width 484 height 32
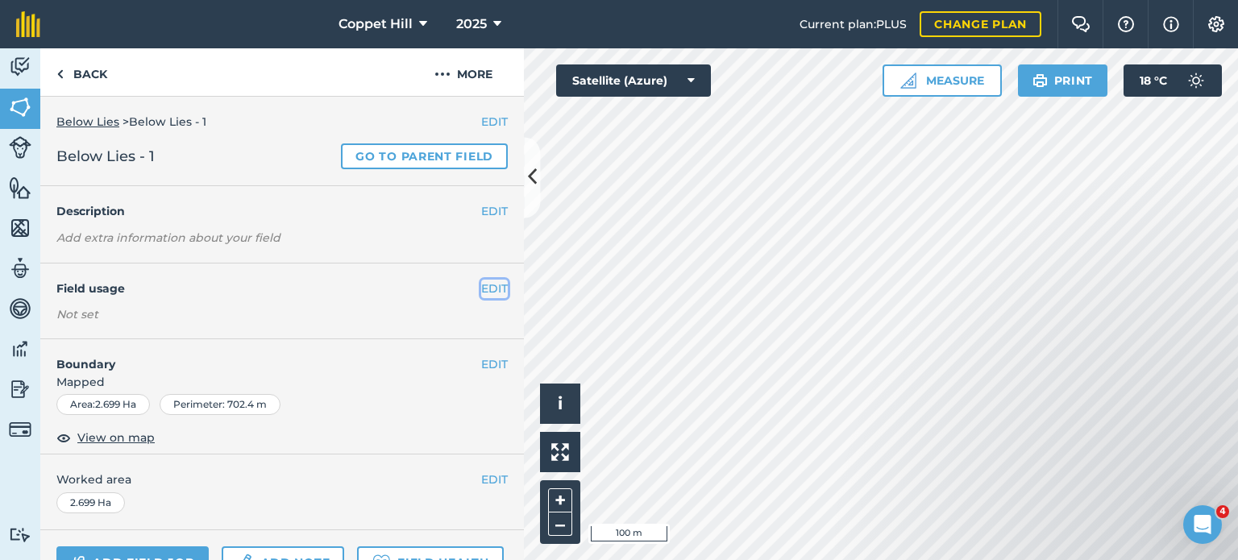
click at [484, 284] on button "EDIT" at bounding box center [494, 289] width 27 height 18
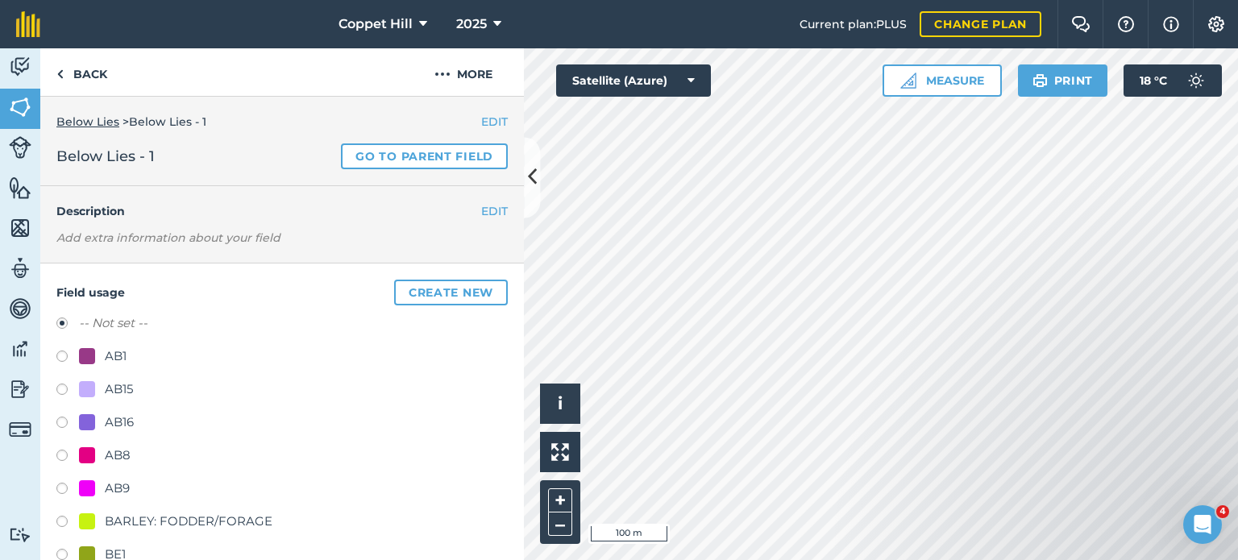
click at [61, 386] on label at bounding box center [67, 392] width 23 height 16
radio input "true"
radio input "false"
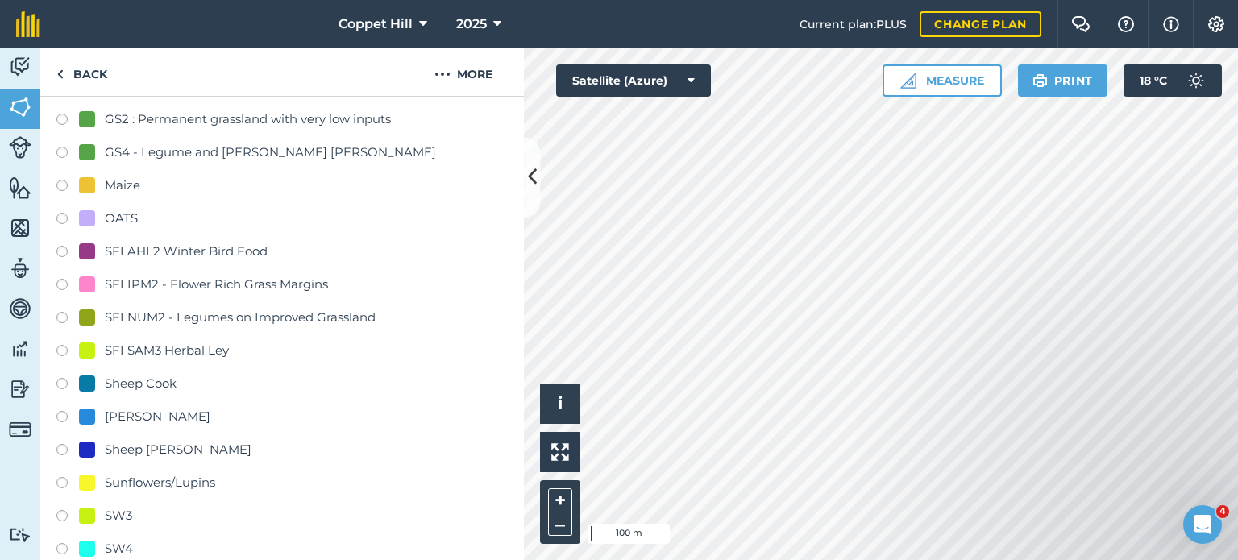
scroll to position [887, 0]
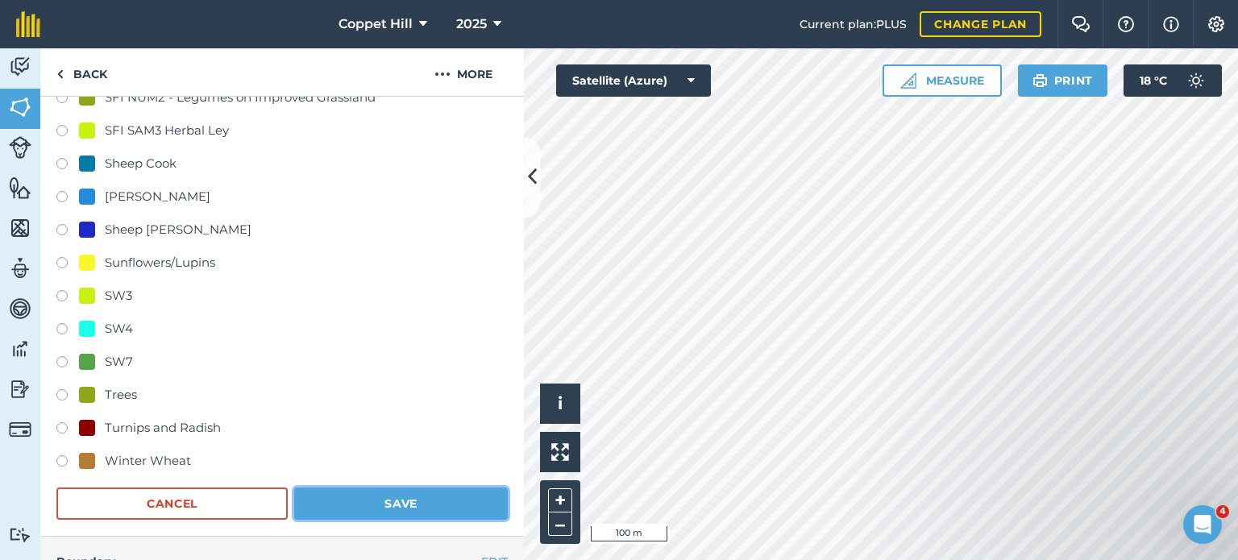
click at [388, 504] on button "Save" at bounding box center [401, 504] width 214 height 32
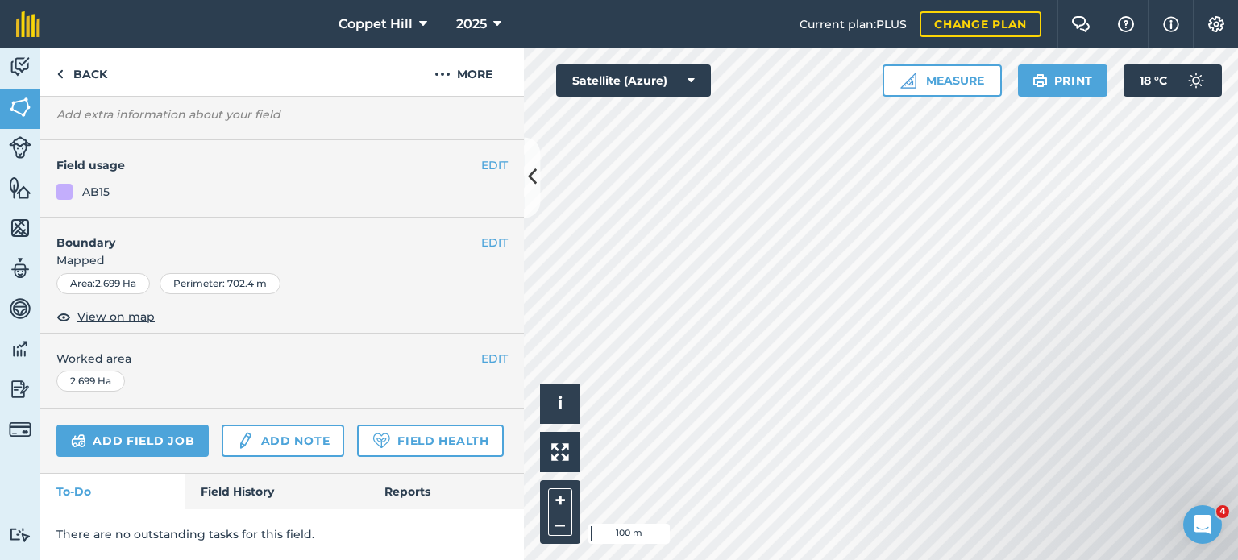
scroll to position [165, 0]
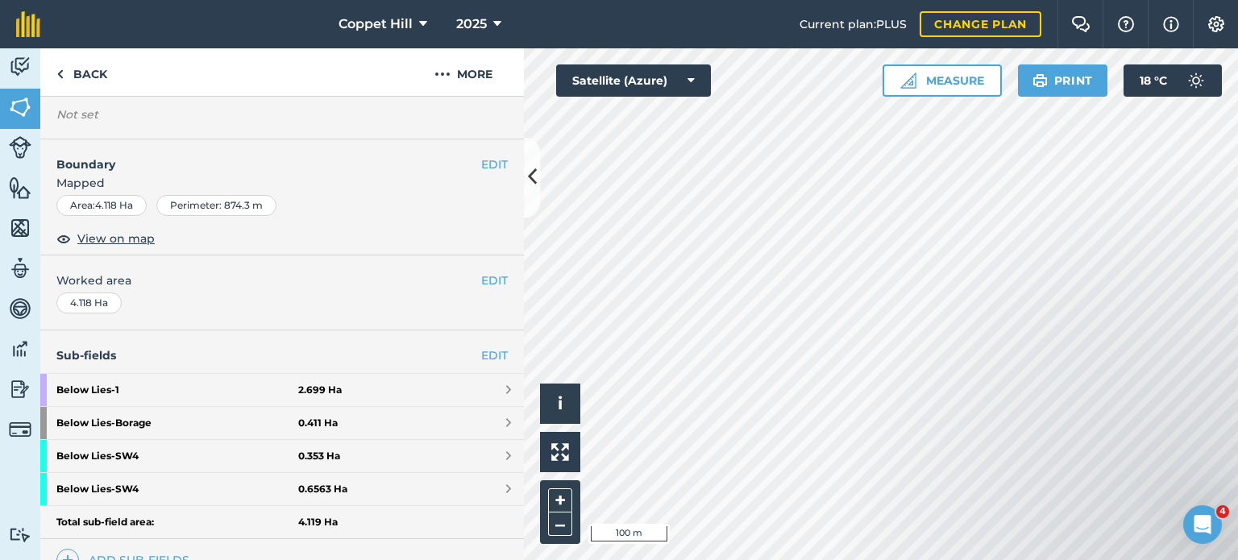
scroll to position [380, 0]
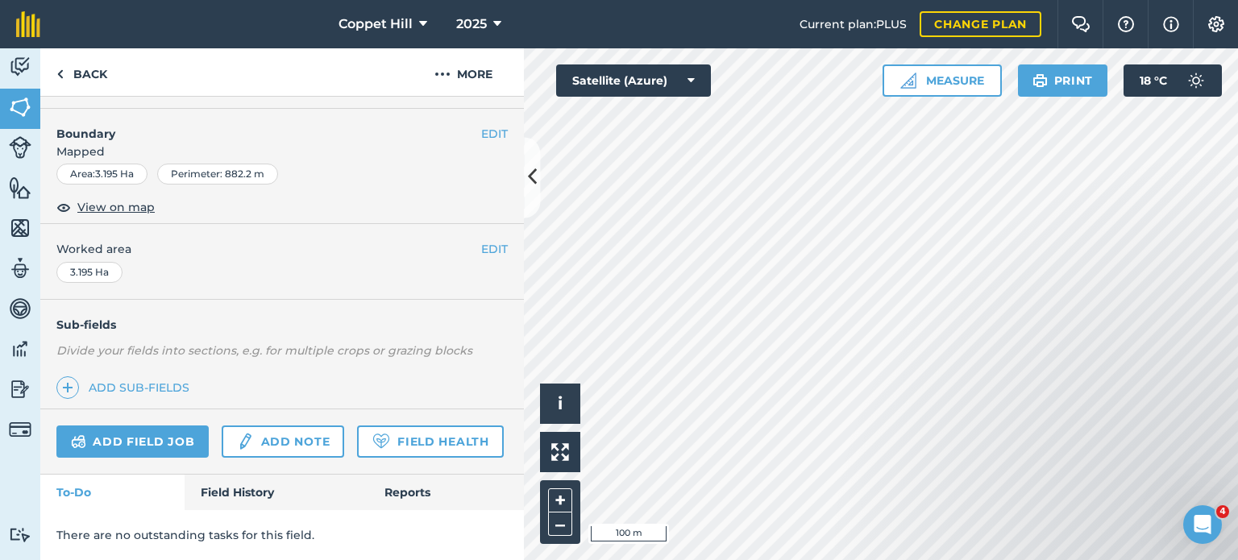
scroll to position [241, 0]
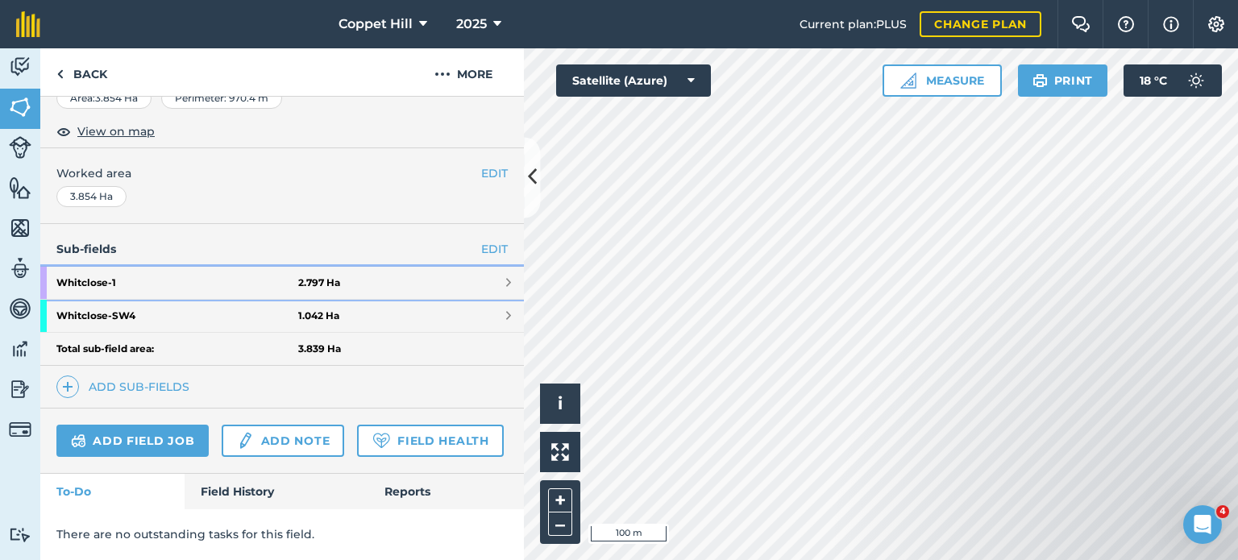
click at [377, 267] on link "Whitclose - 1 2.797 Ha" at bounding box center [282, 283] width 484 height 32
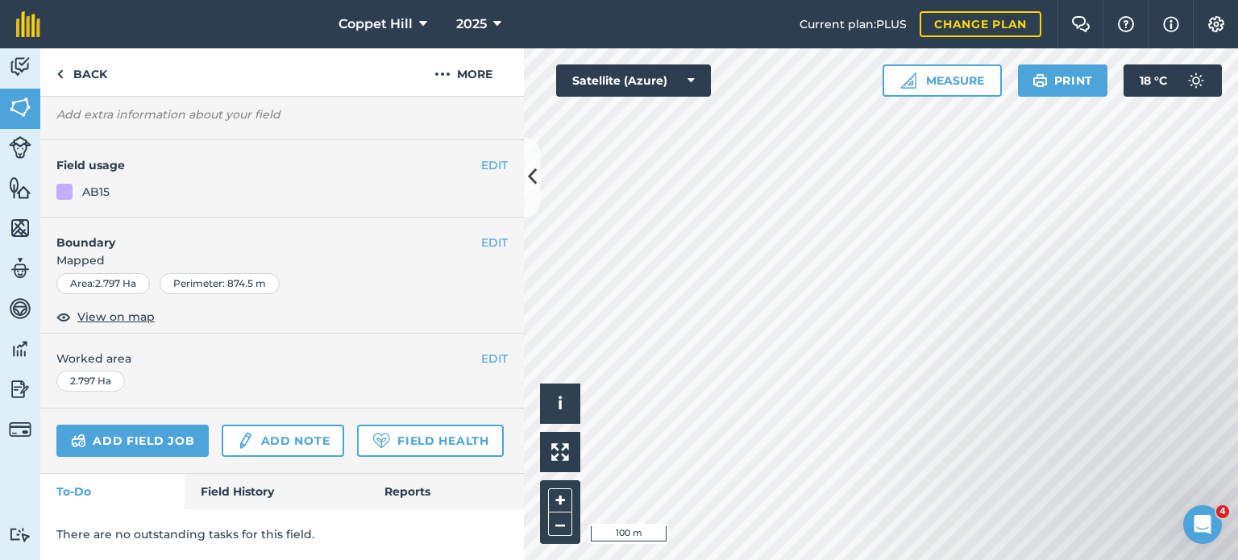
scroll to position [165, 0]
click at [95, 75] on link "Back" at bounding box center [81, 72] width 83 height 48
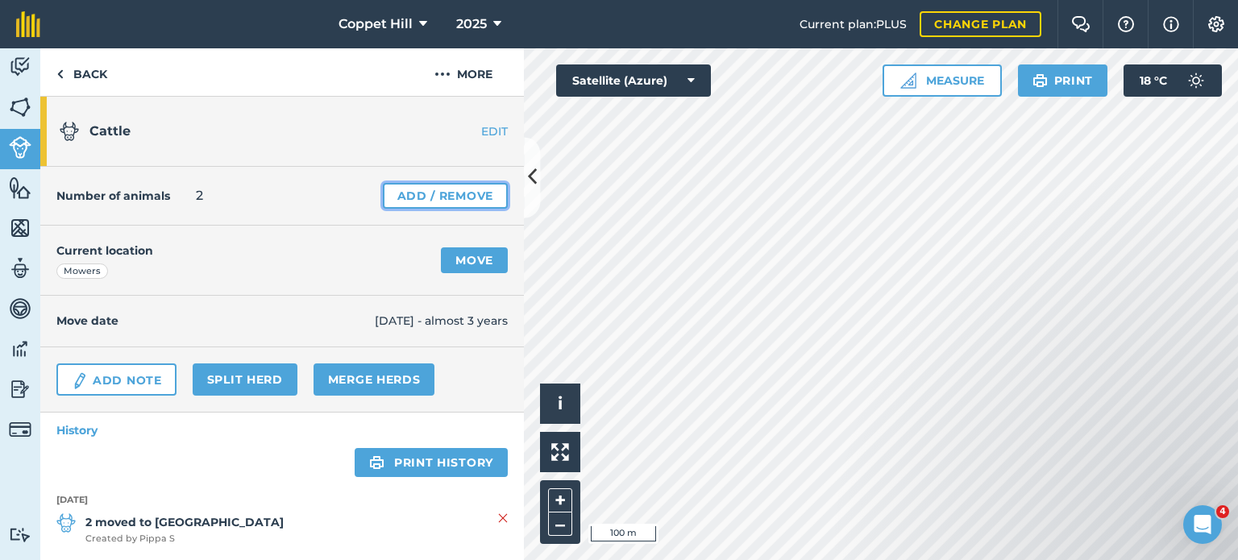
click at [451, 199] on link "Add / Remove" at bounding box center [445, 196] width 125 height 26
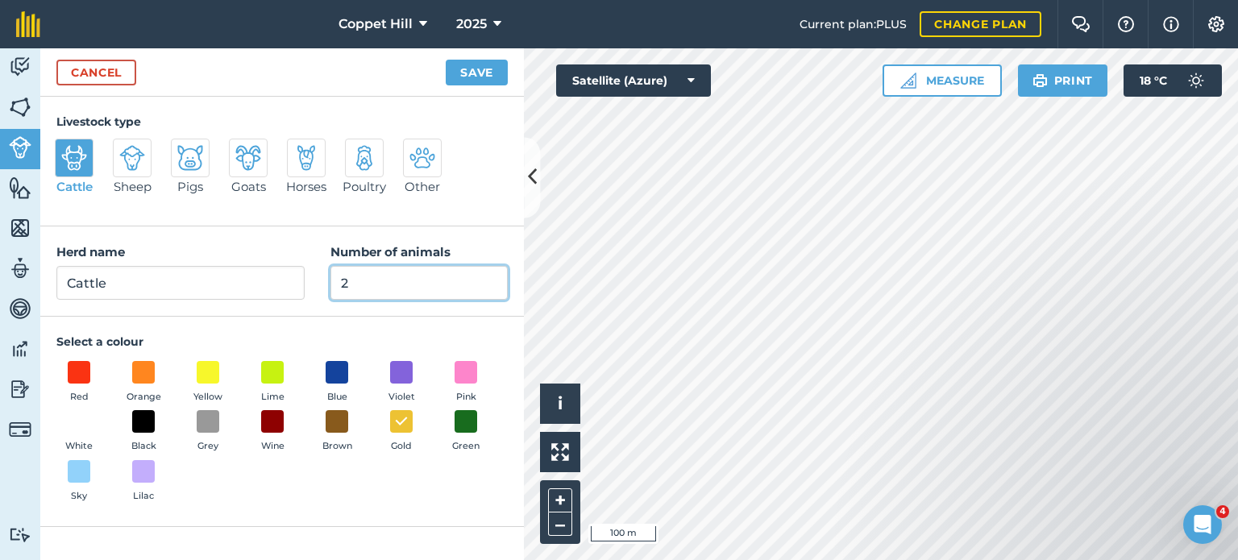
click at [440, 286] on input "2" at bounding box center [419, 283] width 177 height 34
drag, startPoint x: 260, startPoint y: 273, endPoint x: 189, endPoint y: 264, distance: 72.4
click at [202, 270] on div "Herd name Cattle Number of animals 2" at bounding box center [282, 272] width 484 height 90
type input "6"
click at [477, 65] on button "Save" at bounding box center [477, 73] width 62 height 26
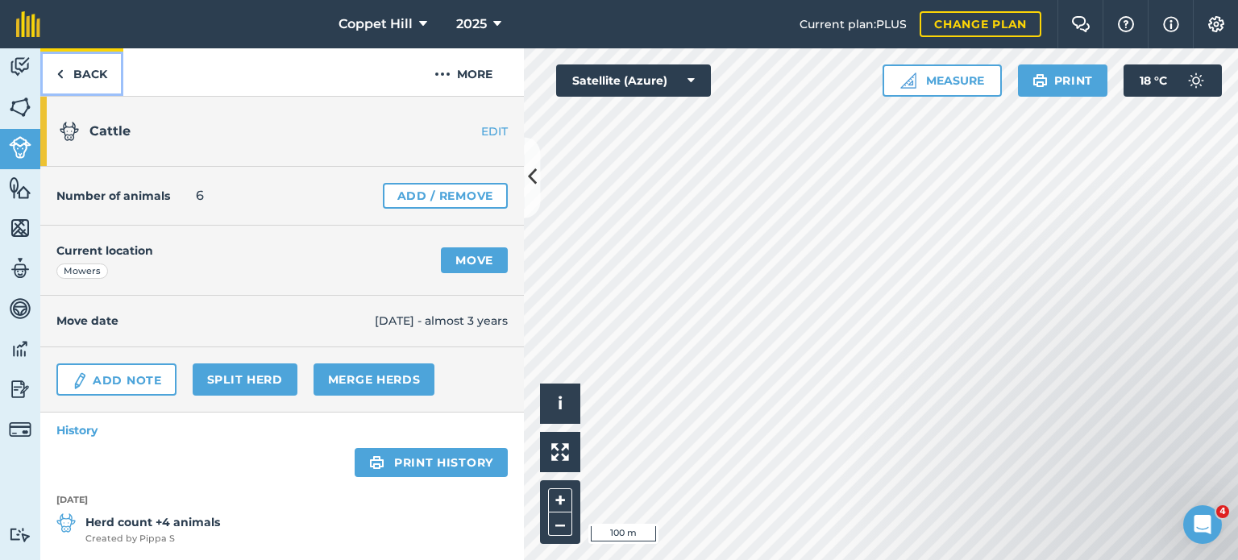
click at [86, 77] on link "Back" at bounding box center [81, 72] width 83 height 48
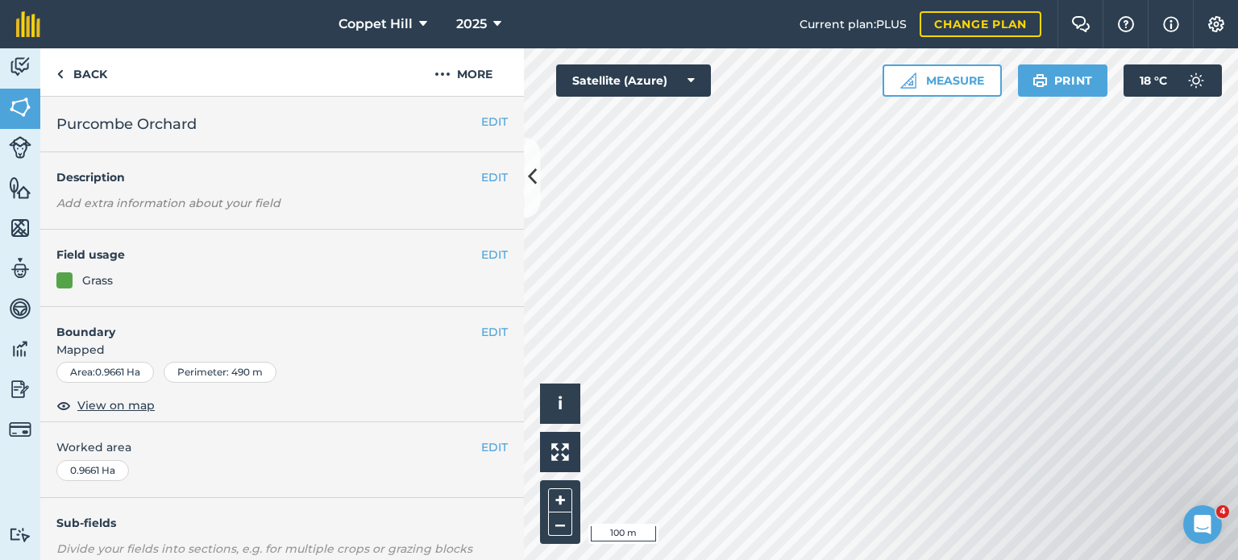
click at [188, 289] on div "Grass" at bounding box center [282, 281] width 452 height 18
click at [481, 256] on button "EDIT" at bounding box center [494, 255] width 27 height 18
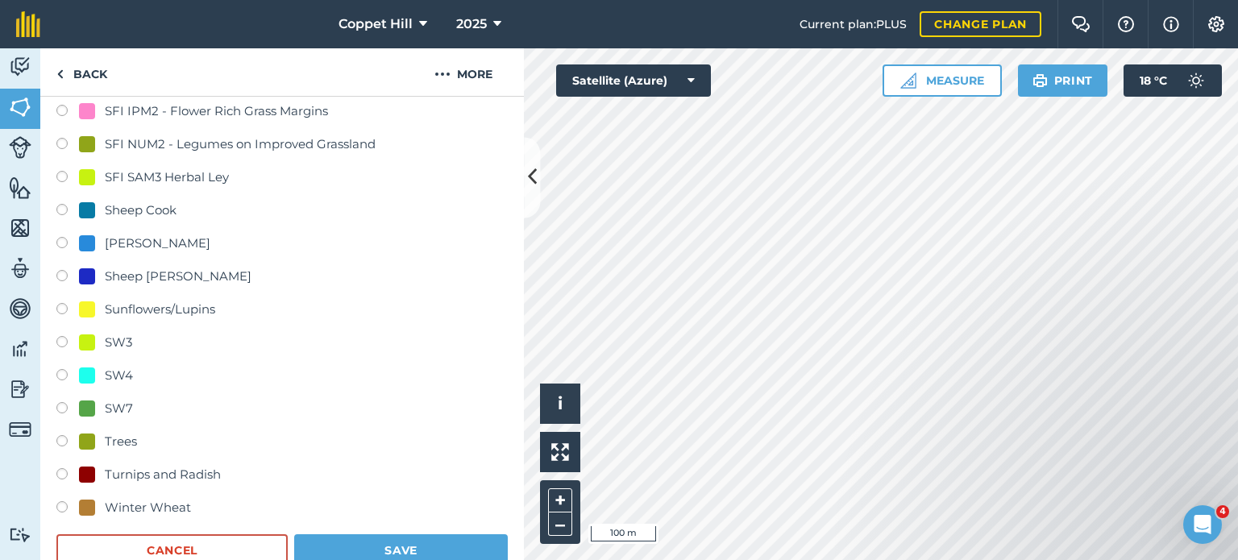
scroll to position [887, 0]
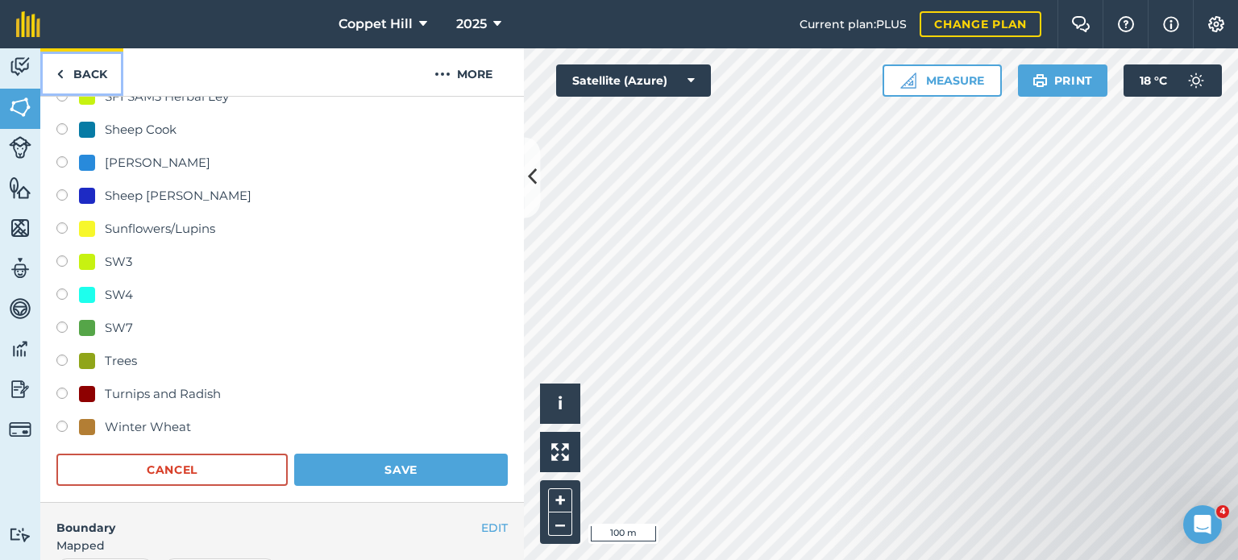
click at [69, 72] on link "Back" at bounding box center [81, 72] width 83 height 48
click at [56, 76] on img at bounding box center [59, 74] width 7 height 19
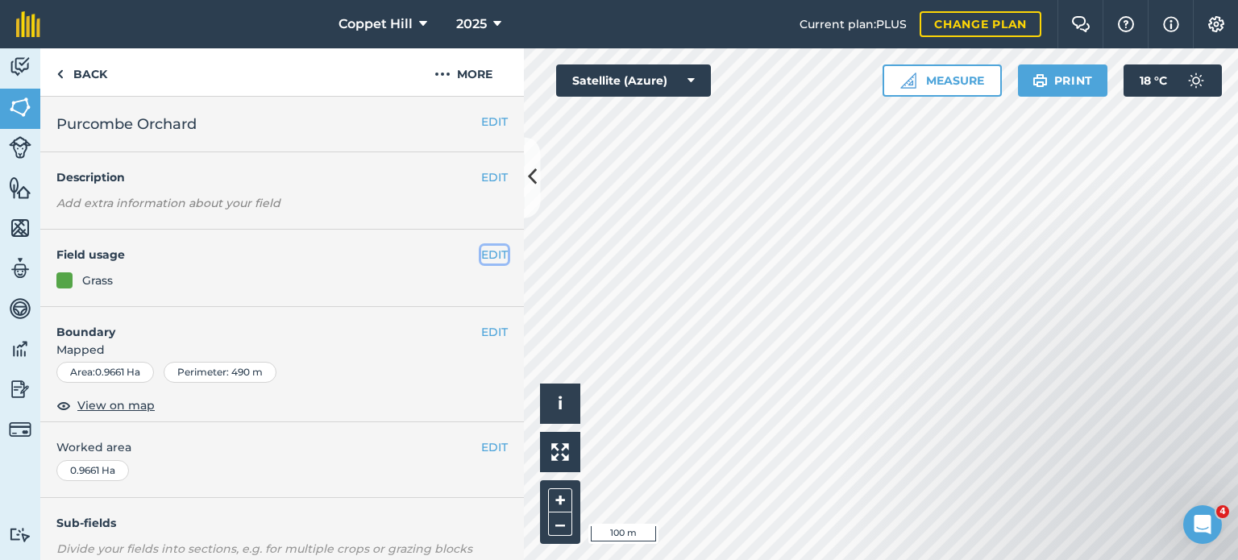
click at [481, 259] on button "EDIT" at bounding box center [494, 255] width 27 height 18
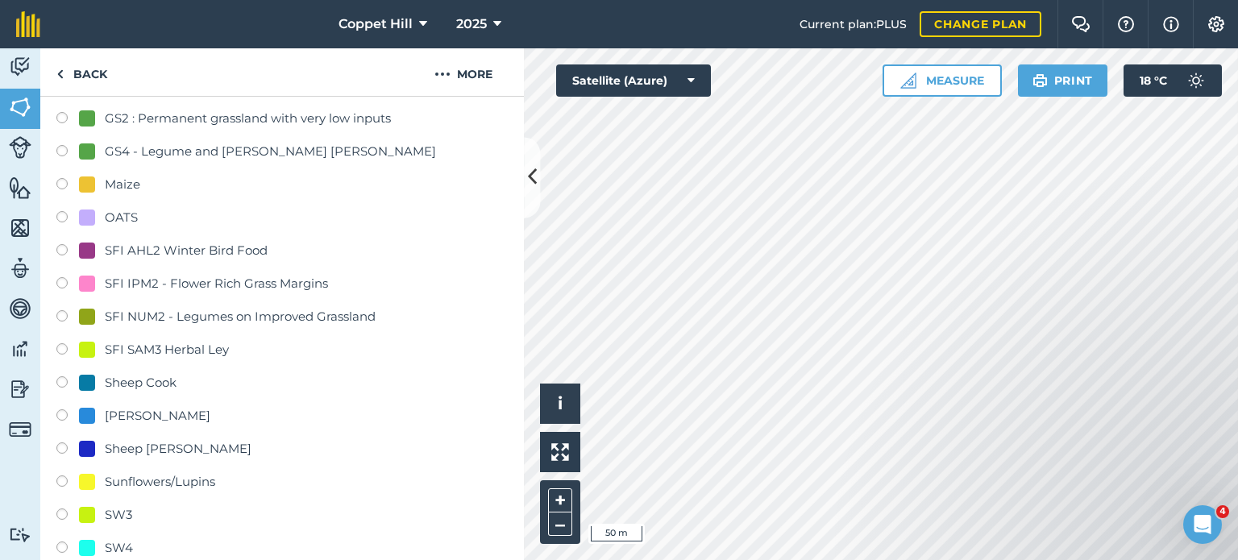
scroll to position [968, 0]
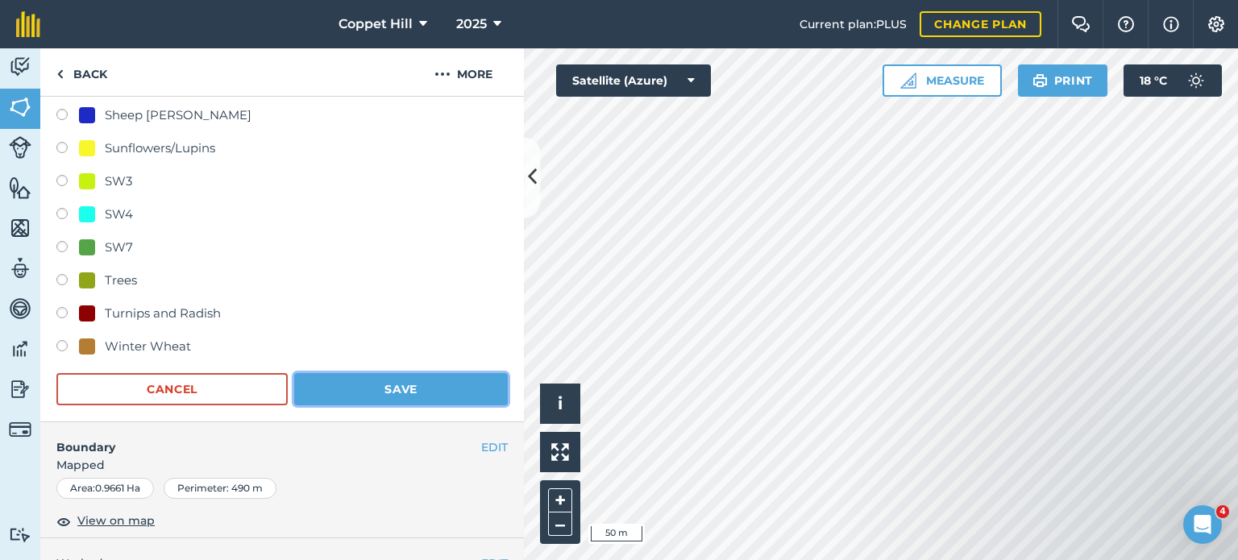
click at [393, 393] on button "Save" at bounding box center [401, 389] width 214 height 32
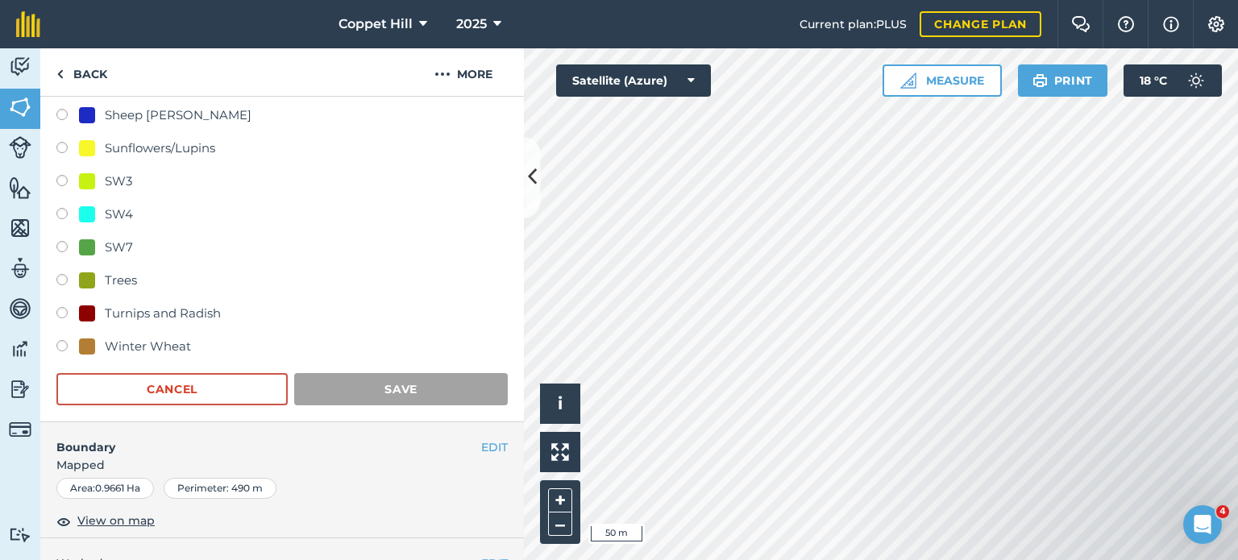
scroll to position [241, 0]
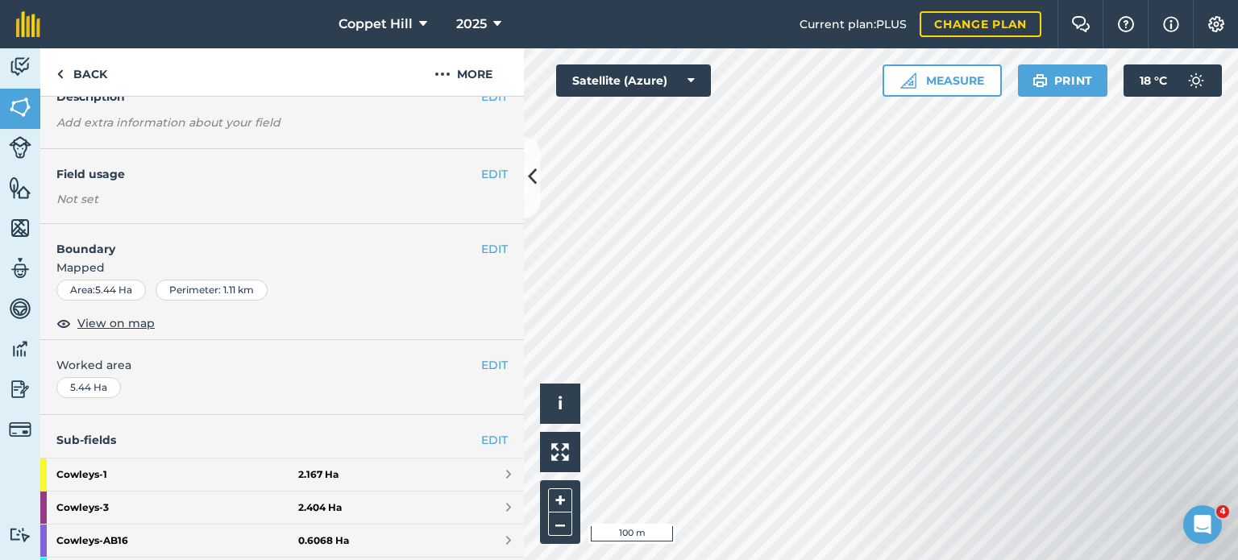
scroll to position [161, 0]
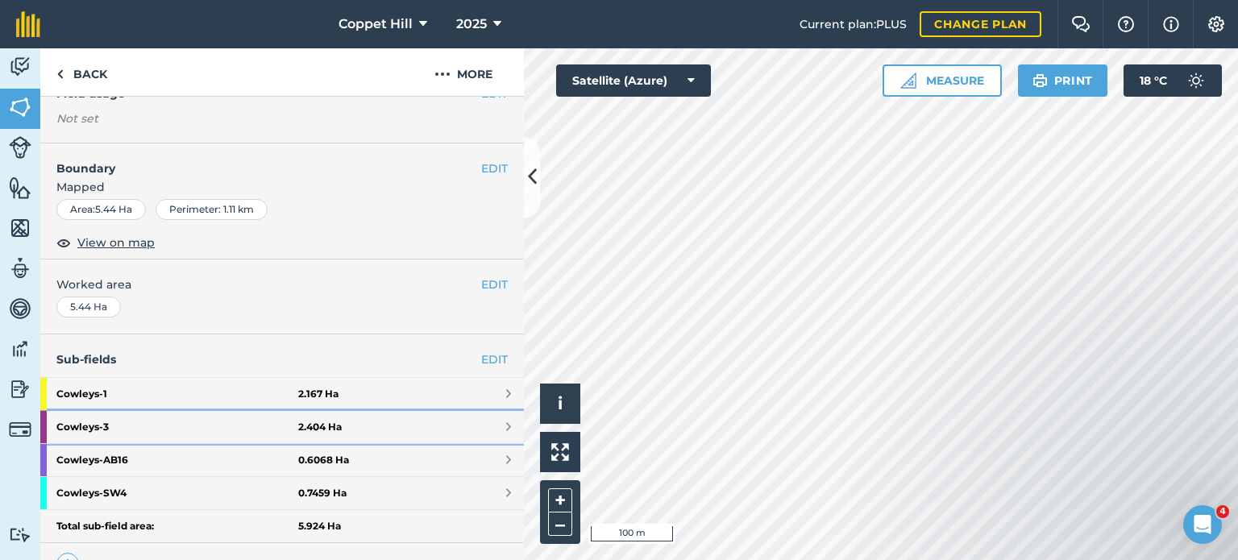
click at [156, 431] on strong "Cowleys - 3" at bounding box center [177, 427] width 242 height 32
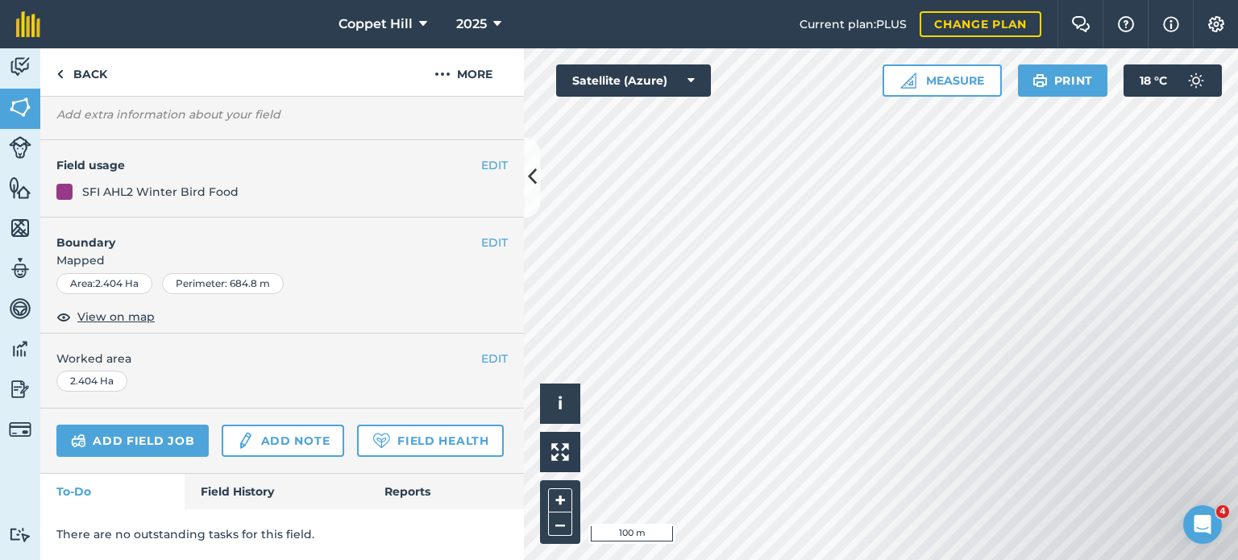
scroll to position [165, 0]
click at [481, 156] on button "EDIT" at bounding box center [494, 165] width 27 height 18
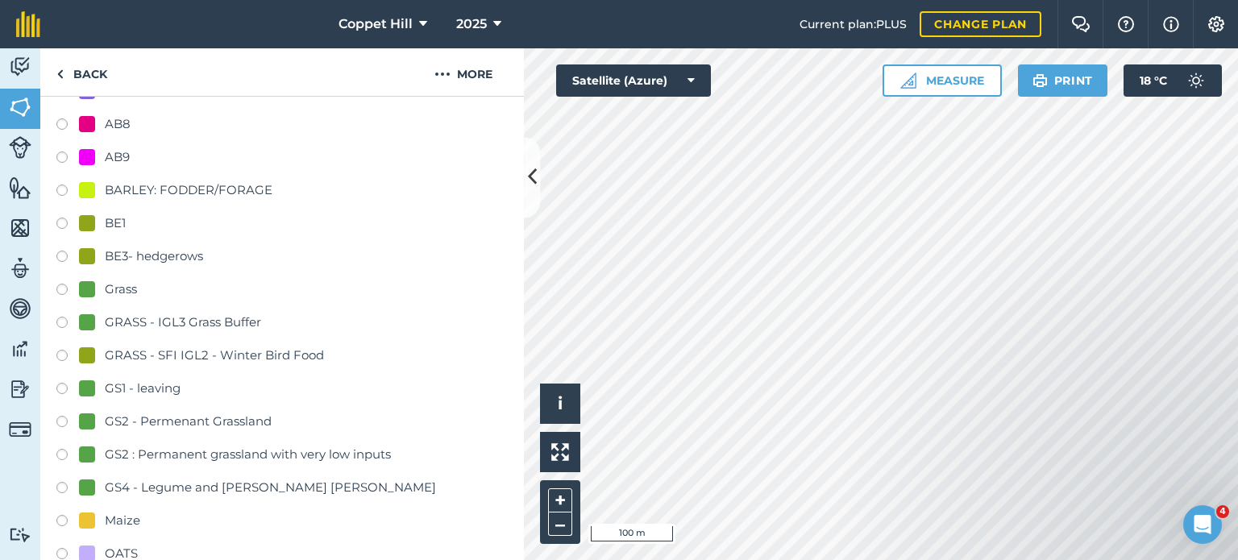
scroll to position [488, 0]
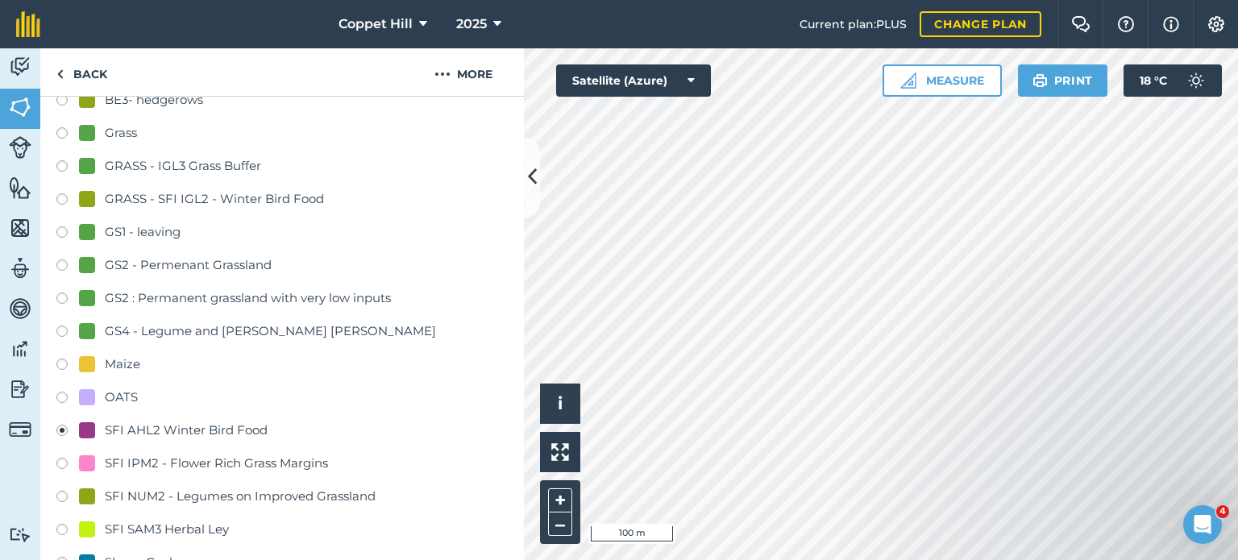
click at [60, 194] on label at bounding box center [67, 202] width 23 height 16
radio input "true"
radio input "false"
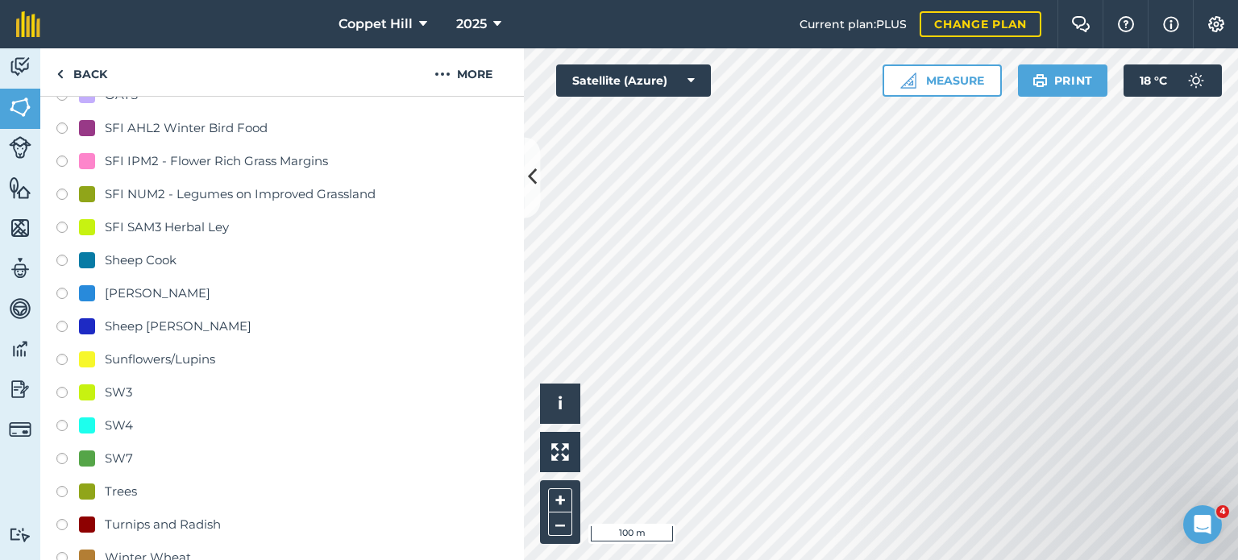
scroll to position [891, 0]
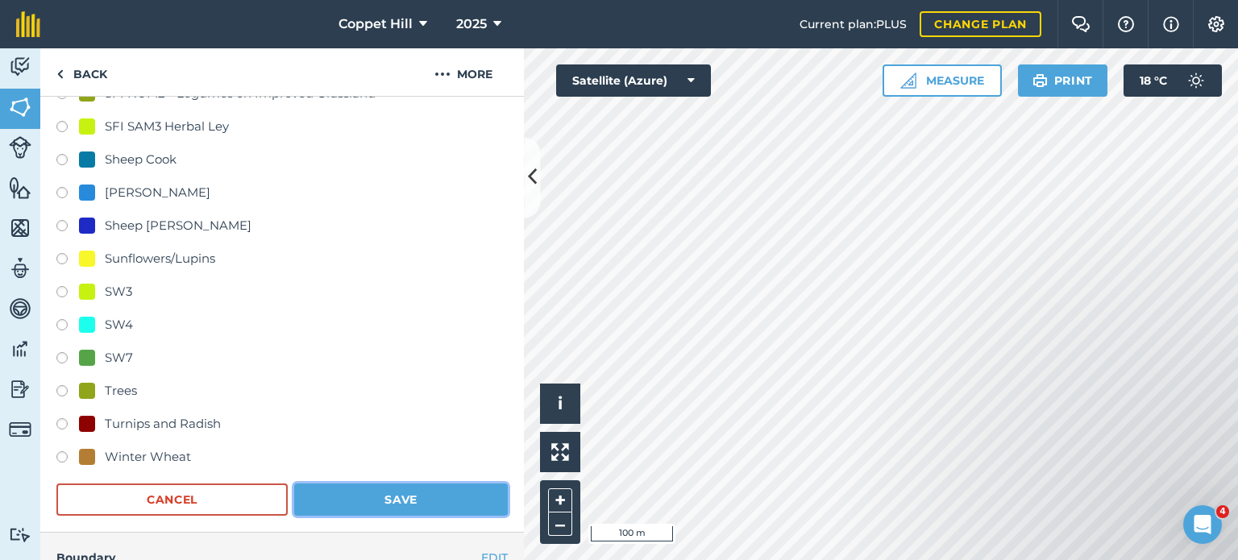
click at [418, 500] on button "Save" at bounding box center [401, 500] width 214 height 32
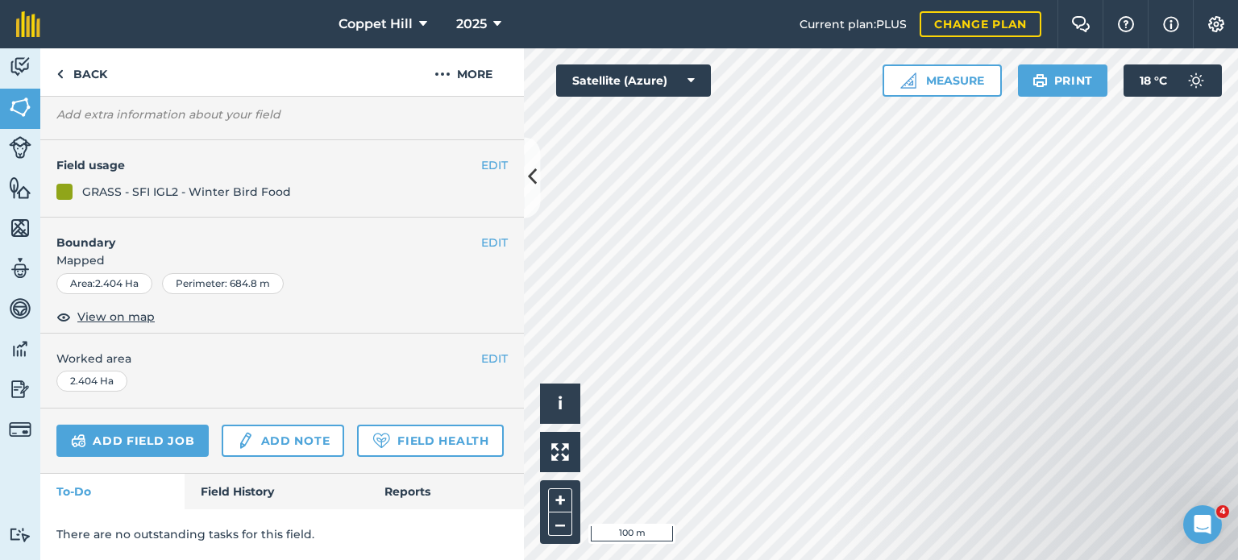
scroll to position [165, 0]
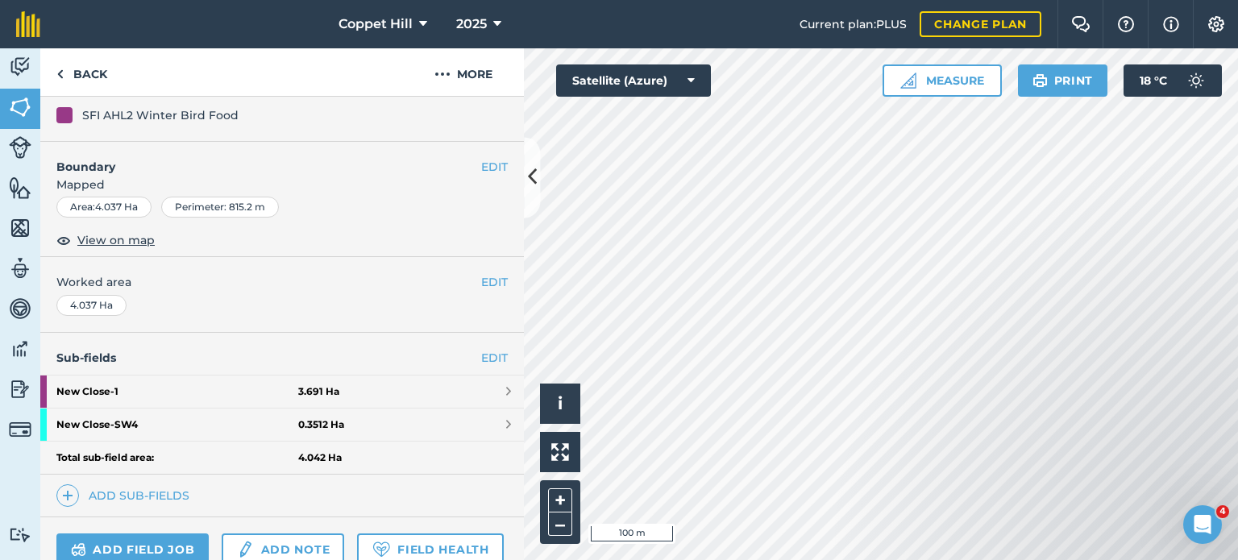
scroll to position [316, 0]
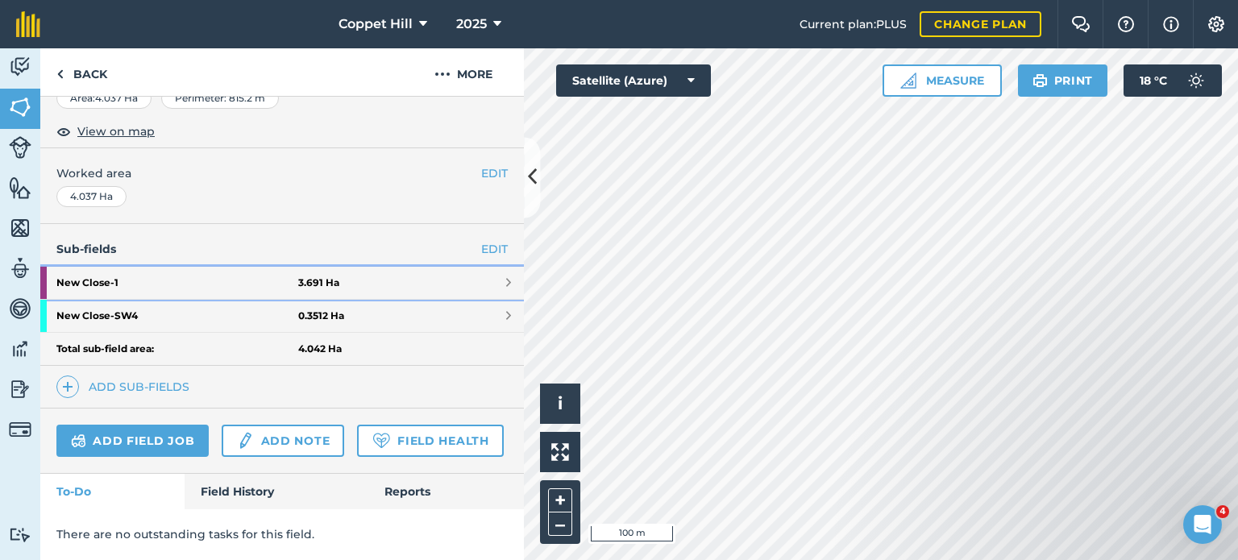
click at [347, 267] on link "New Close - 1 3.691 Ha" at bounding box center [282, 283] width 484 height 32
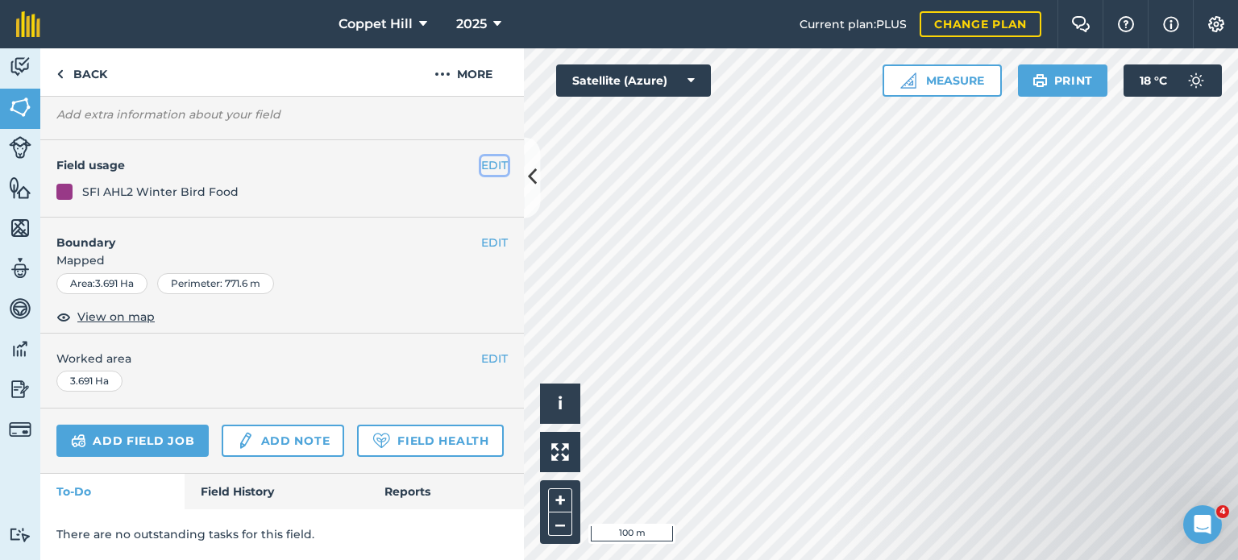
click at [493, 156] on button "EDIT" at bounding box center [494, 165] width 27 height 18
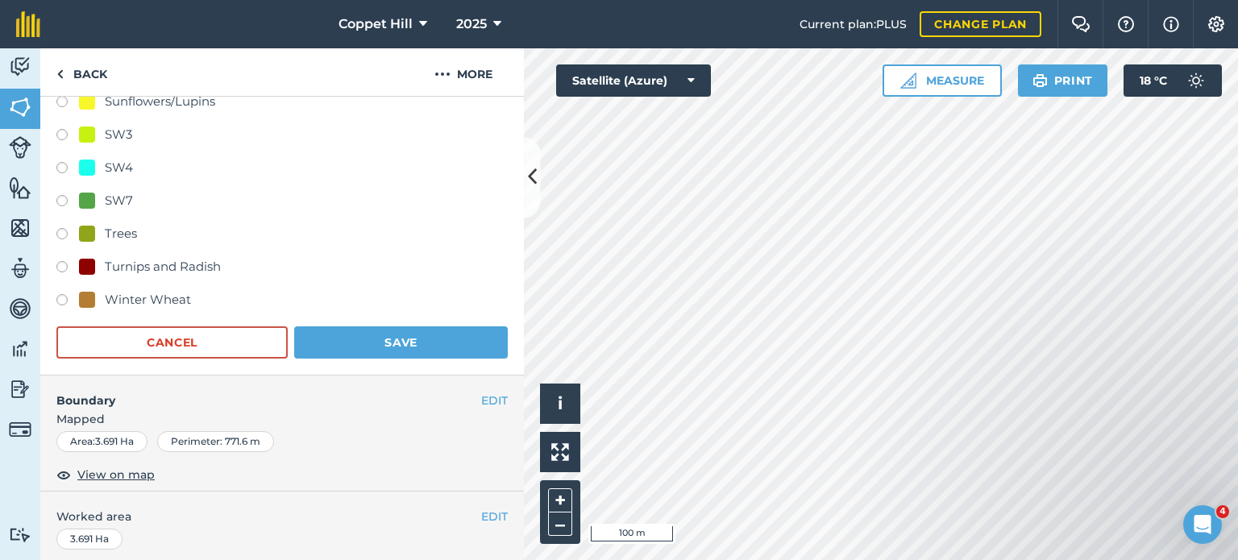
scroll to position [1052, 0]
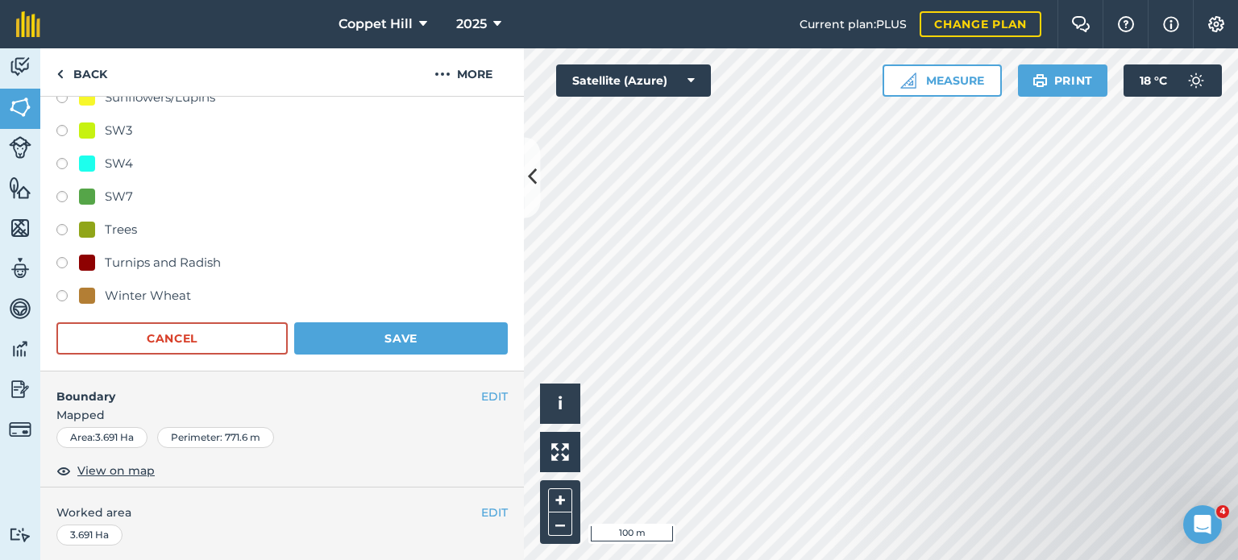
click at [116, 289] on div "Winter Wheat" at bounding box center [148, 295] width 86 height 19
radio input "true"
radio input "false"
click at [393, 340] on button "Save" at bounding box center [401, 339] width 214 height 32
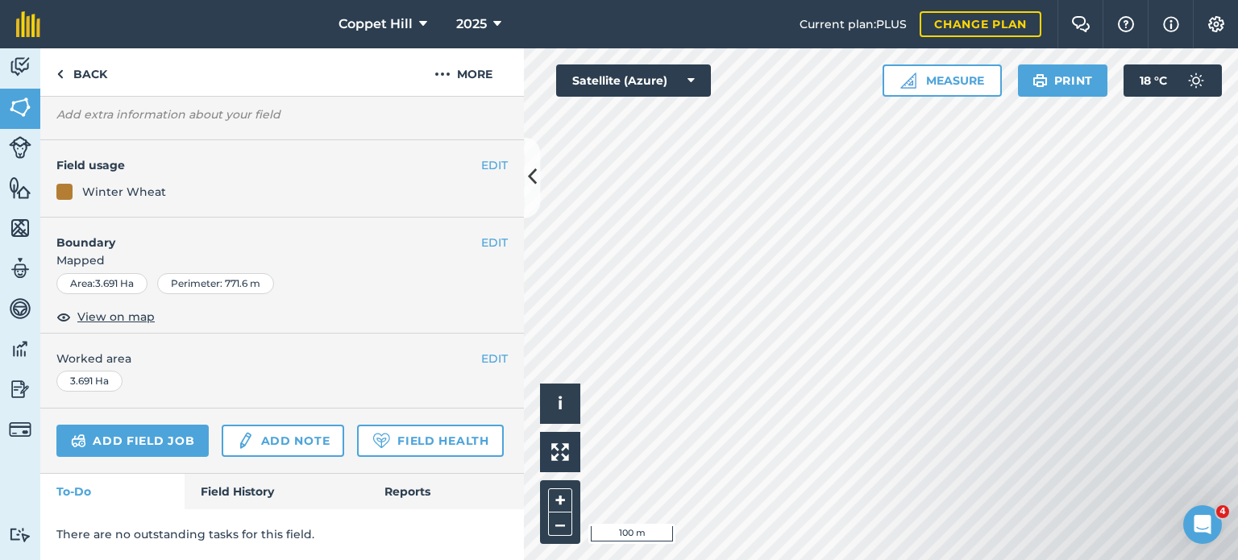
scroll to position [165, 0]
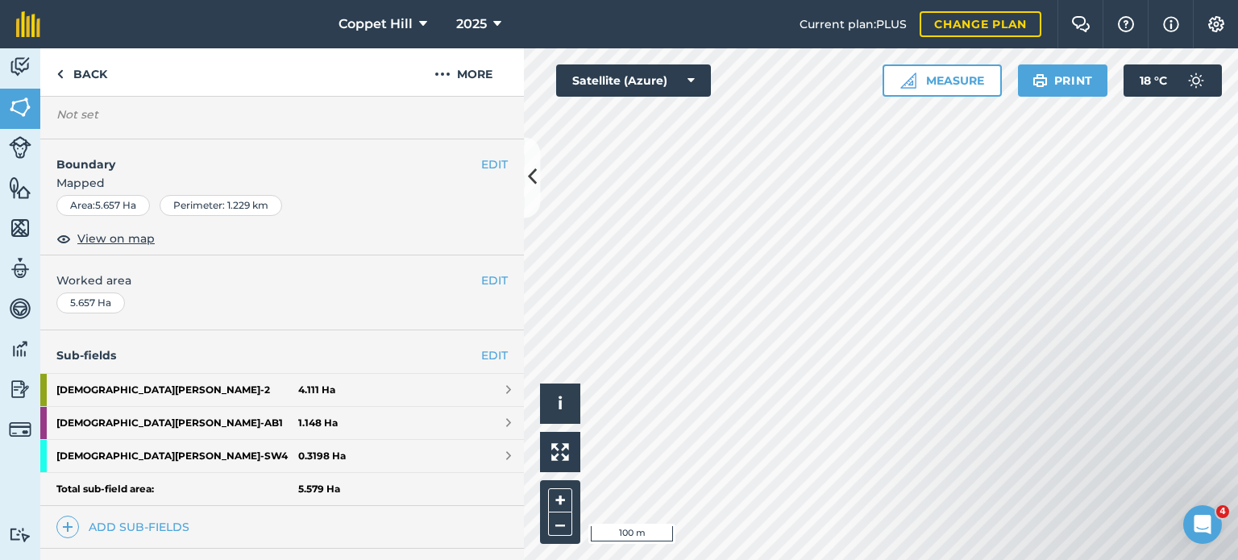
scroll to position [347, 0]
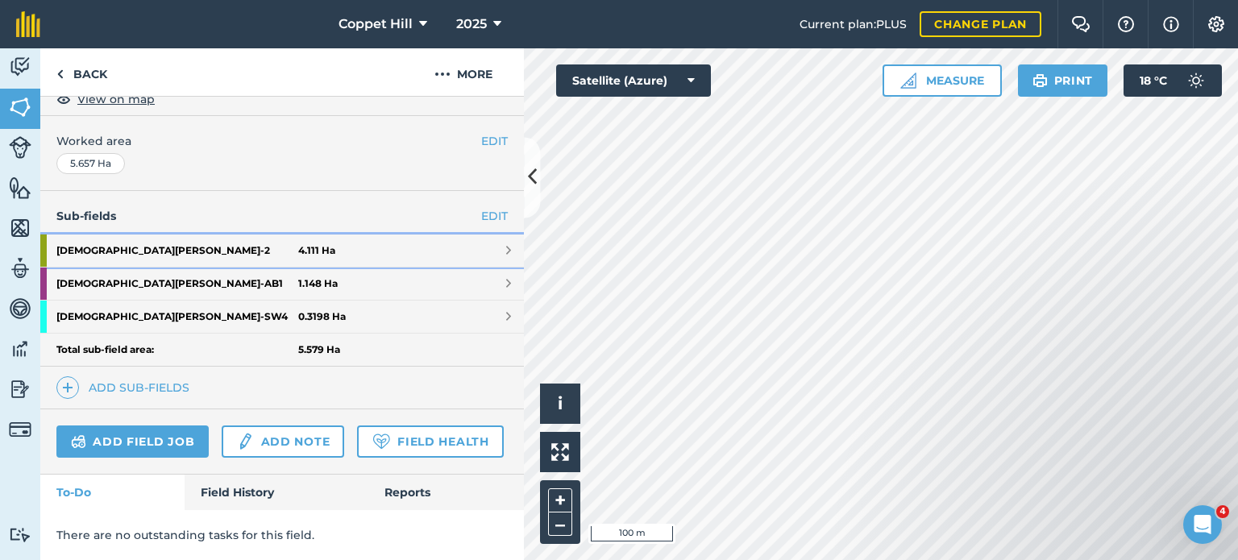
click at [243, 235] on strong "[DEMOGRAPHIC_DATA] Wood - 2" at bounding box center [177, 251] width 242 height 32
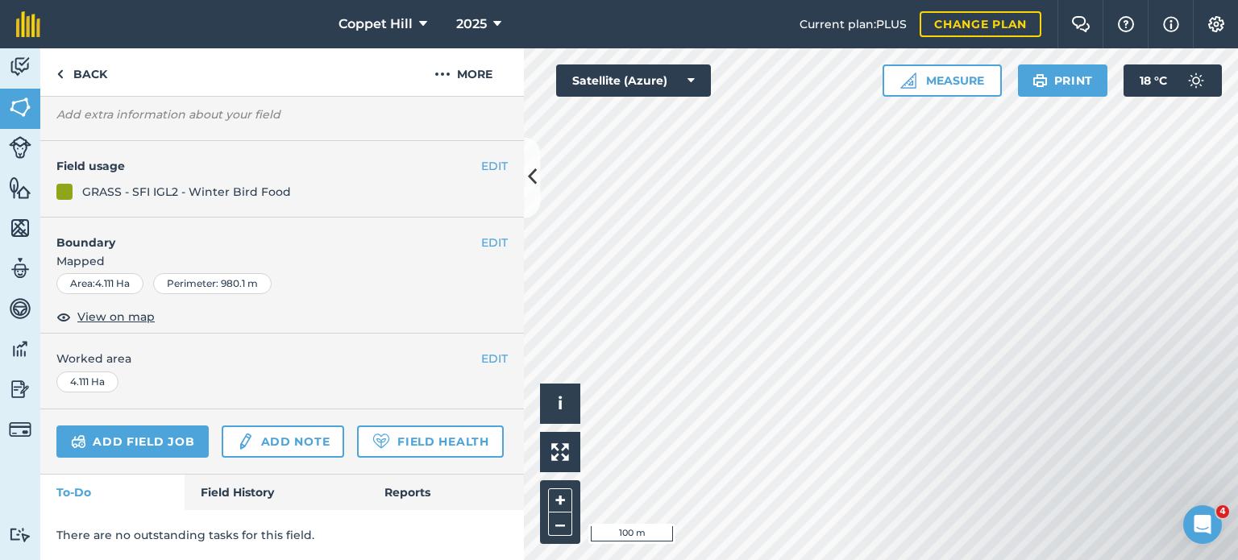
scroll to position [165, 0]
click at [481, 157] on button "EDIT" at bounding box center [494, 166] width 27 height 18
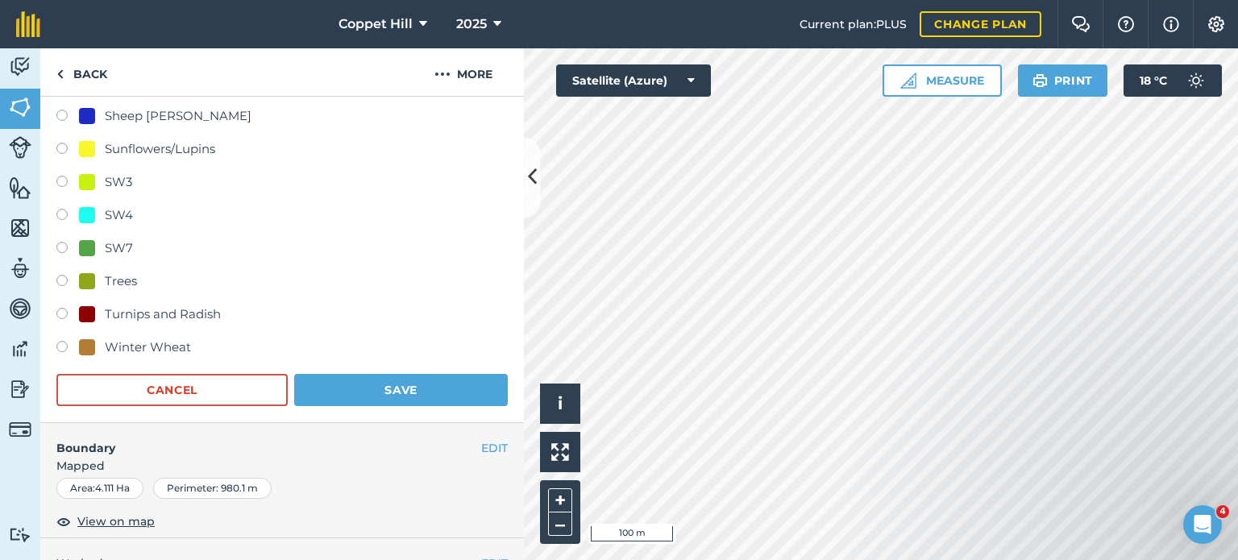
scroll to position [1052, 0]
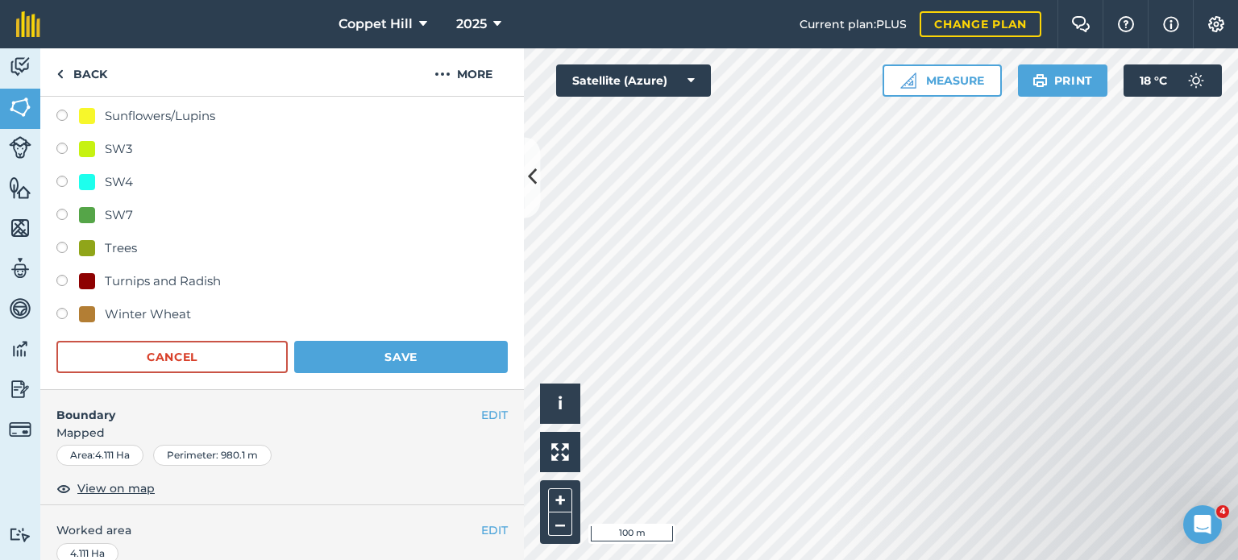
click at [65, 308] on label at bounding box center [67, 316] width 23 height 16
radio input "true"
radio input "false"
click at [373, 341] on button "Save" at bounding box center [401, 357] width 214 height 32
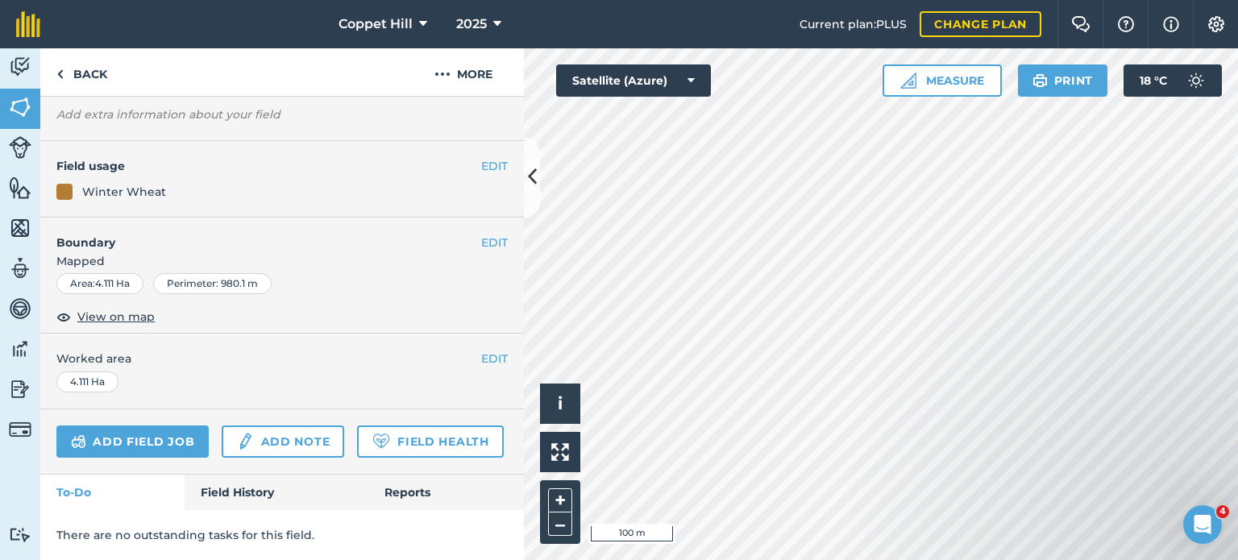
scroll to position [165, 0]
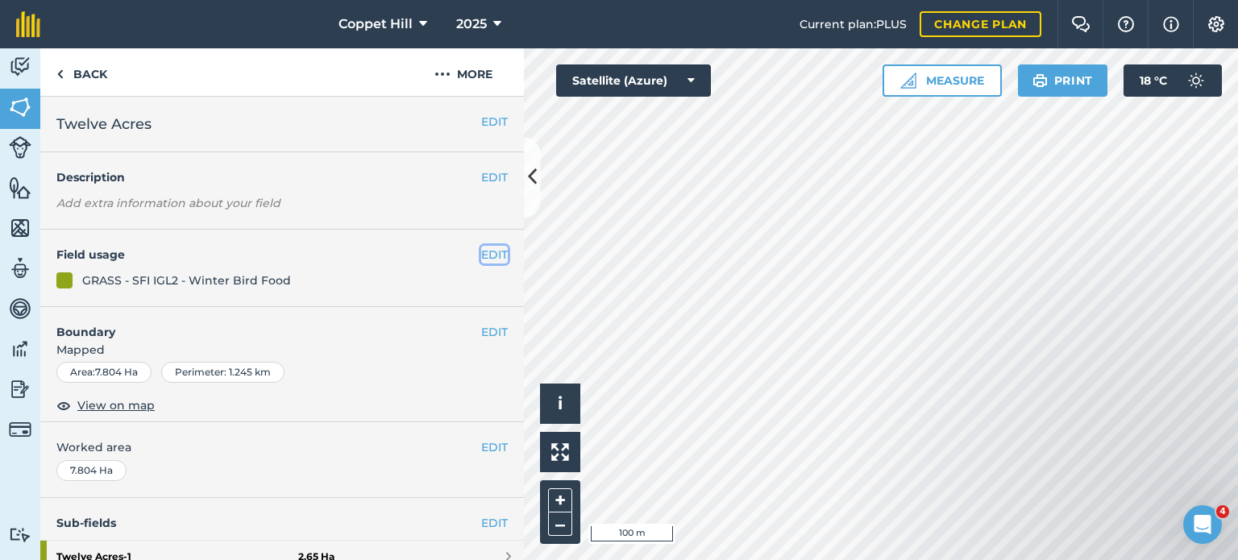
click at [485, 256] on button "EDIT" at bounding box center [494, 255] width 27 height 18
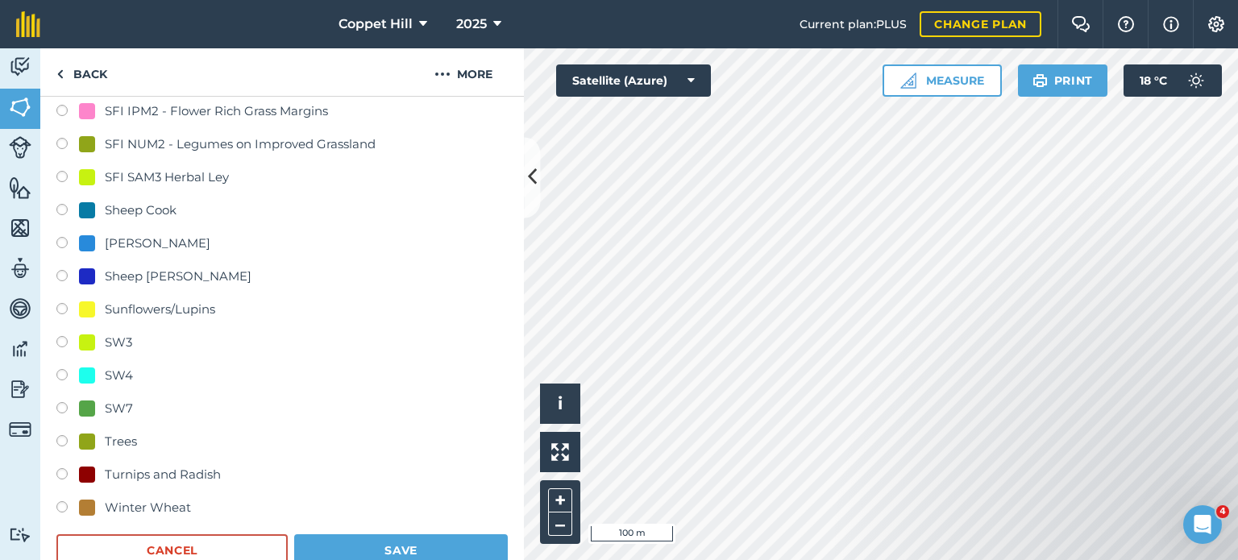
scroll to position [726, 0]
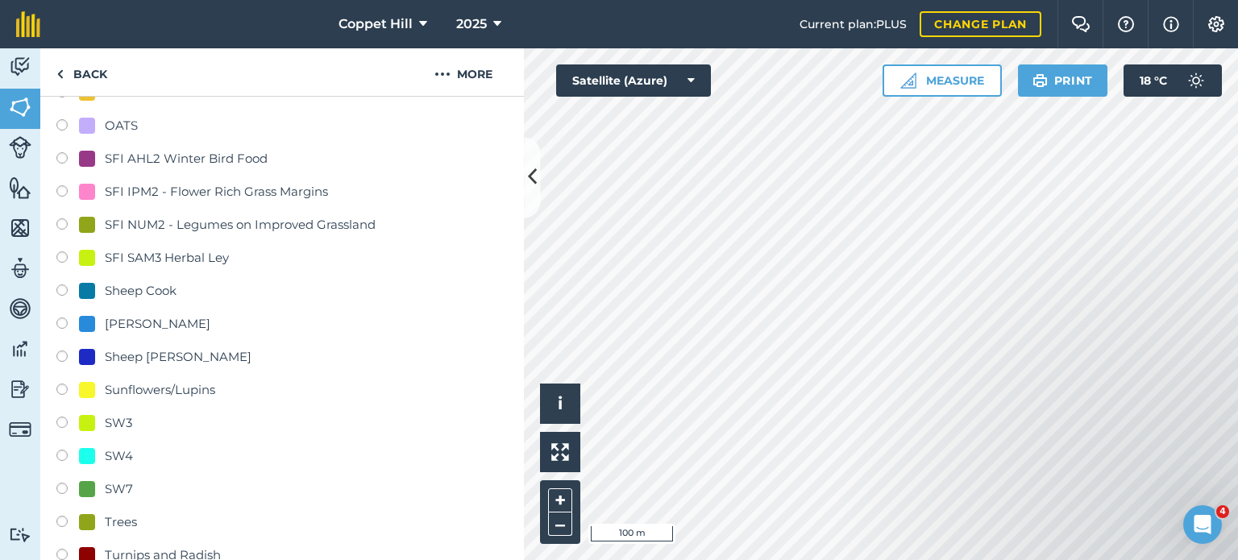
click at [65, 257] on label at bounding box center [67, 260] width 23 height 16
radio input "true"
radio input "false"
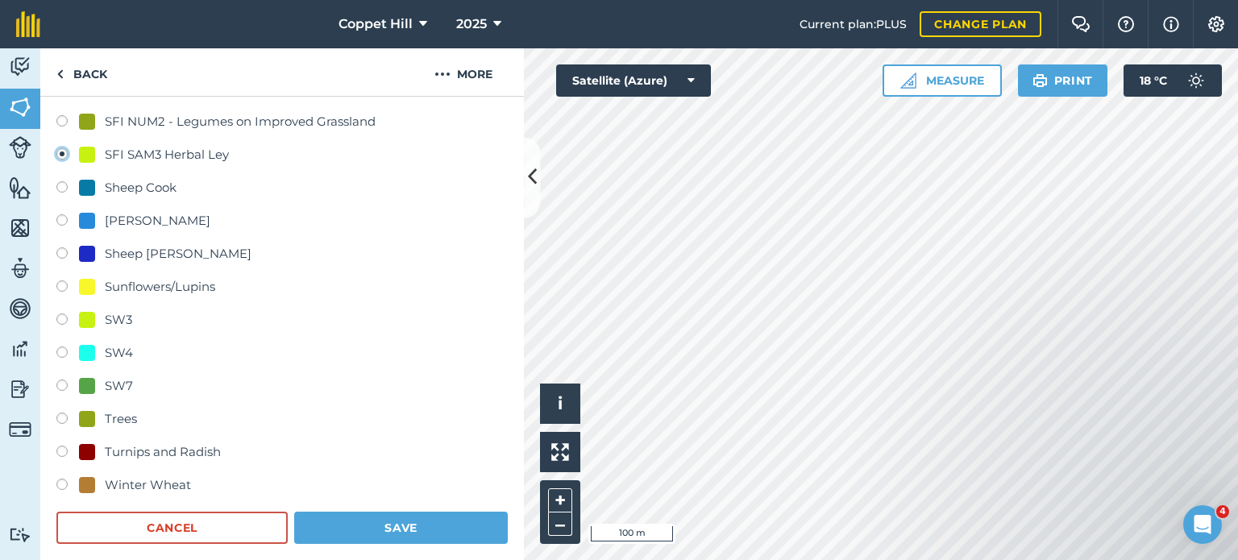
scroll to position [887, 0]
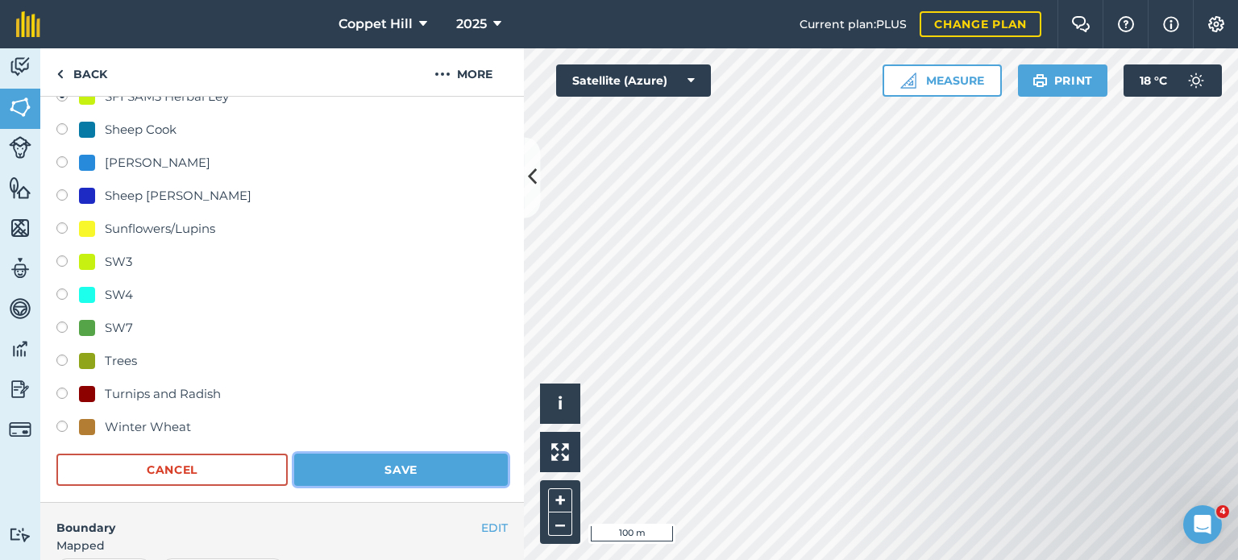
click at [423, 472] on button "Save" at bounding box center [401, 470] width 214 height 32
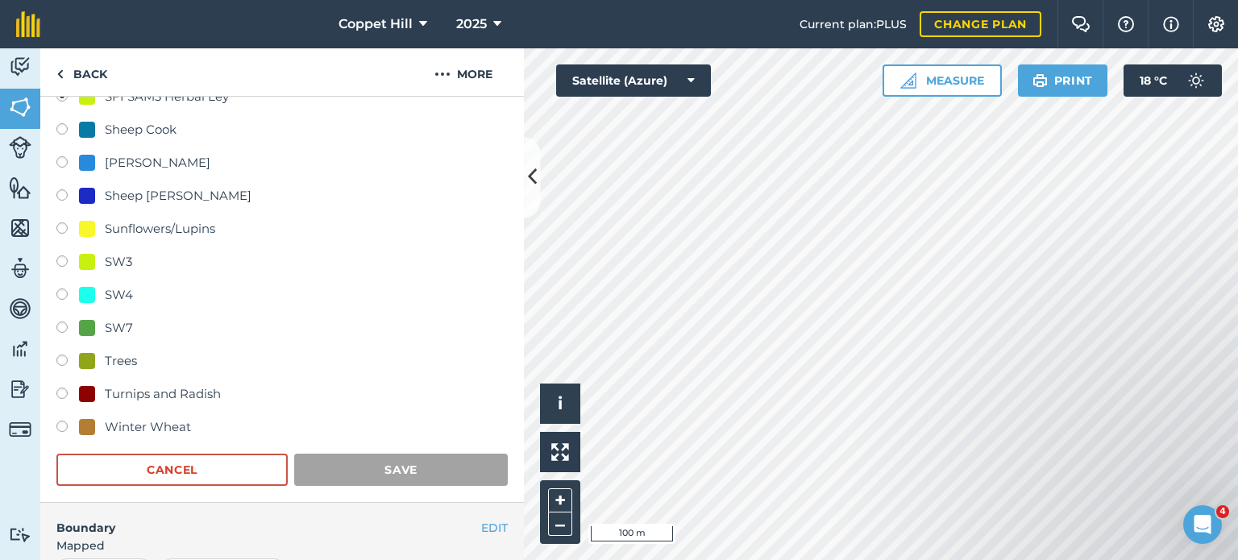
scroll to position [348, 0]
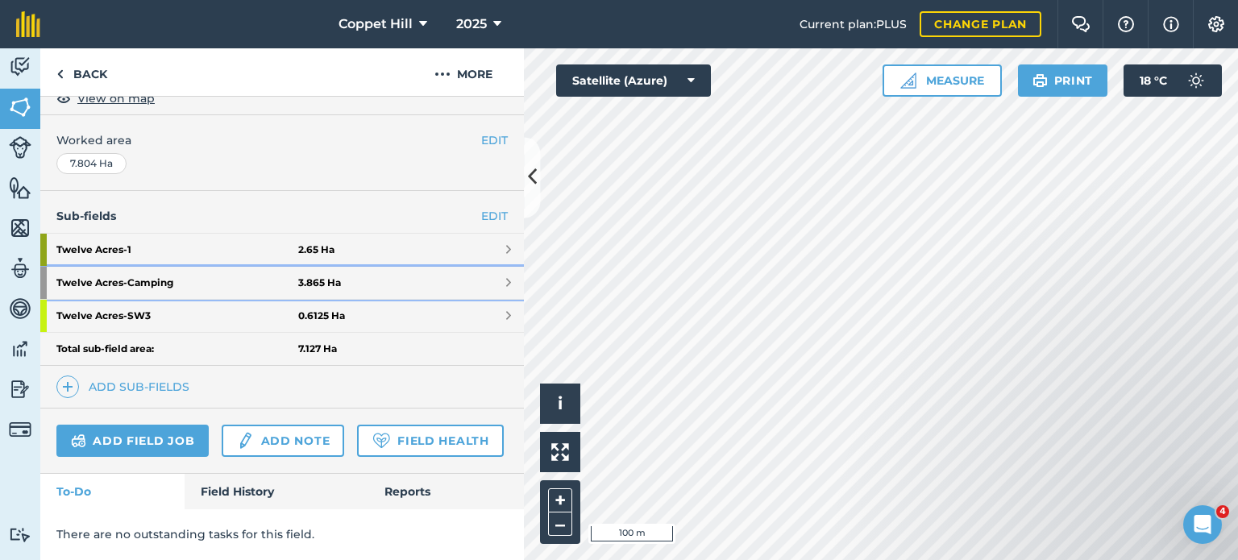
click at [178, 267] on strong "Twelve Acres - Camping" at bounding box center [177, 283] width 242 height 32
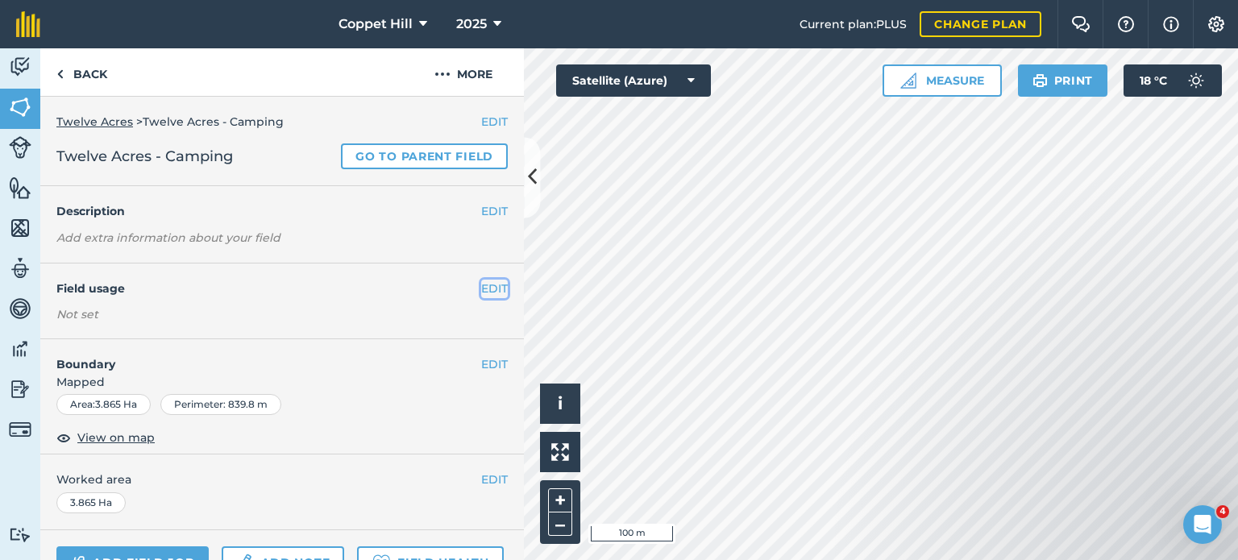
click at [481, 292] on button "EDIT" at bounding box center [494, 289] width 27 height 18
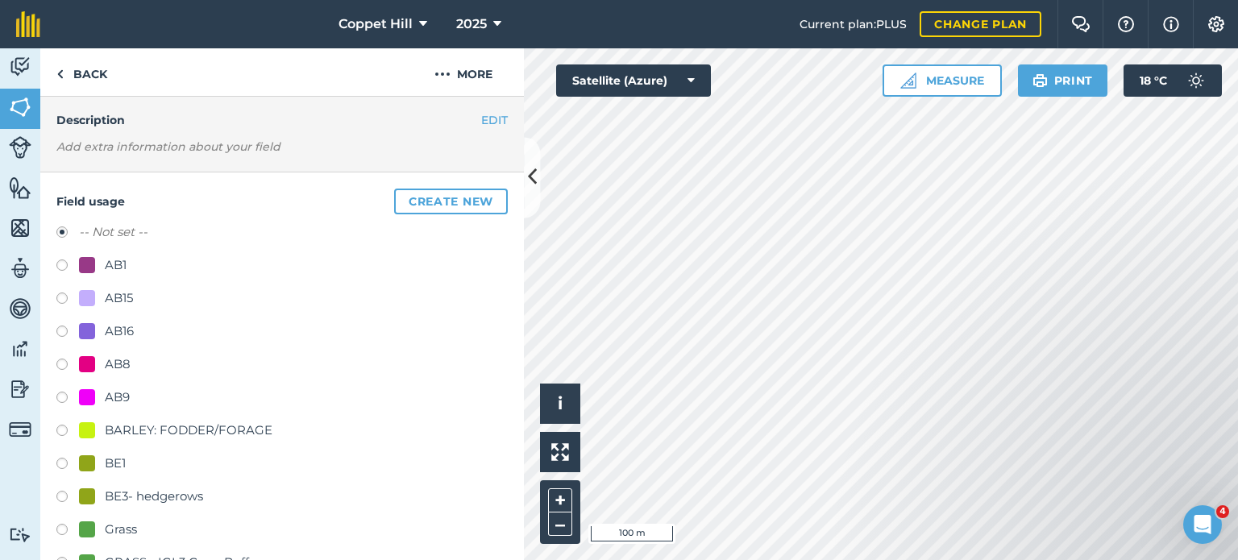
scroll to position [242, 0]
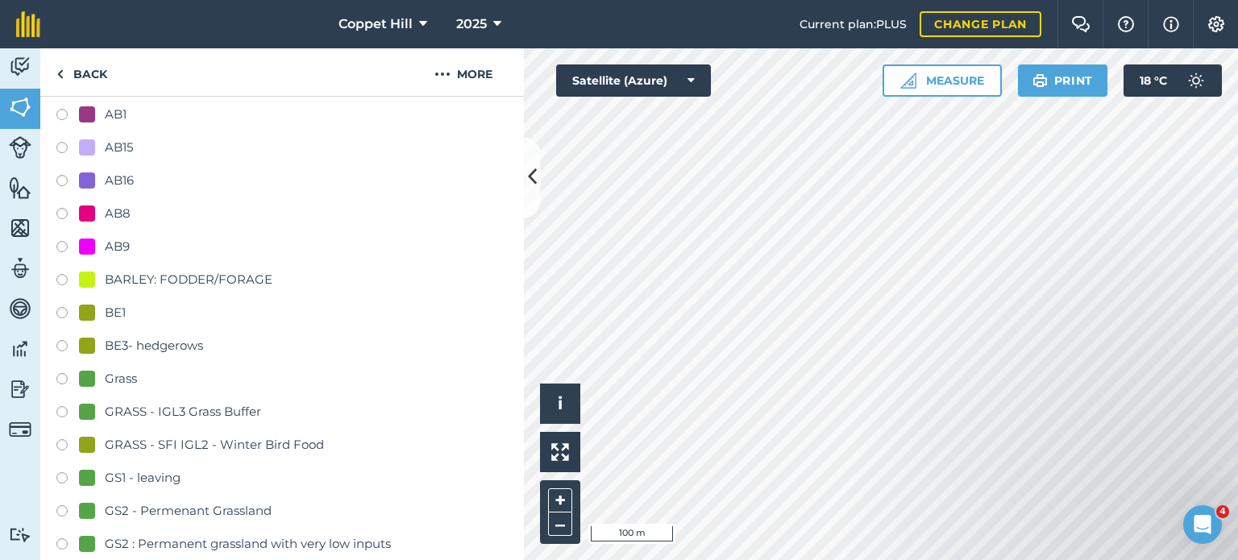
click at [63, 441] on label at bounding box center [67, 447] width 23 height 16
radio input "true"
radio input "false"
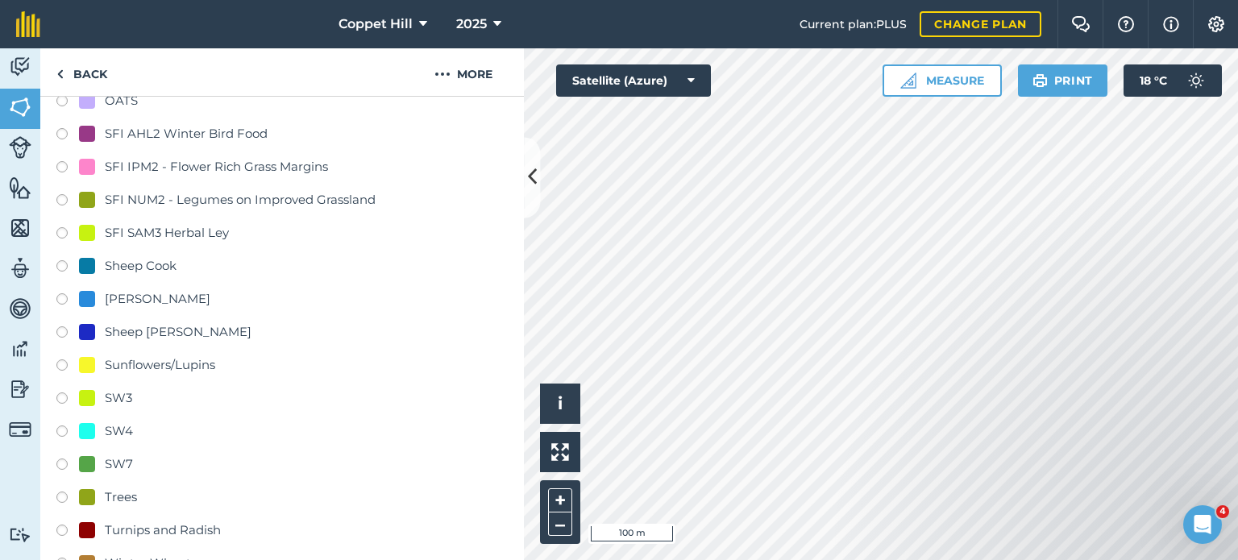
scroll to position [968, 0]
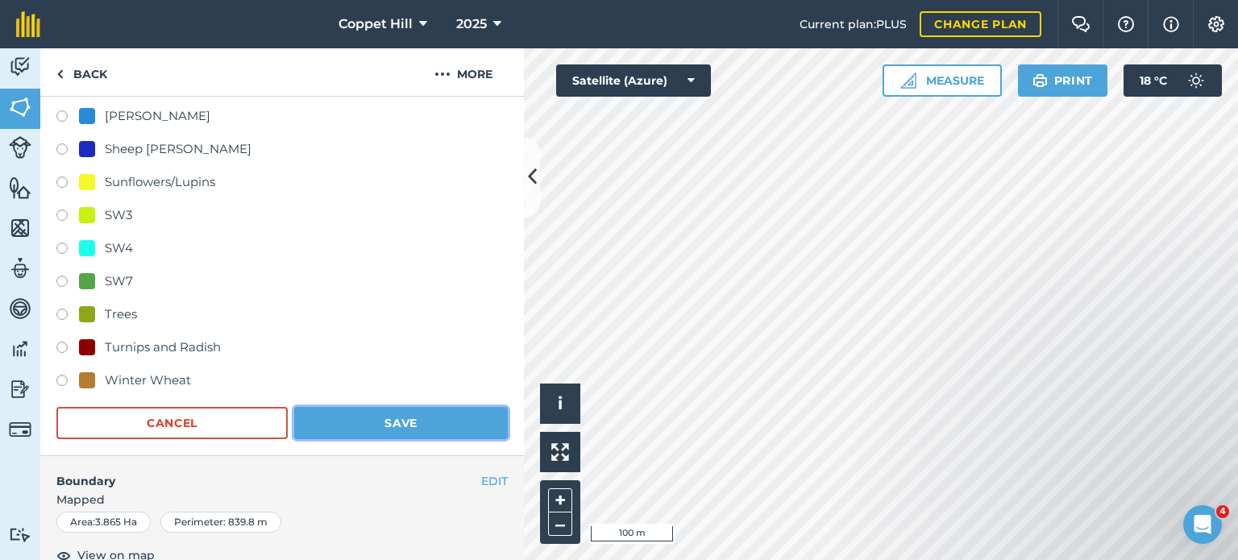
click at [434, 422] on button "Save" at bounding box center [401, 423] width 214 height 32
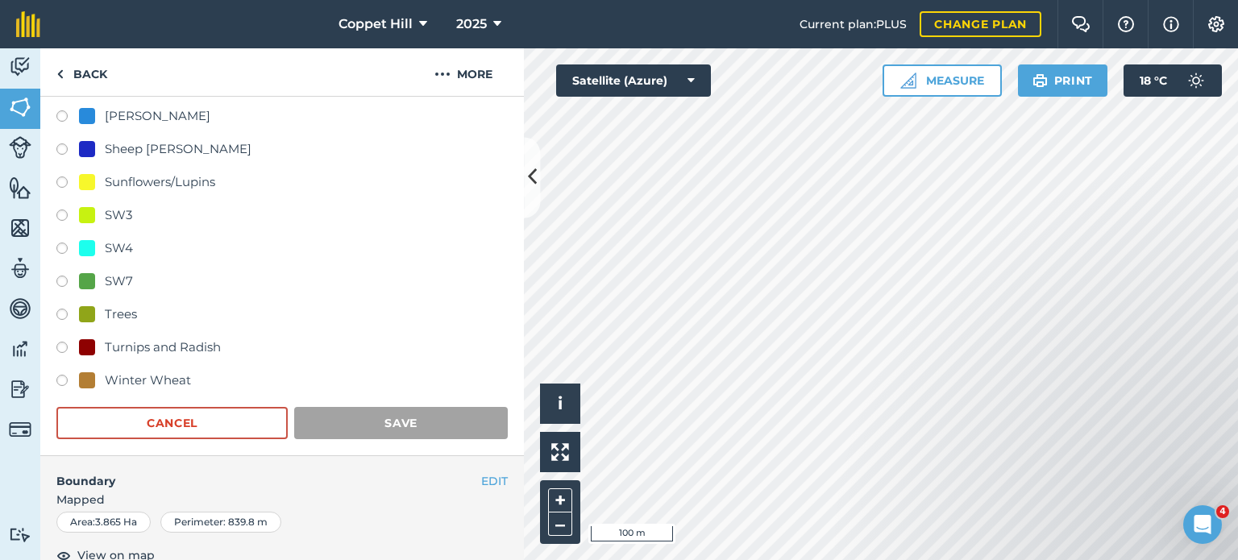
scroll to position [165, 0]
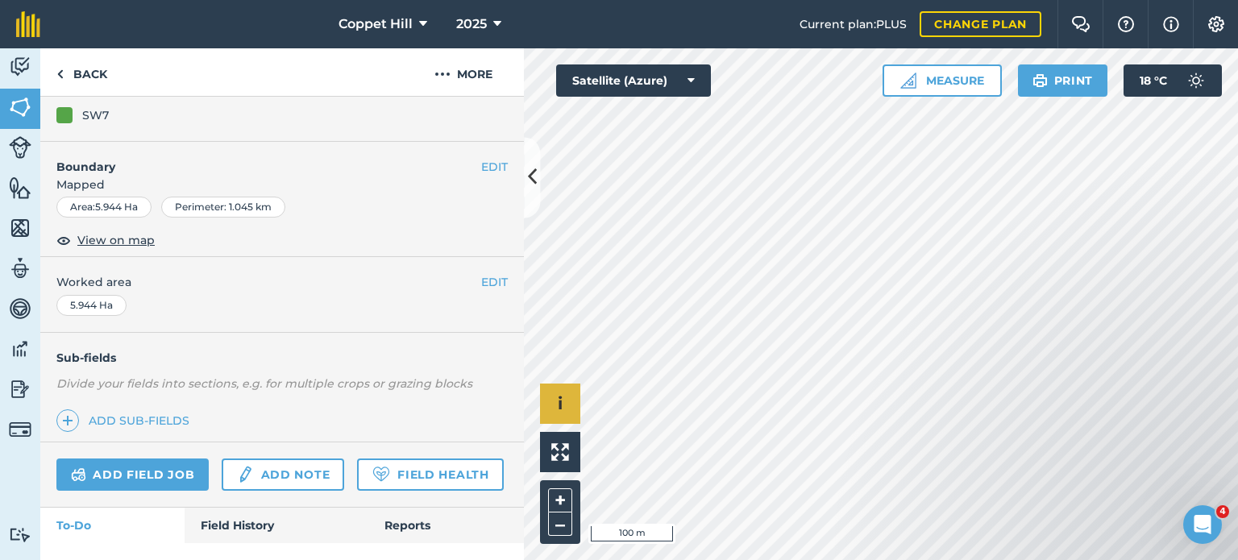
scroll to position [241, 0]
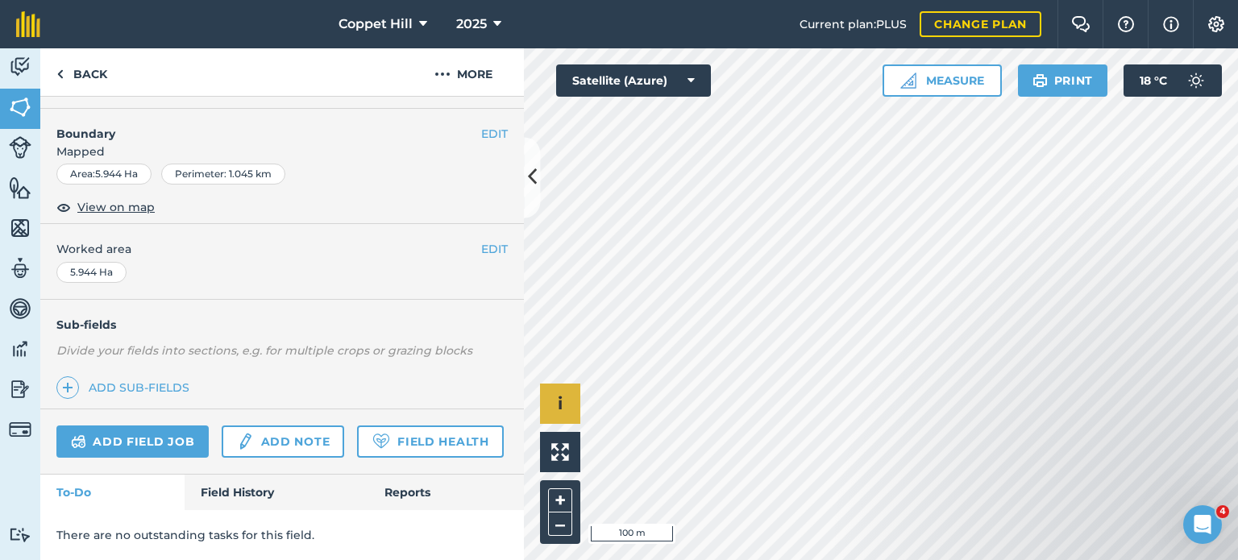
scroll to position [314, 0]
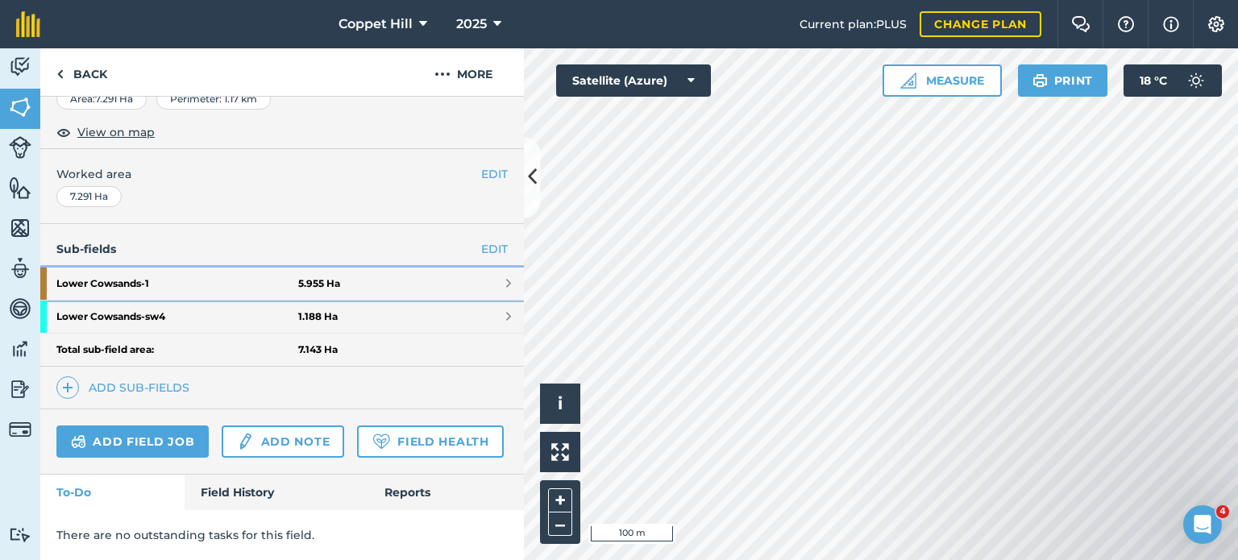
click at [244, 268] on strong "Lower Cowsands - 1" at bounding box center [177, 284] width 242 height 32
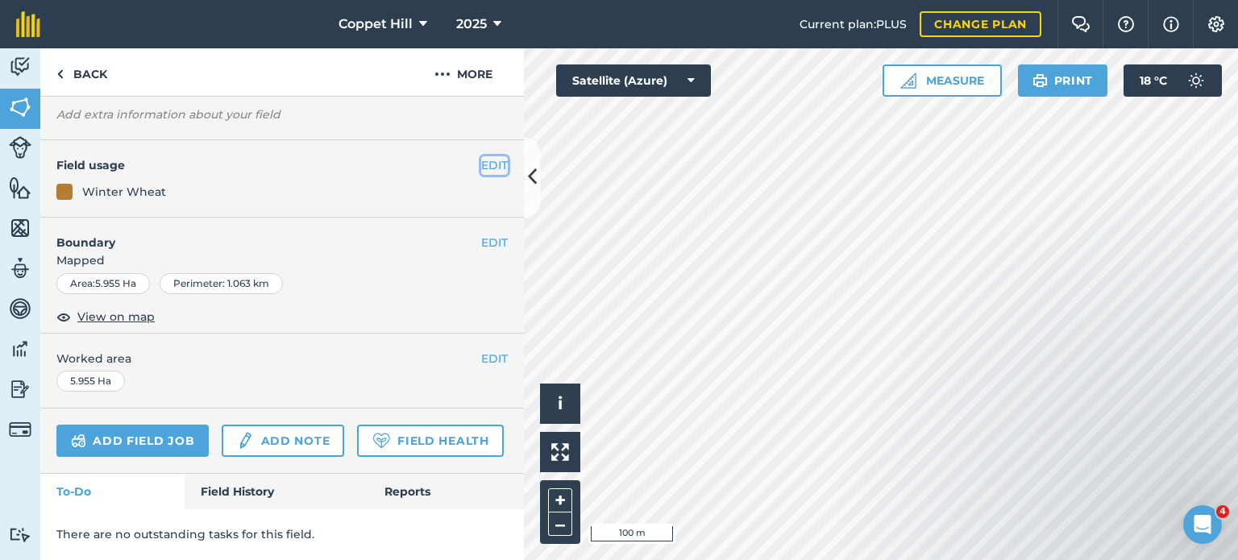
click at [481, 156] on button "EDIT" at bounding box center [494, 165] width 27 height 18
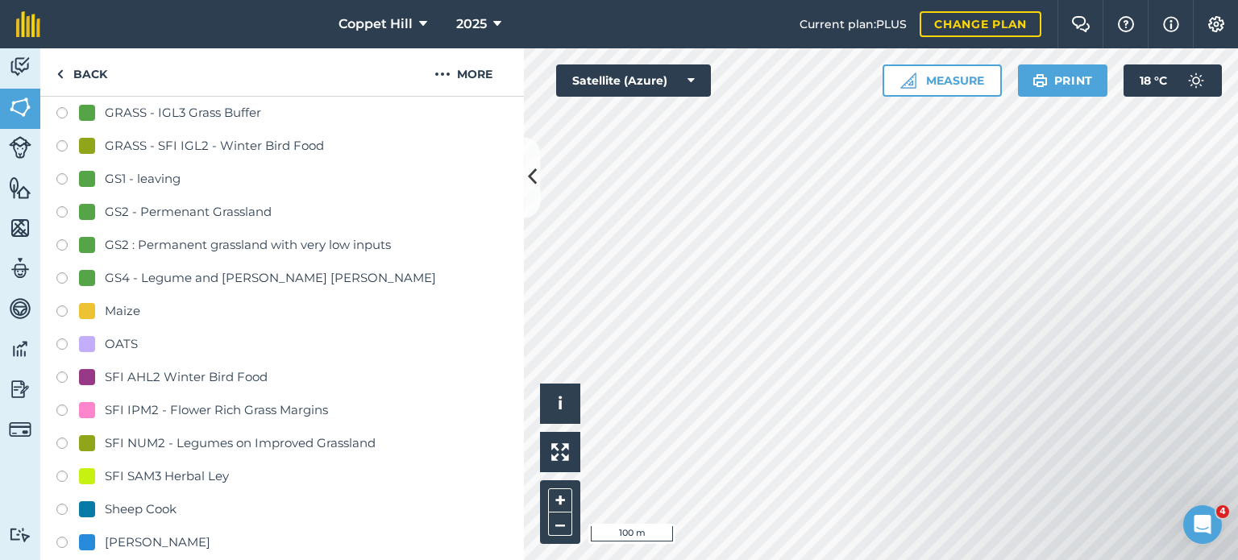
scroll to position [568, 0]
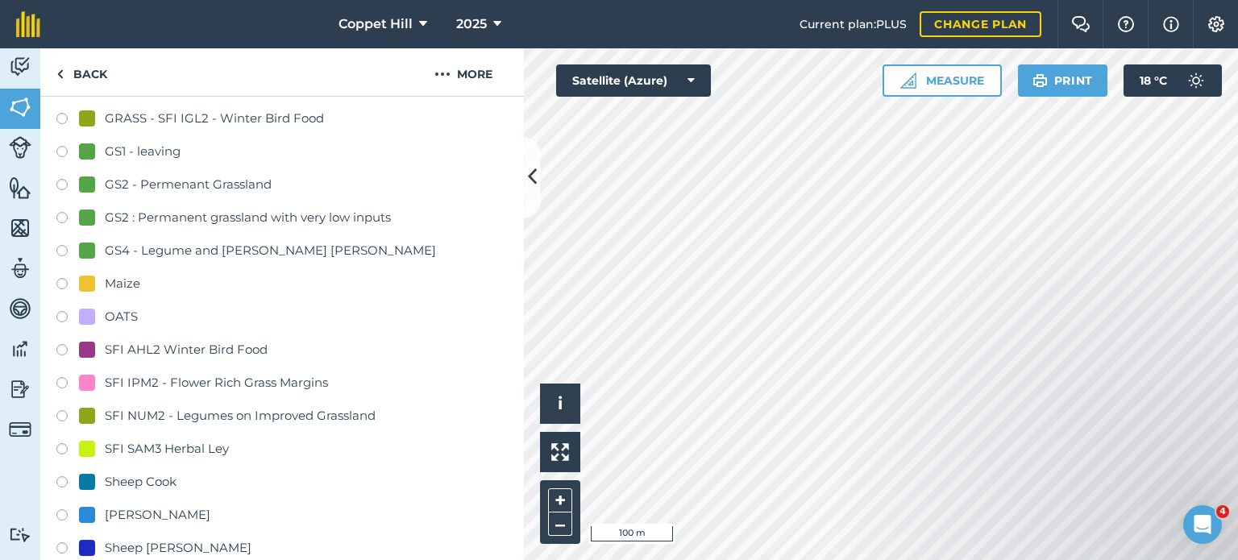
click at [56, 344] on label at bounding box center [67, 352] width 23 height 16
radio input "true"
radio input "false"
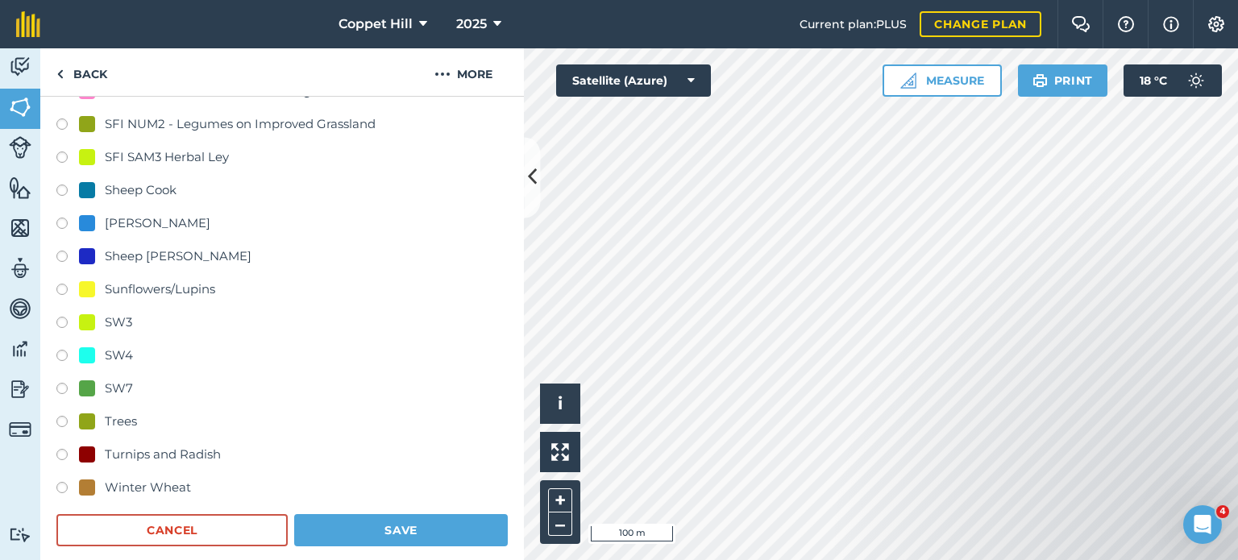
scroll to position [891, 0]
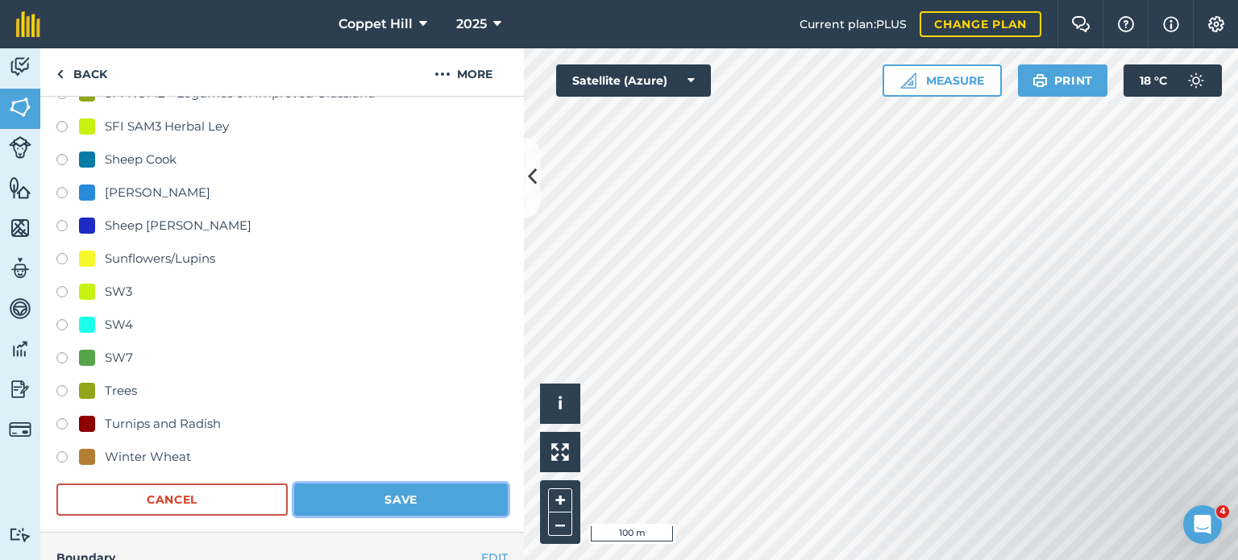
click at [410, 503] on button "Save" at bounding box center [401, 500] width 214 height 32
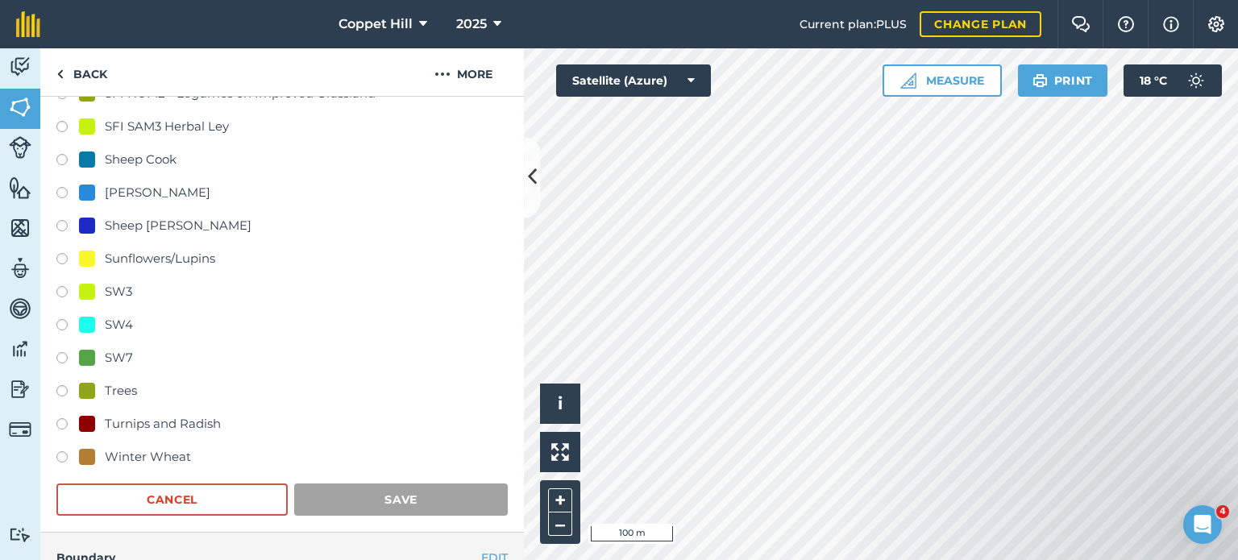
scroll to position [165, 0]
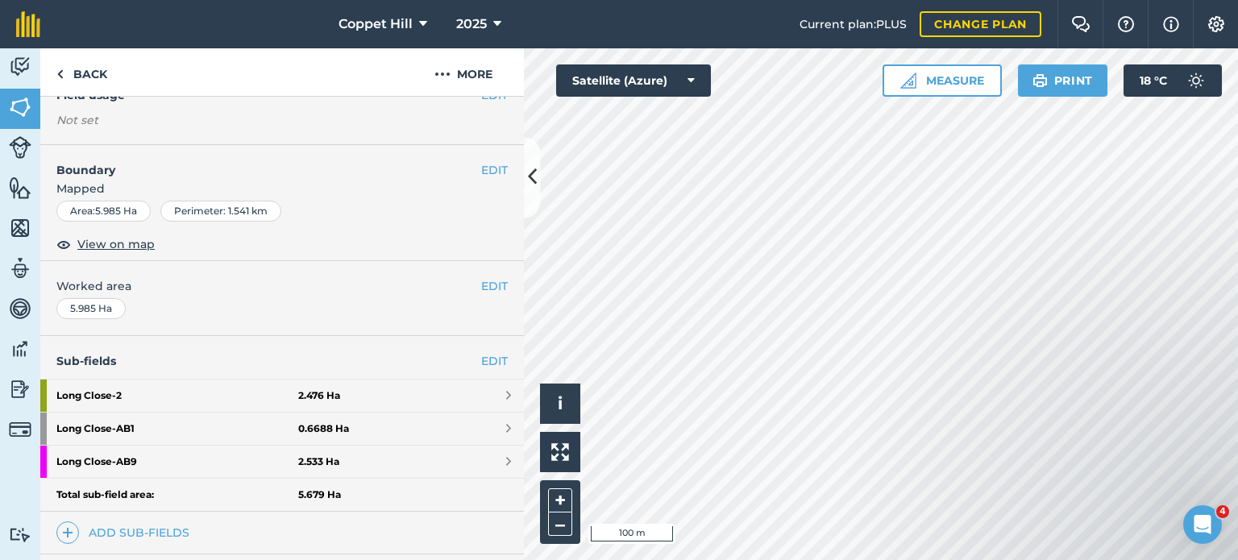
scroll to position [161, 0]
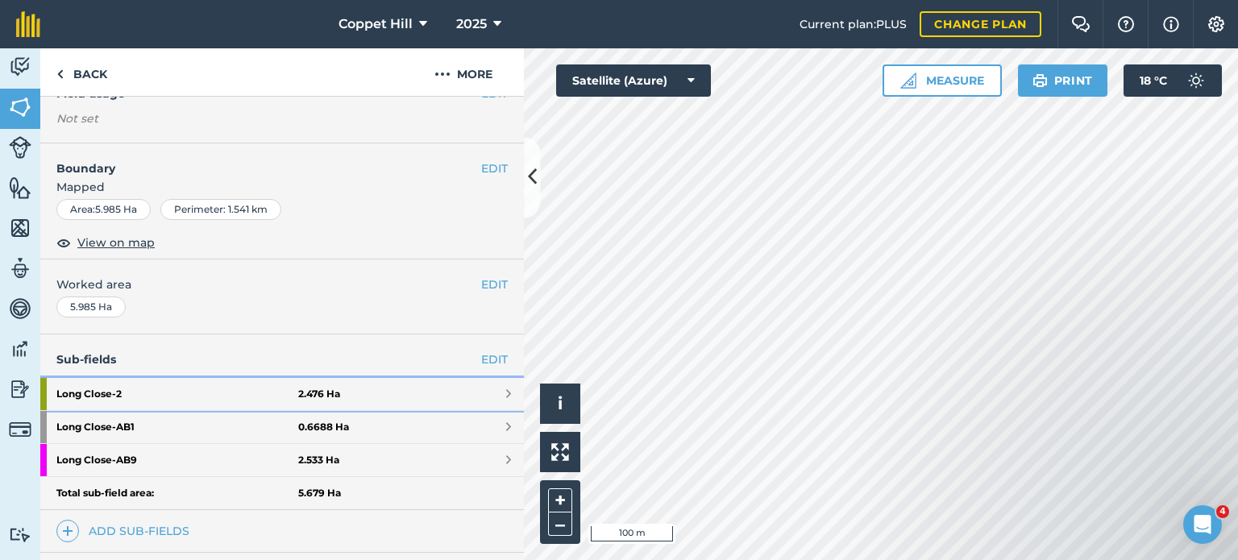
click at [106, 397] on strong "Long Close - 2" at bounding box center [177, 394] width 242 height 32
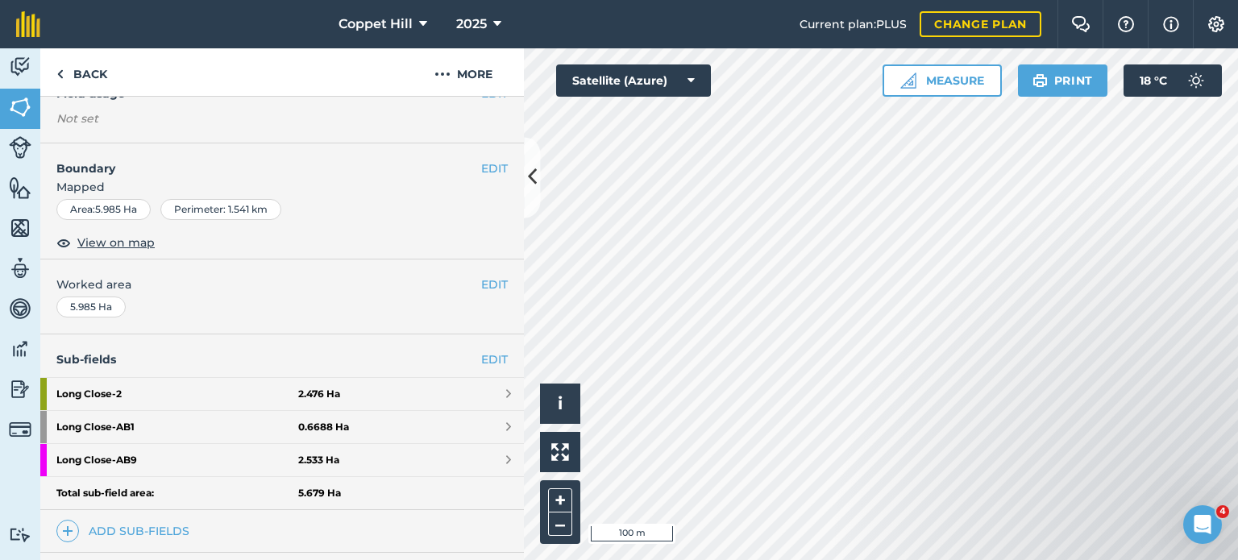
scroll to position [165, 0]
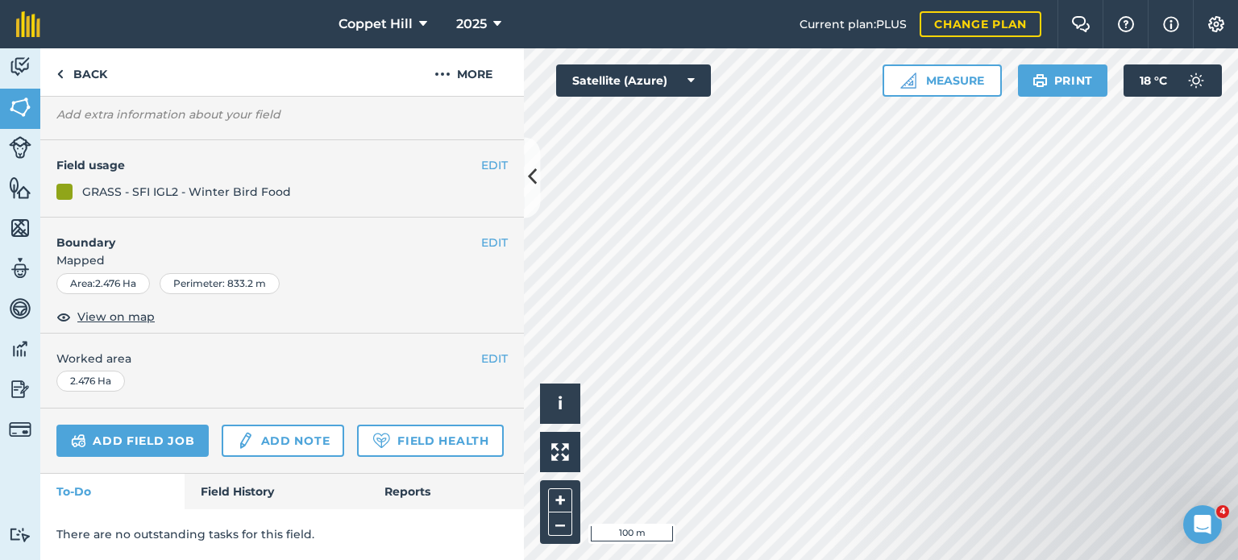
scroll to position [161, 0]
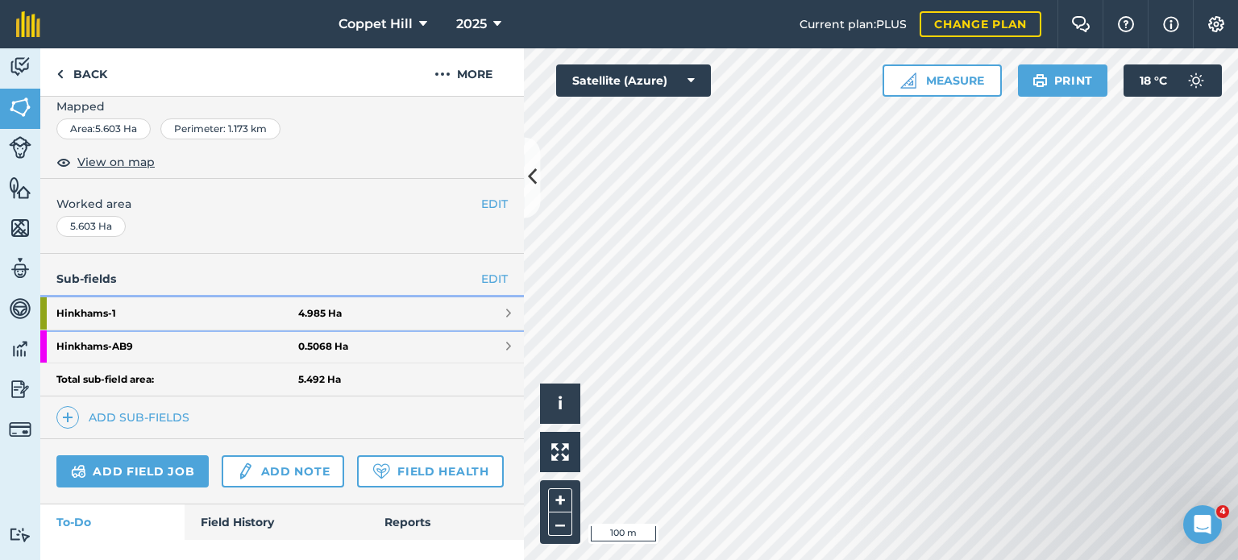
click at [198, 319] on strong "Hinkhams - 1" at bounding box center [177, 314] width 242 height 32
